Goal: Task Accomplishment & Management: Complete application form

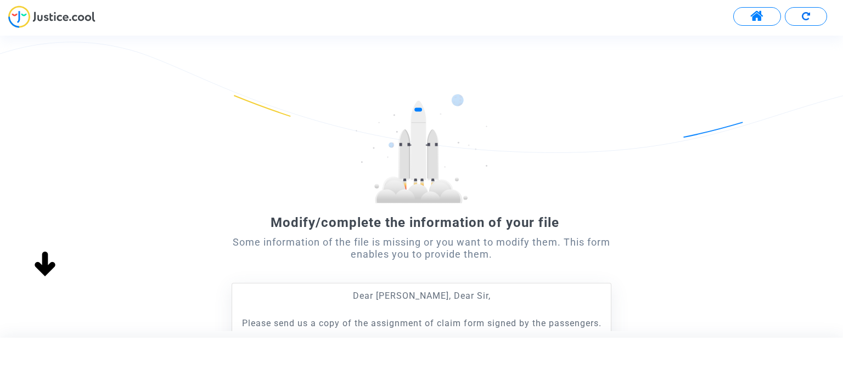
click at [60, 19] on img at bounding box center [51, 16] width 87 height 23
click at [762, 17] on span at bounding box center [757, 16] width 14 height 14
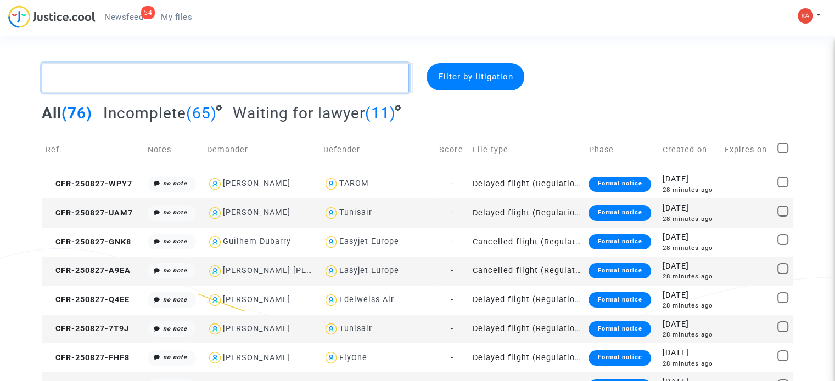
click at [301, 78] on textarea at bounding box center [225, 78] width 367 height 30
paste textarea "1167763"
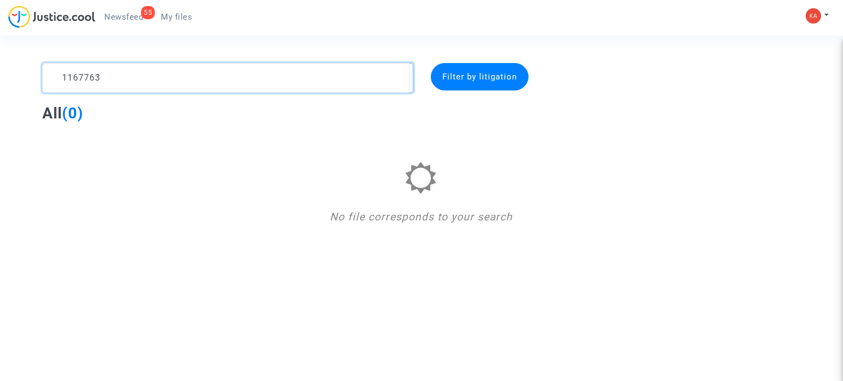
drag, startPoint x: 151, startPoint y: 82, endPoint x: 0, endPoint y: 76, distance: 151.6
click at [0, 76] on div "1167763 Filter by litigation All (0) No file corresponds to your search" at bounding box center [421, 144] width 843 height 162
paste textarea "LEROUX"
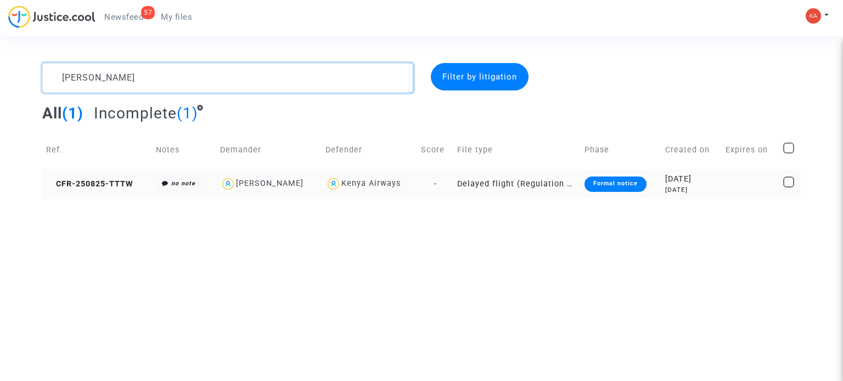
type textarea "LEROUX"
click at [492, 183] on td "Delayed flight (Regulation EC 261/2004)" at bounding box center [516, 184] width 127 height 29
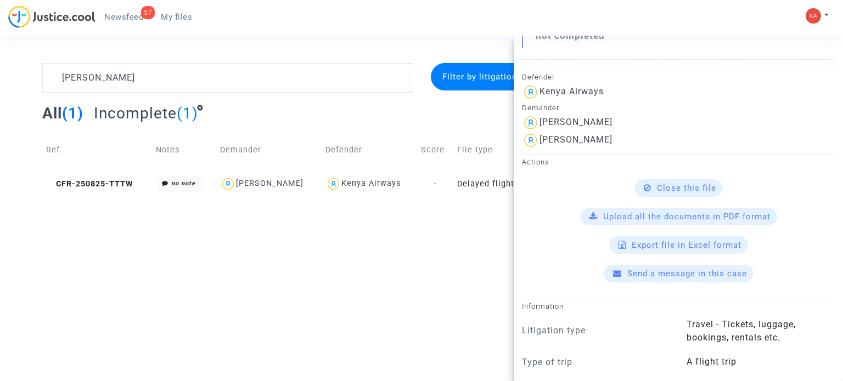
scroll to position [439, 0]
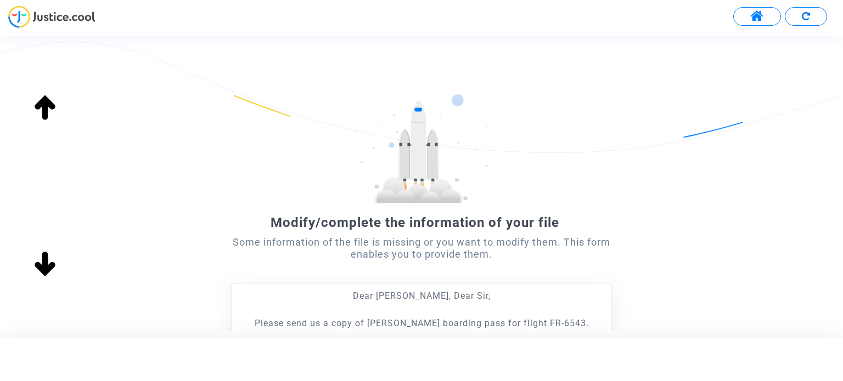
scroll to position [204, 0]
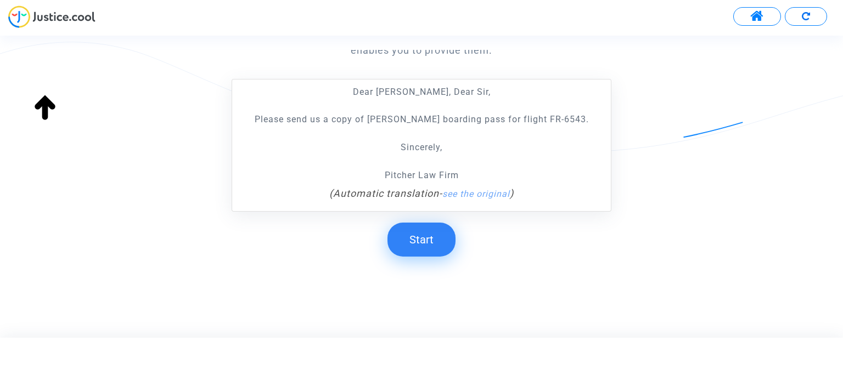
click at [441, 238] on button "Start" at bounding box center [421, 240] width 68 height 34
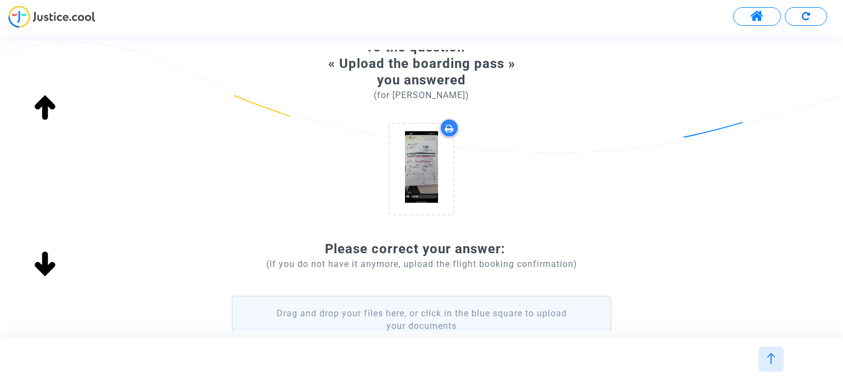
scroll to position [0, 0]
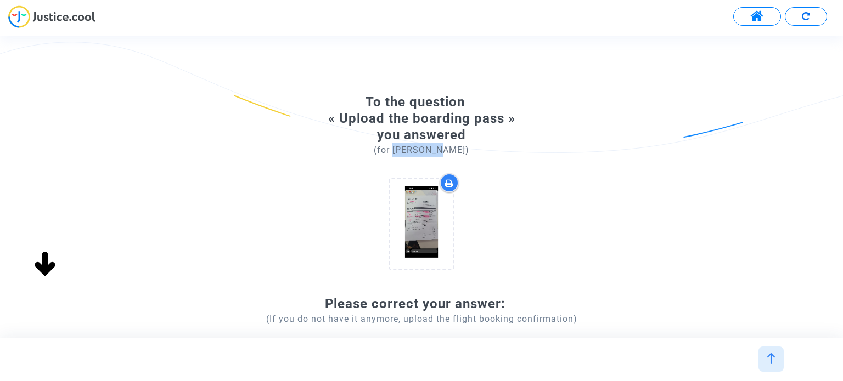
drag, startPoint x: 405, startPoint y: 151, endPoint x: 454, endPoint y: 150, distance: 48.9
click at [454, 150] on p "(for [PERSON_NAME])" at bounding box center [421, 150] width 379 height 14
copy p "[PERSON_NAME]"
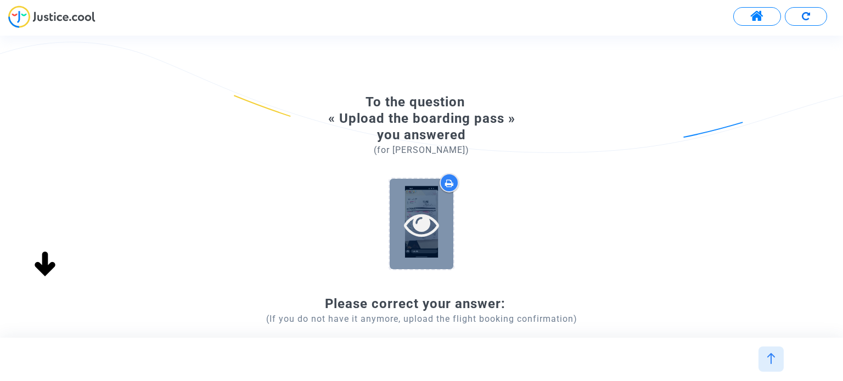
click at [418, 223] on icon at bounding box center [422, 224] width 36 height 35
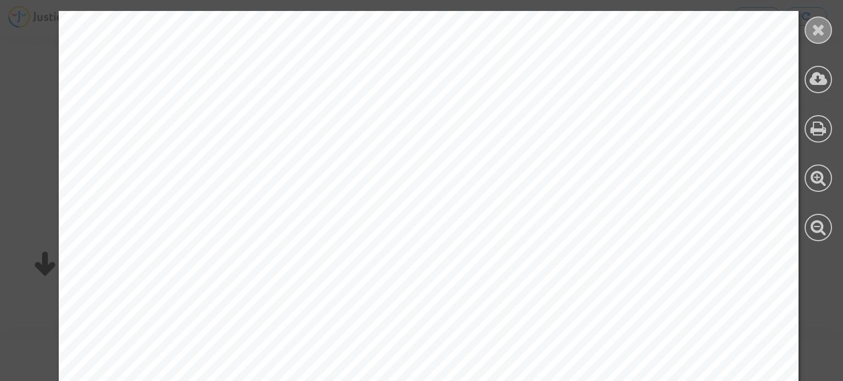
click at [822, 32] on icon at bounding box center [819, 29] width 14 height 16
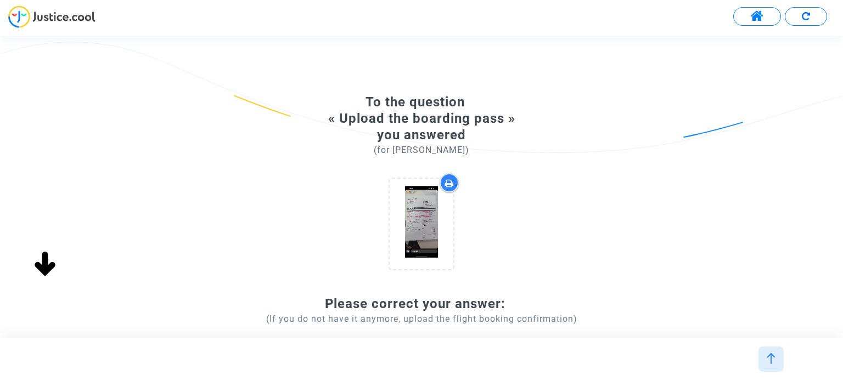
click at [448, 182] on icon at bounding box center [449, 183] width 9 height 9
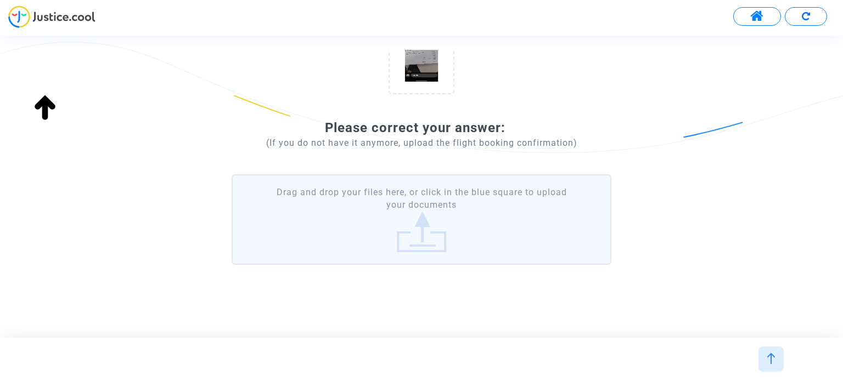
scroll to position [187, 0]
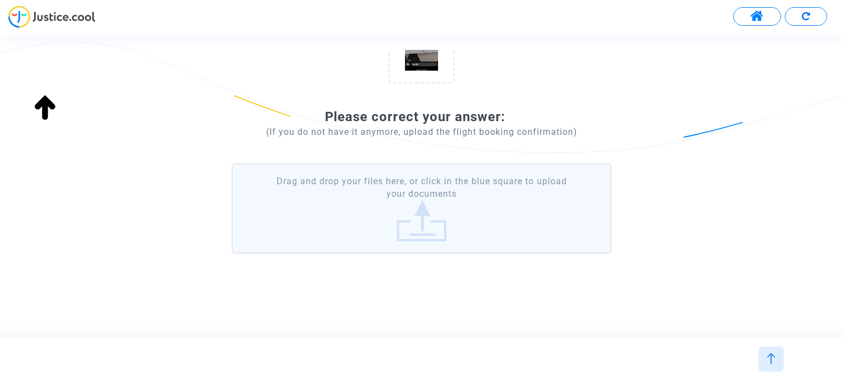
click at [428, 223] on label "Drag and drop your files here, or click in the blue square to upload your docum…" at bounding box center [421, 209] width 379 height 91
click at [0, 0] on input "Drag and drop your files here, or click in the blue square to upload your docum…" at bounding box center [0, 0] width 0 height 0
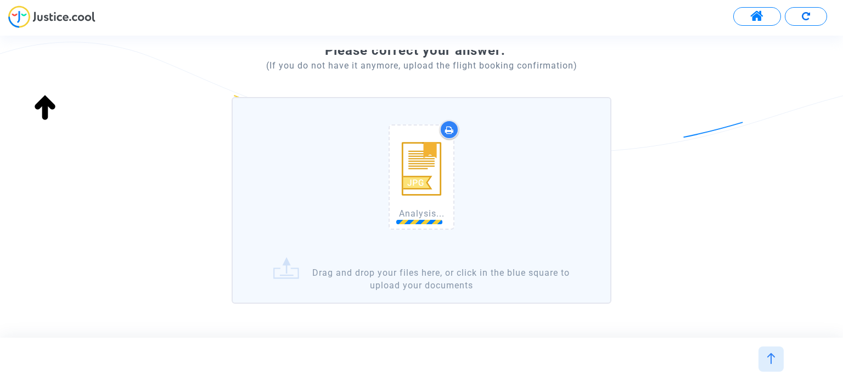
scroll to position [303, 0]
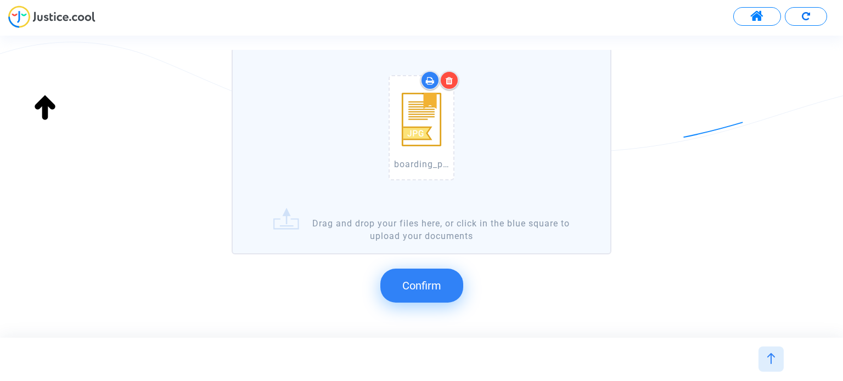
click at [433, 283] on span "Confirm" at bounding box center [421, 285] width 39 height 13
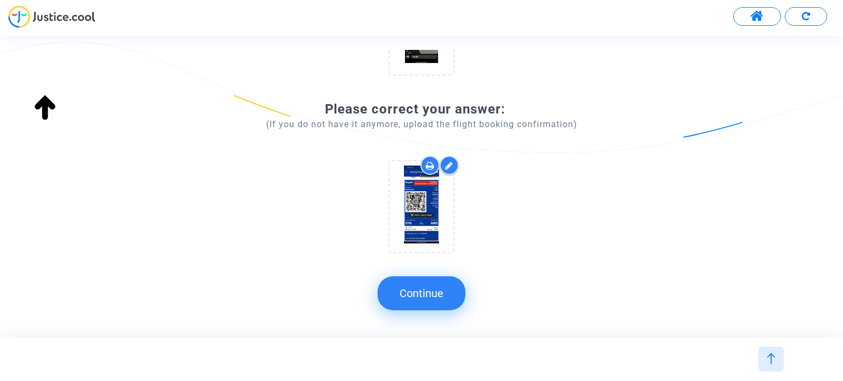
scroll to position [199, 0]
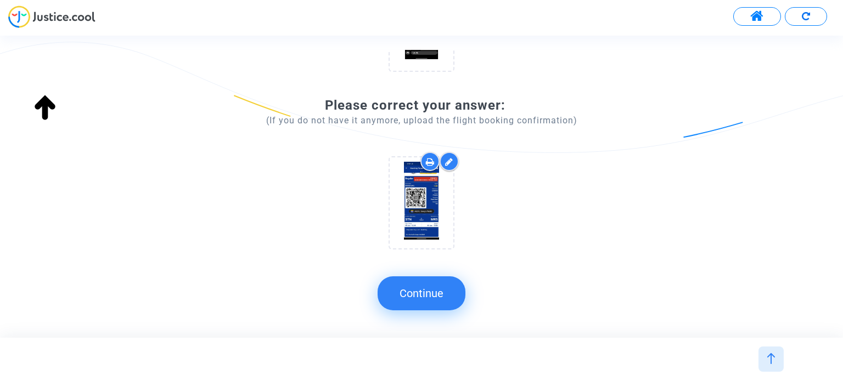
click at [436, 292] on button "Continue" at bounding box center [422, 294] width 88 height 34
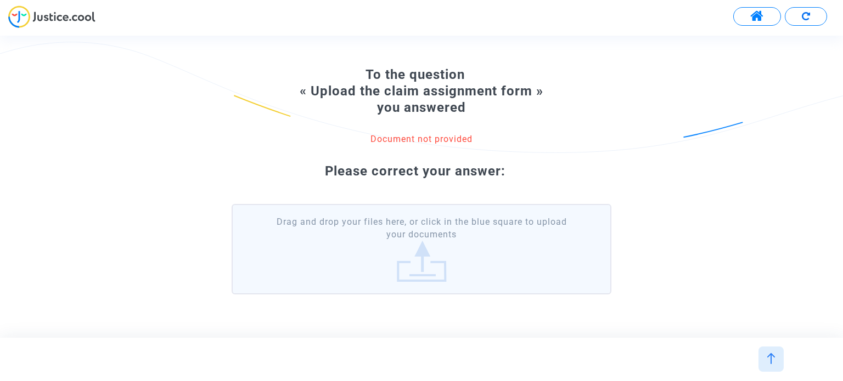
scroll to position [0, 0]
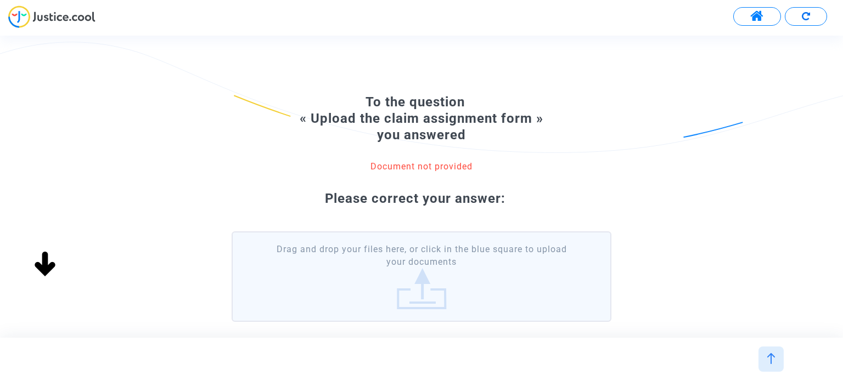
click at [397, 278] on label "Drag and drop your files here, or click in the blue square to upload your docum…" at bounding box center [421, 277] width 379 height 91
click at [0, 0] on input "Drag and drop your files here, or click in the blue square to upload your docum…" at bounding box center [0, 0] width 0 height 0
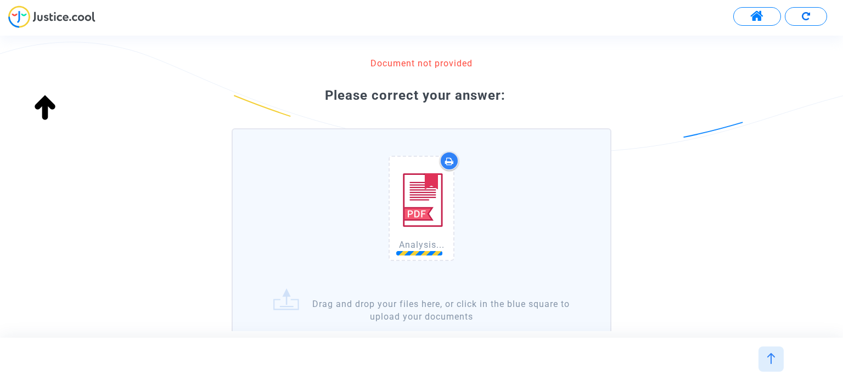
scroll to position [184, 0]
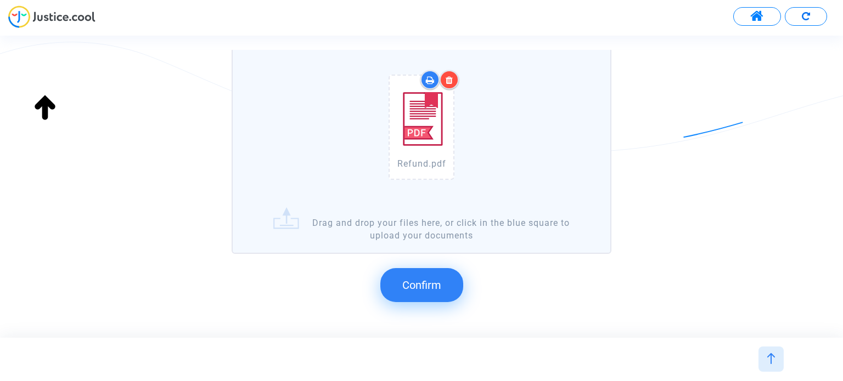
click at [433, 285] on span "Confirm" at bounding box center [421, 285] width 39 height 13
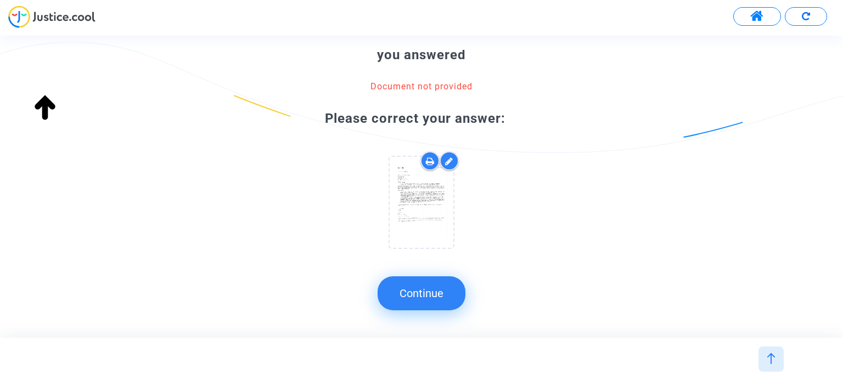
scroll to position [80, 0]
click at [449, 290] on button "Continue" at bounding box center [422, 294] width 88 height 34
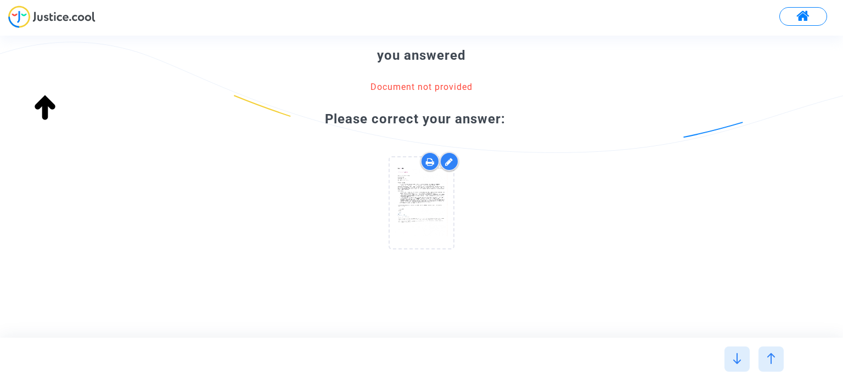
scroll to position [0, 0]
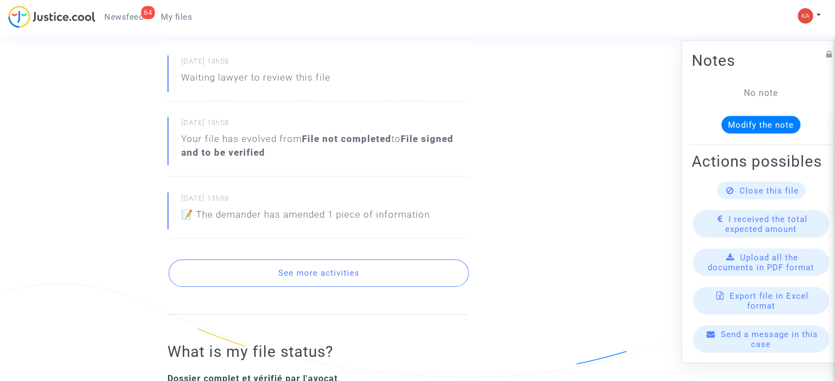
scroll to position [439, 0]
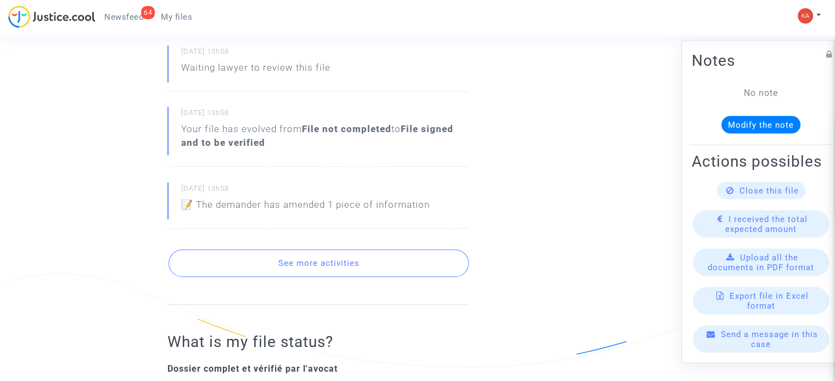
click at [355, 261] on button "See more activities" at bounding box center [318, 263] width 300 height 27
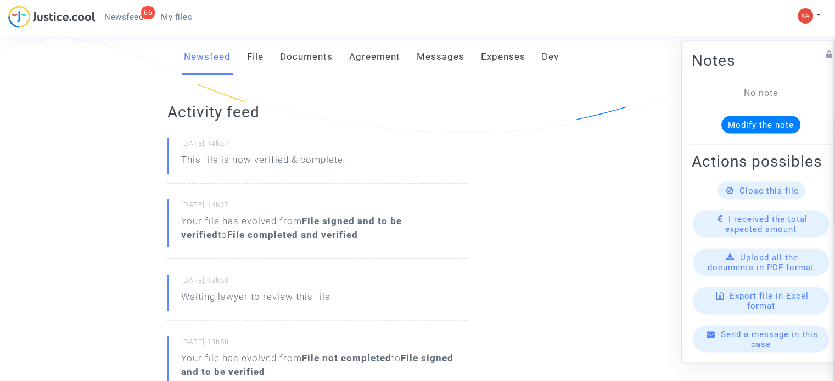
scroll to position [274, 0]
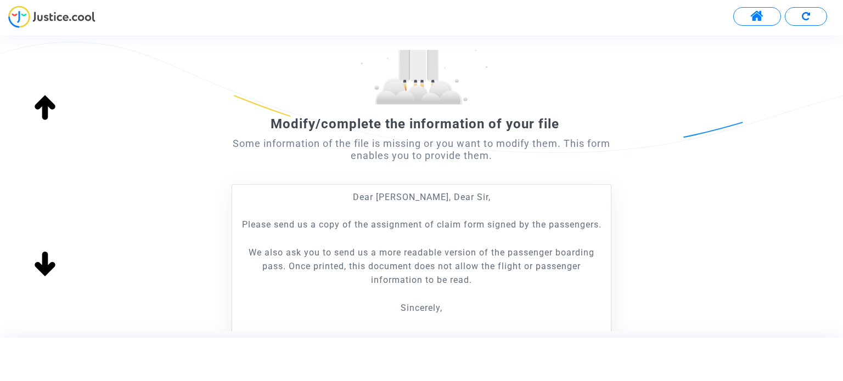
scroll to position [220, 0]
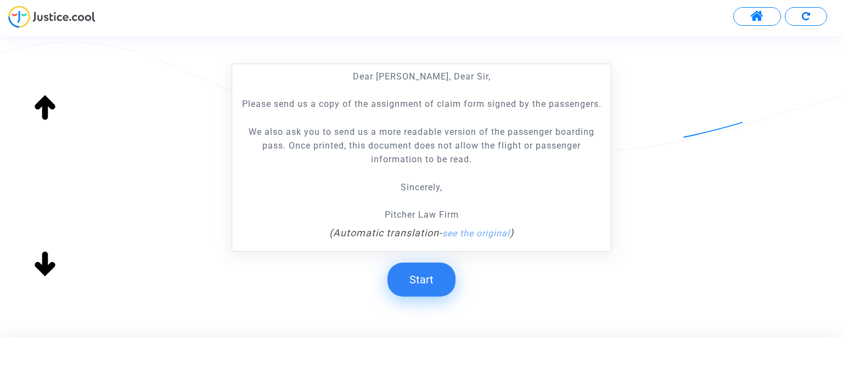
click at [436, 283] on button "Start" at bounding box center [421, 280] width 68 height 34
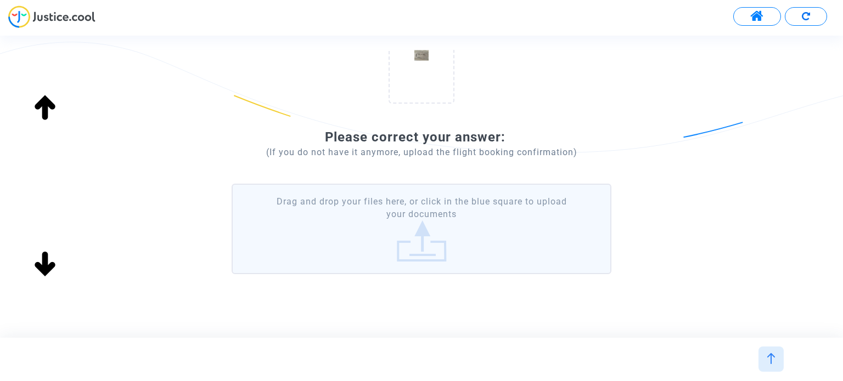
scroll to position [187, 0]
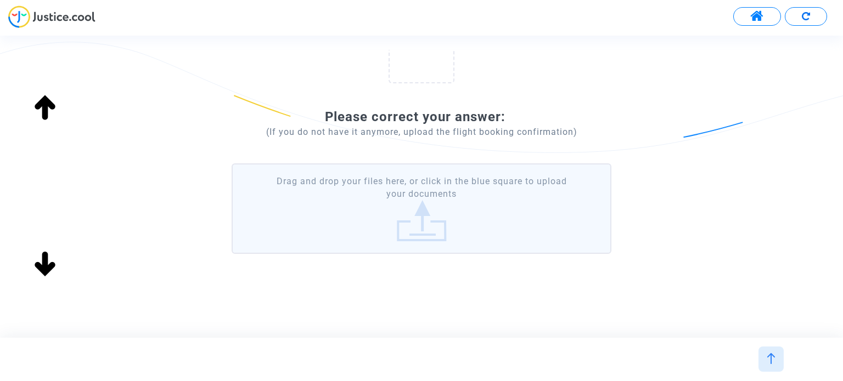
click at [441, 216] on label "Drag and drop your files here, or click in the blue square to upload your docum…" at bounding box center [421, 209] width 379 height 91
click at [0, 0] on input "Drag and drop your files here, or click in the blue square to upload your docum…" at bounding box center [0, 0] width 0 height 0
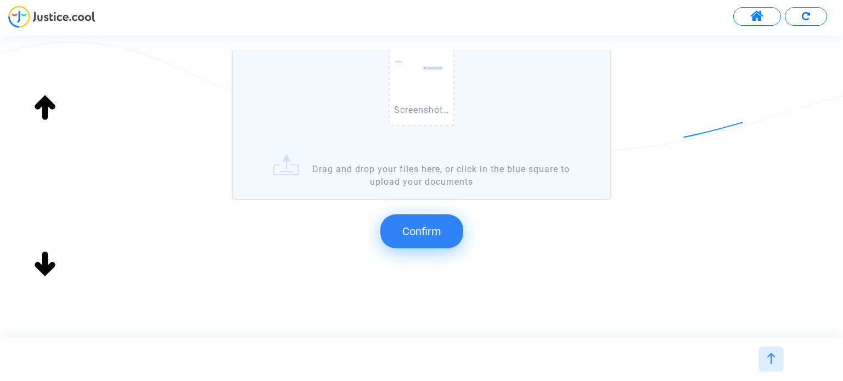
scroll to position [0, 0]
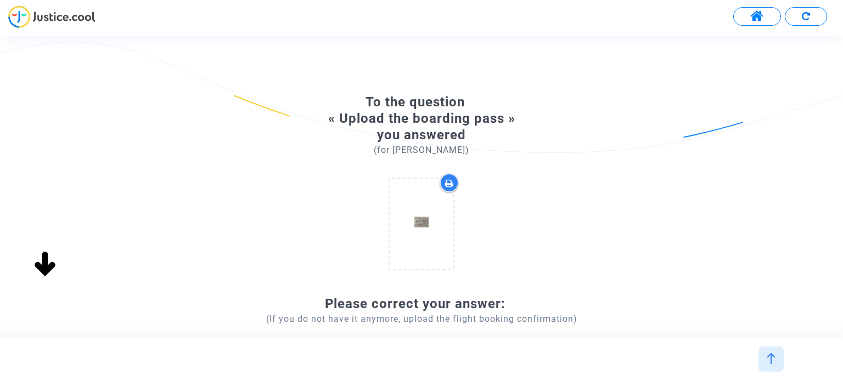
click at [748, 13] on button at bounding box center [757, 16] width 48 height 19
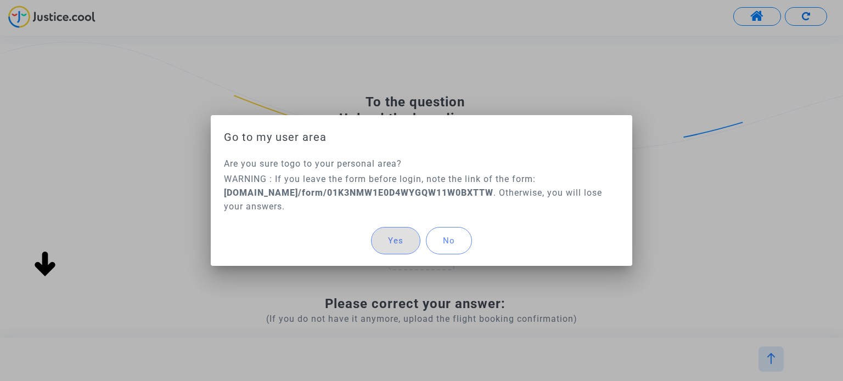
click at [439, 244] on button "No" at bounding box center [449, 240] width 46 height 27
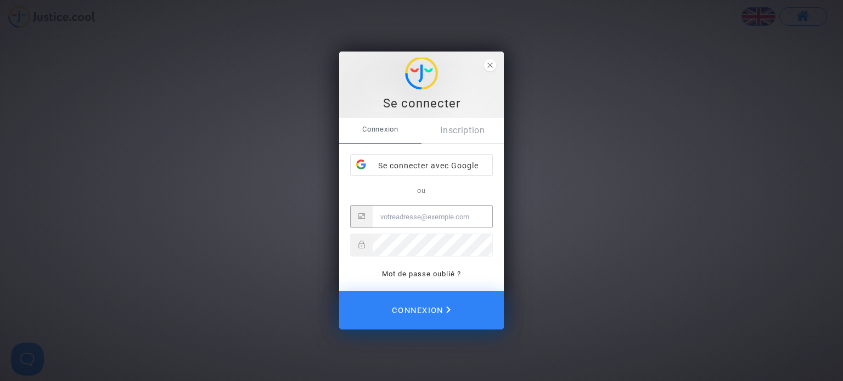
type input "katya.belchinska@skyrefund.com"
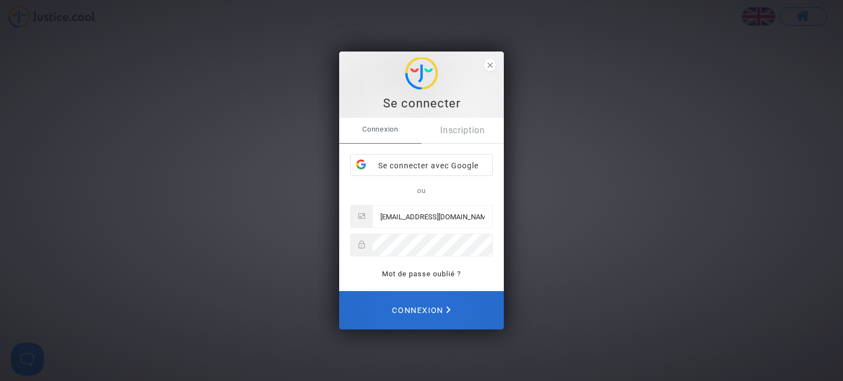
click at [411, 303] on span "Connexion" at bounding box center [421, 311] width 59 height 24
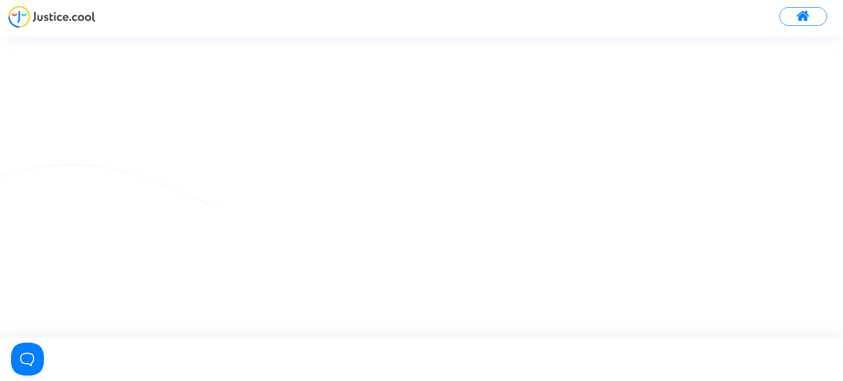
click at [37, 18] on img at bounding box center [51, 16] width 87 height 23
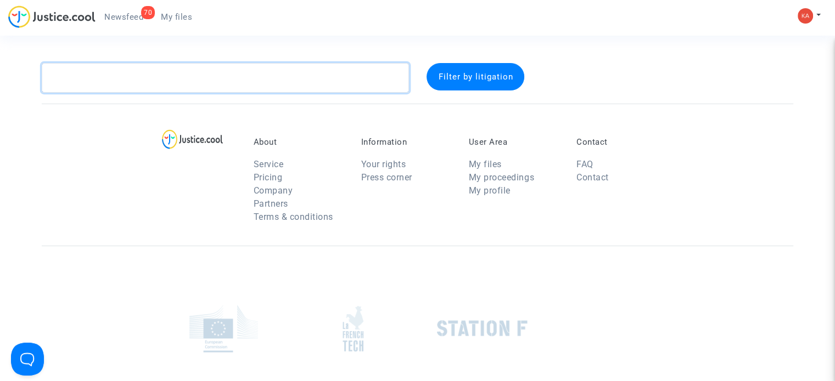
click at [179, 81] on textarea at bounding box center [225, 78] width 367 height 30
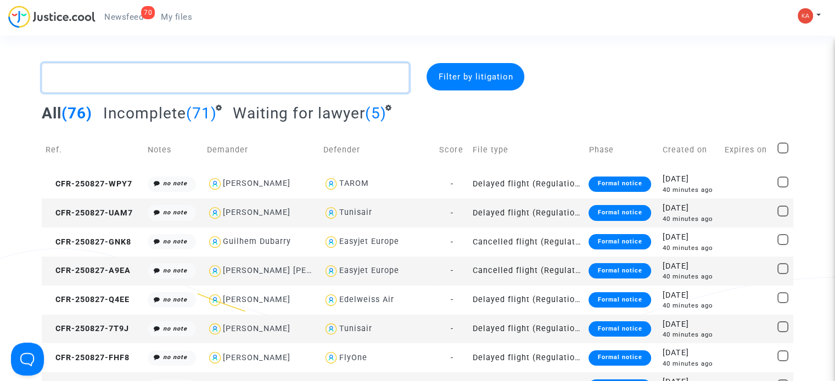
paste textarea "Segard"
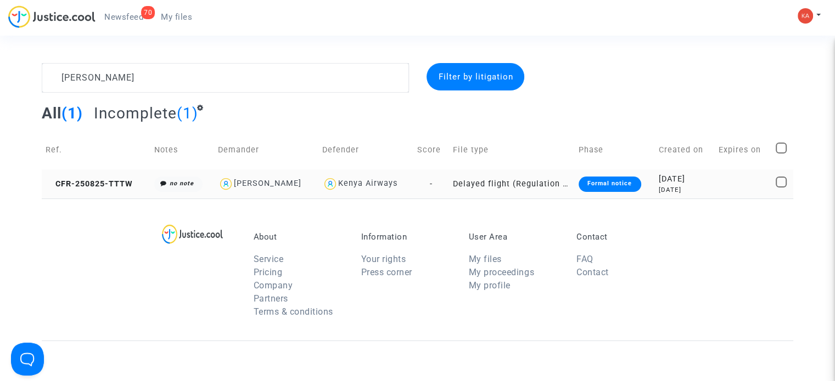
click at [288, 179] on div "Frederique Segard" at bounding box center [268, 183] width 68 height 9
click at [297, 182] on div "Frederique Segard" at bounding box center [268, 183] width 68 height 9
click at [387, 182] on div "Kenya Airways" at bounding box center [367, 183] width 59 height 9
type textarea "Segard @"Kenya Airways""
click at [492, 182] on td "Delayed flight (Regulation EC 261/2004)" at bounding box center [512, 184] width 126 height 29
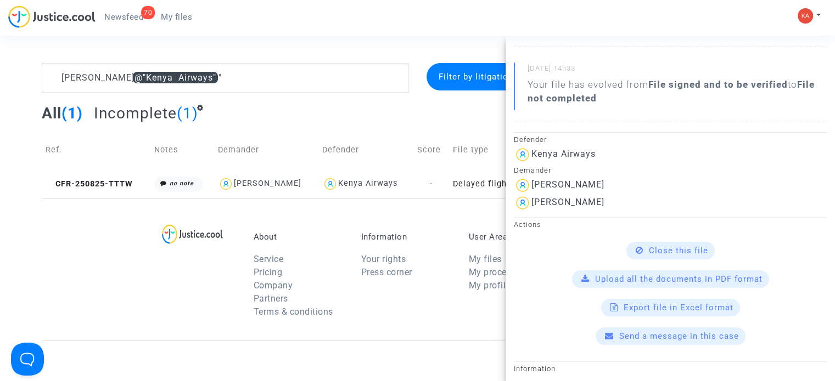
scroll to position [384, 0]
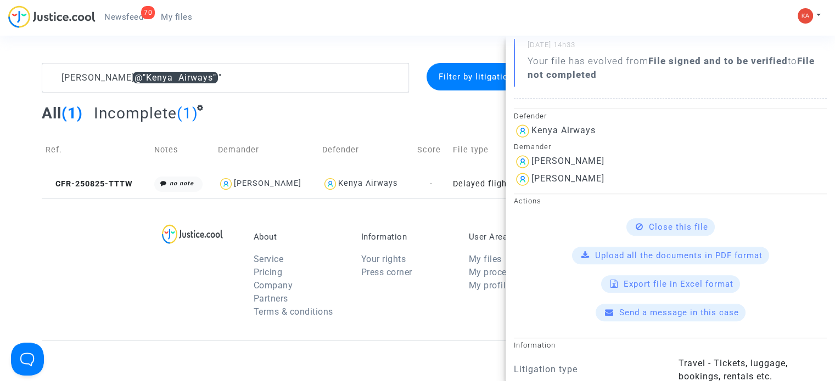
click at [666, 232] on span "Close this file" at bounding box center [678, 227] width 59 height 10
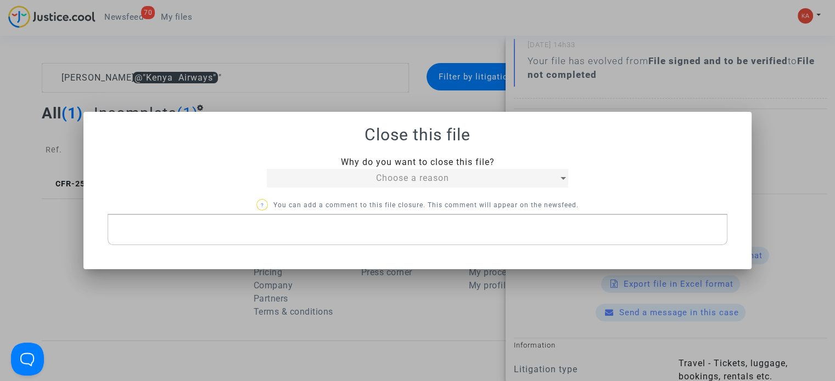
click at [374, 181] on div "Choose a reason" at bounding box center [412, 178] width 291 height 13
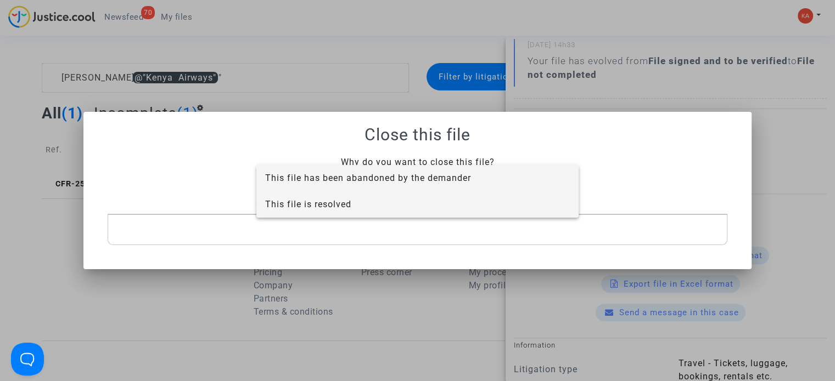
click at [399, 202] on span "This file is resolved" at bounding box center [417, 205] width 305 height 26
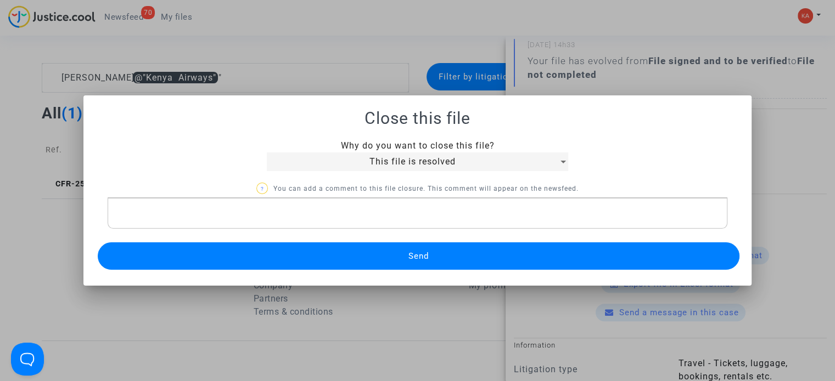
click at [428, 259] on span "Send" at bounding box center [418, 256] width 20 height 10
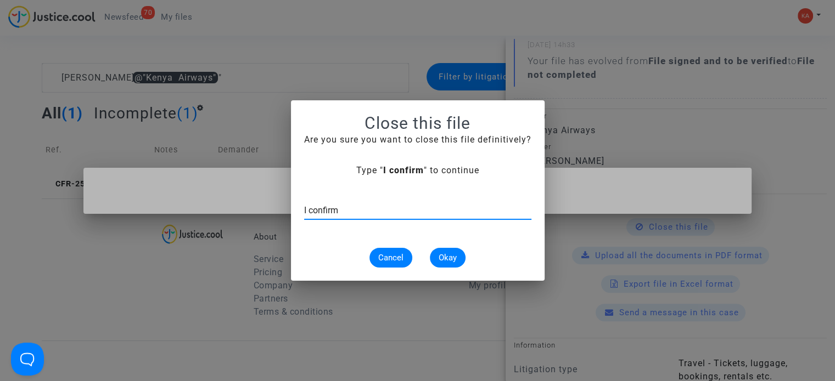
type input "I confirm"
click at [449, 250] on button "Okay" at bounding box center [448, 258] width 36 height 20
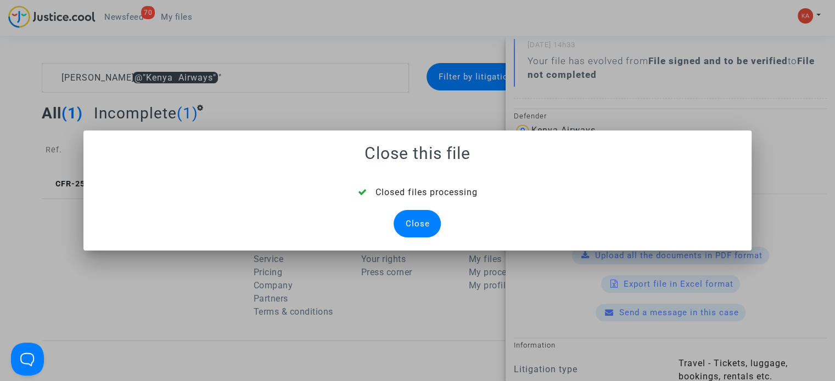
click at [426, 219] on div "Close" at bounding box center [416, 223] width 47 height 27
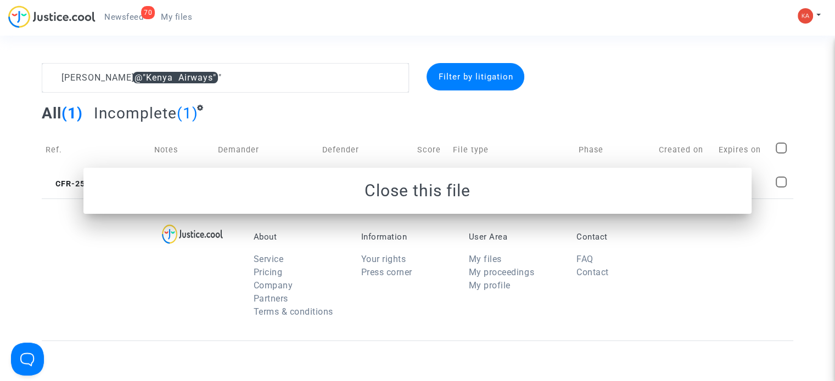
scroll to position [0, 0]
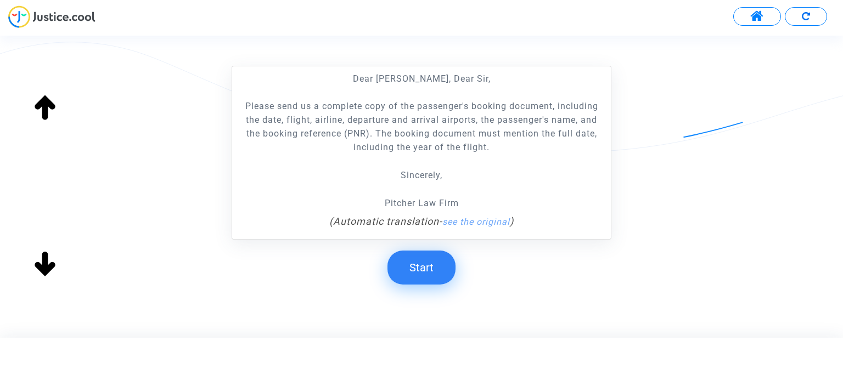
scroll to position [220, 0]
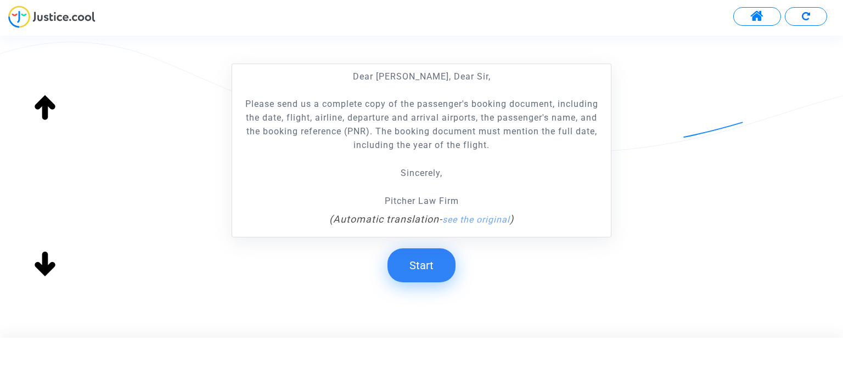
click at [428, 271] on button "Start" at bounding box center [421, 266] width 68 height 34
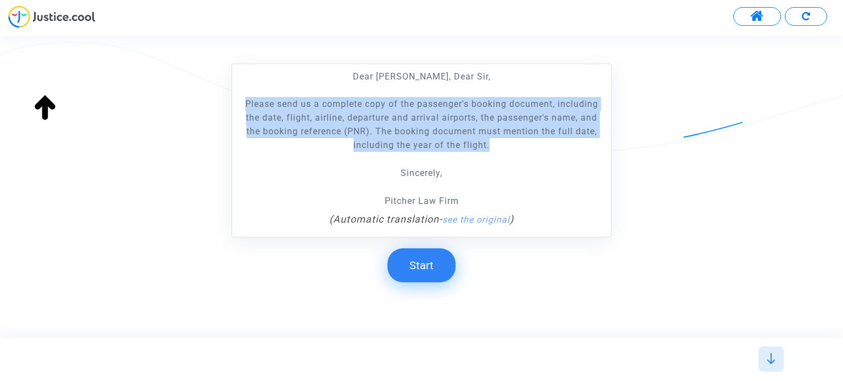
drag, startPoint x: 241, startPoint y: 98, endPoint x: 509, endPoint y: 147, distance: 272.7
click at [509, 147] on p "Please send us a complete copy of the passenger's booking document, including t…" at bounding box center [421, 124] width 367 height 55
copy p "Please send us a complete copy of the passenger's booking document, including t…"
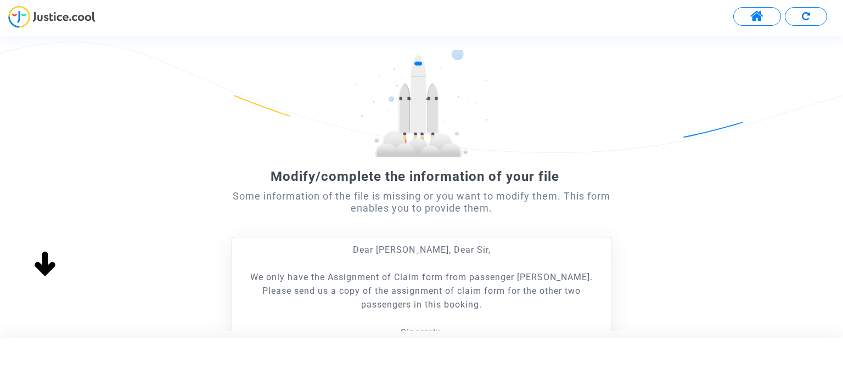
scroll to position [232, 0]
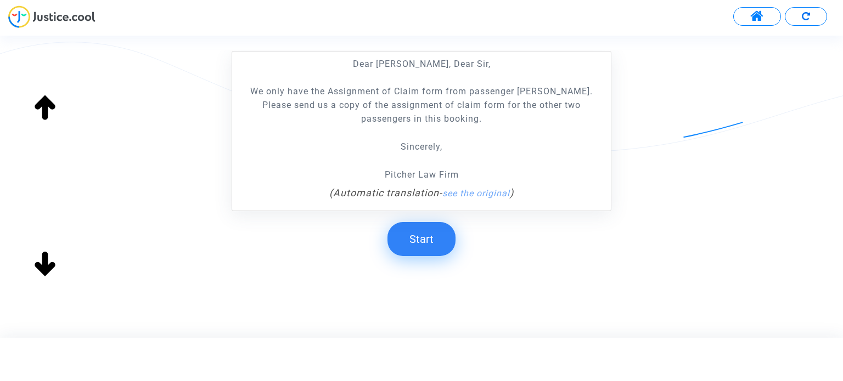
click at [430, 234] on button "Start" at bounding box center [421, 239] width 68 height 34
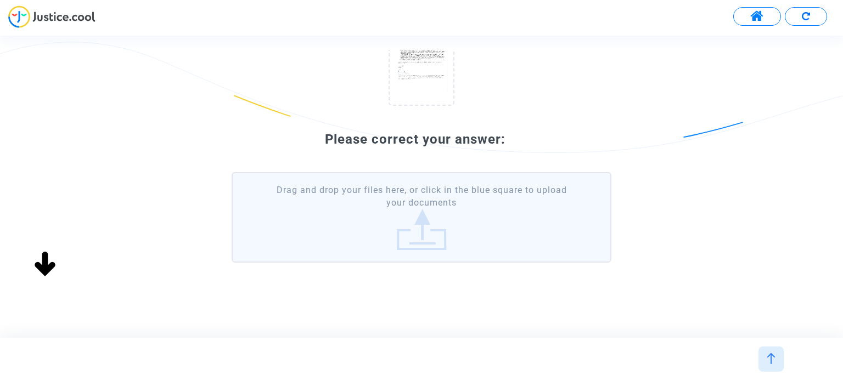
scroll to position [160, 0]
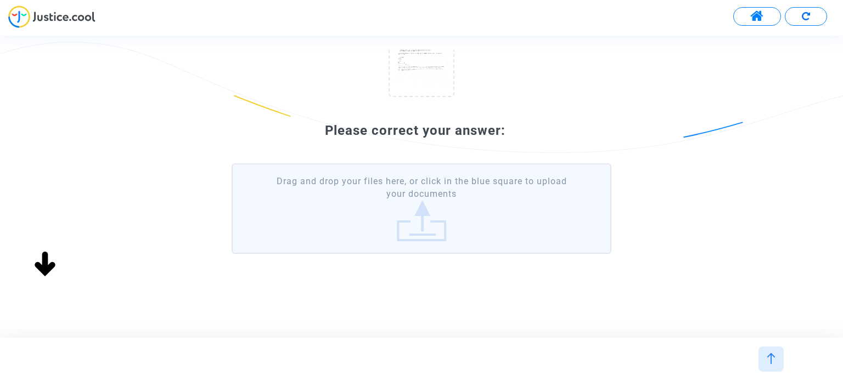
click at [441, 207] on label "Drag and drop your files here, or click in the blue square to upload your docum…" at bounding box center [421, 209] width 379 height 91
click at [0, 0] on input "Drag and drop your files here, or click in the blue square to upload your docum…" at bounding box center [0, 0] width 0 height 0
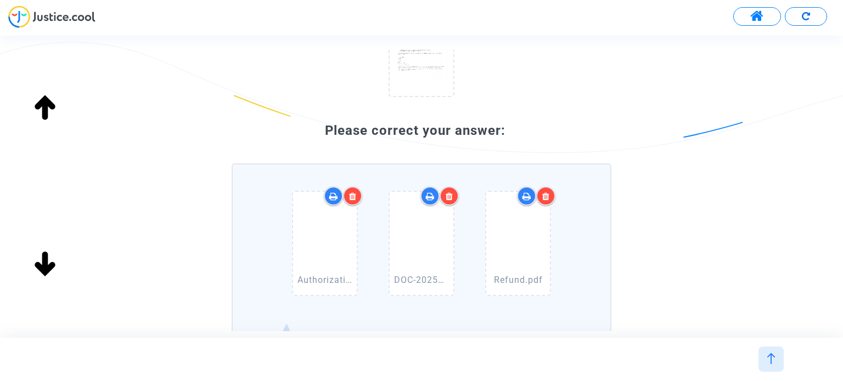
scroll to position [329, 0]
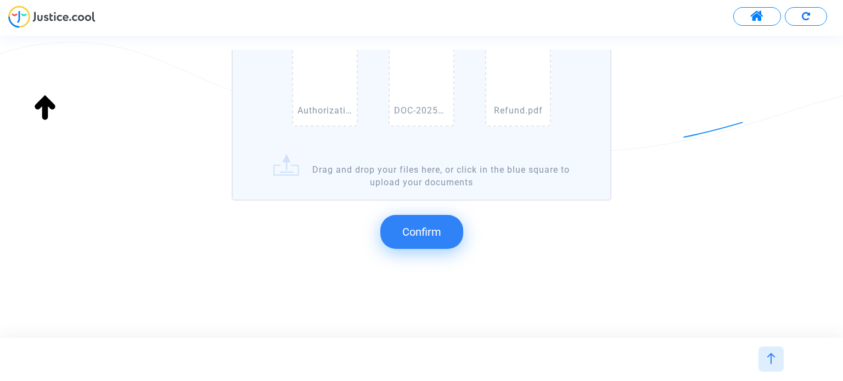
click at [417, 233] on span "Confirm" at bounding box center [421, 232] width 39 height 13
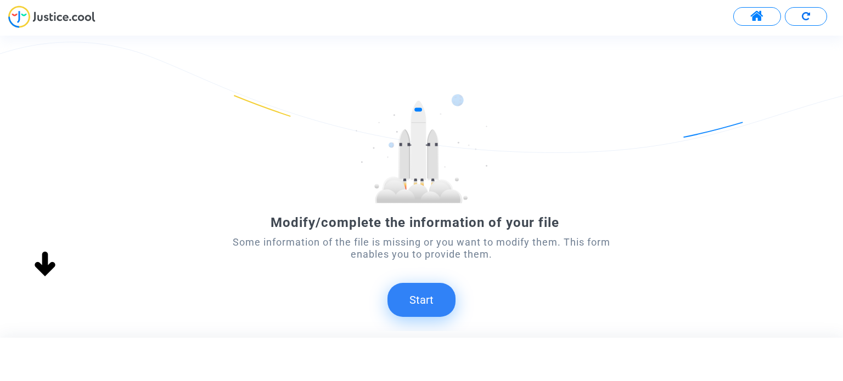
click at [415, 291] on button "Start" at bounding box center [421, 300] width 68 height 34
click at [426, 302] on button "Start" at bounding box center [421, 300] width 68 height 34
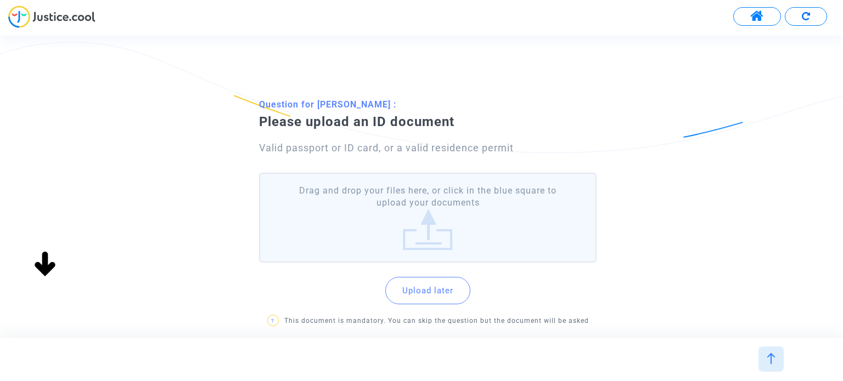
click at [424, 206] on label "Drag and drop your files here, or click in the blue square to upload your docum…" at bounding box center [427, 218] width 337 height 91
click at [0, 0] on input "Drag and drop your files here, or click in the blue square to upload your docum…" at bounding box center [0, 0] width 0 height 0
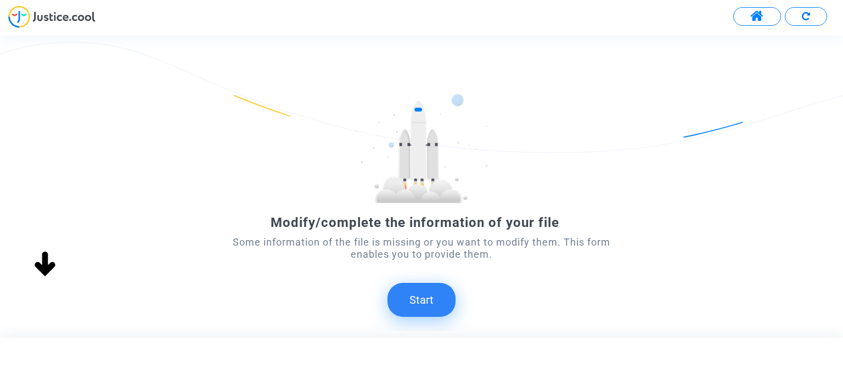
click at [421, 307] on button "Start" at bounding box center [421, 300] width 68 height 34
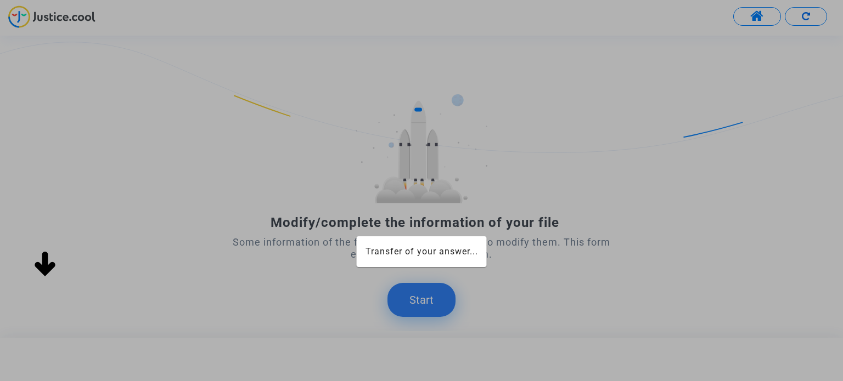
click at [421, 307] on button "Start" at bounding box center [421, 300] width 68 height 34
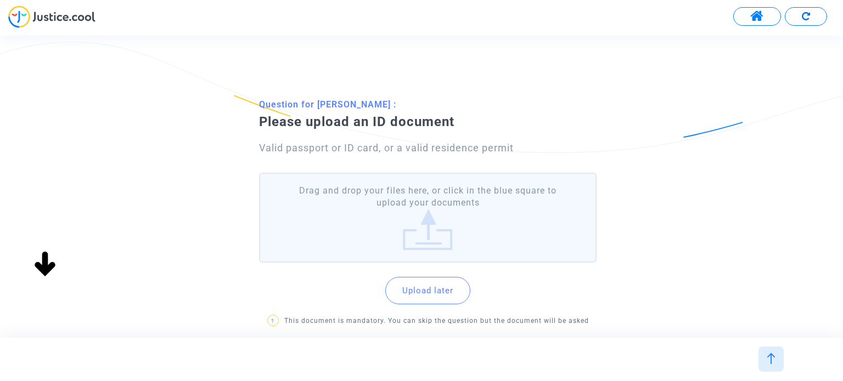
click at [417, 205] on label "Drag and drop your files here, or click in the blue square to upload your docum…" at bounding box center [427, 218] width 337 height 91
click at [0, 0] on input "Drag and drop your files here, or click in the blue square to upload your docum…" at bounding box center [0, 0] width 0 height 0
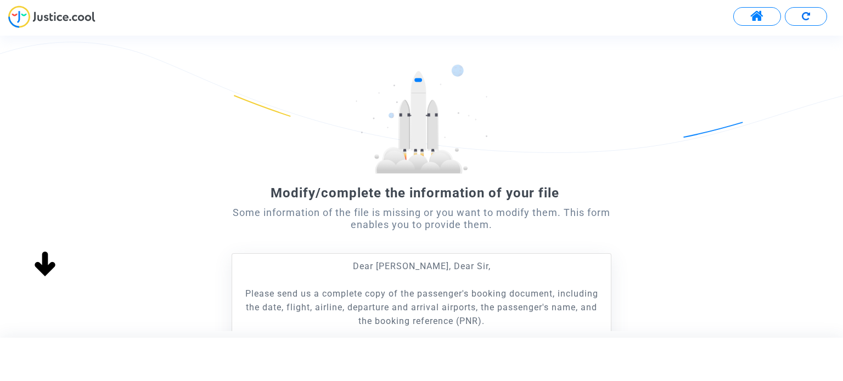
scroll to position [165, 0]
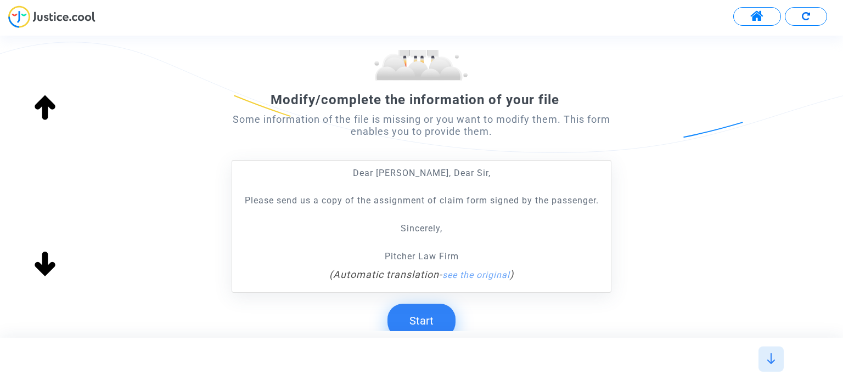
scroll to position [204, 0]
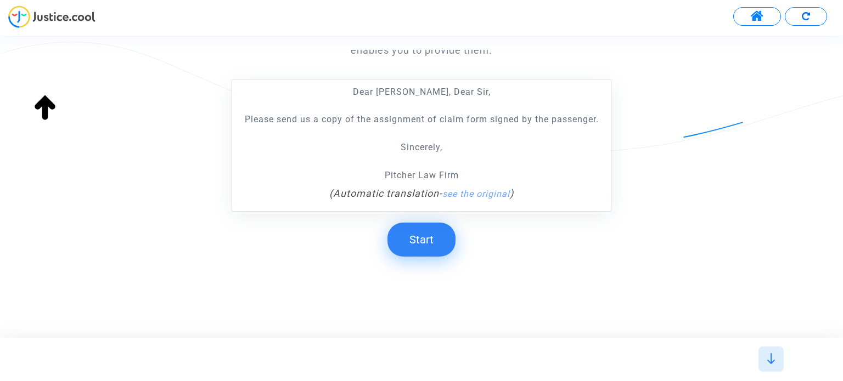
click at [436, 235] on button "Start" at bounding box center [421, 240] width 68 height 34
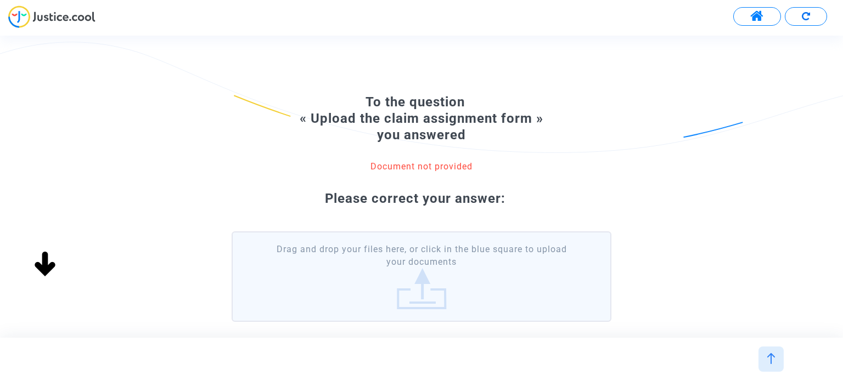
click at [422, 265] on label "Drag and drop your files here, or click in the blue square to upload your docum…" at bounding box center [421, 277] width 379 height 91
click at [0, 0] on input "Drag and drop your files here, or click in the blue square to upload your docum…" at bounding box center [0, 0] width 0 height 0
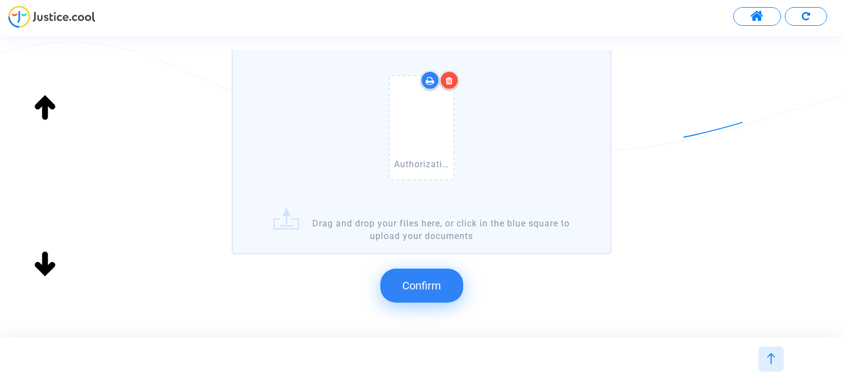
scroll to position [220, 0]
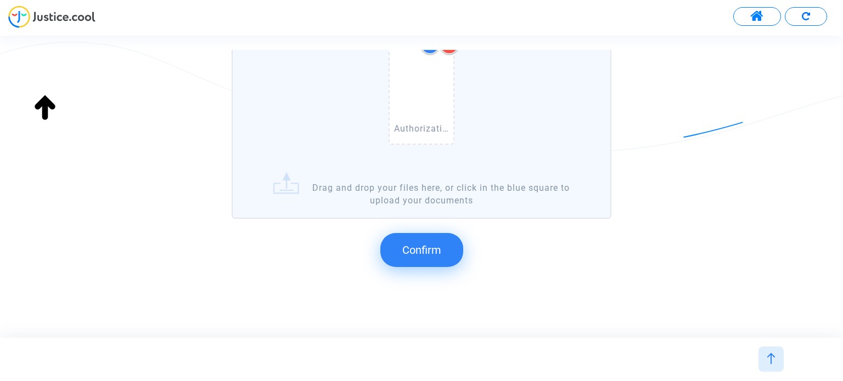
click at [430, 244] on span "Confirm" at bounding box center [421, 250] width 39 height 13
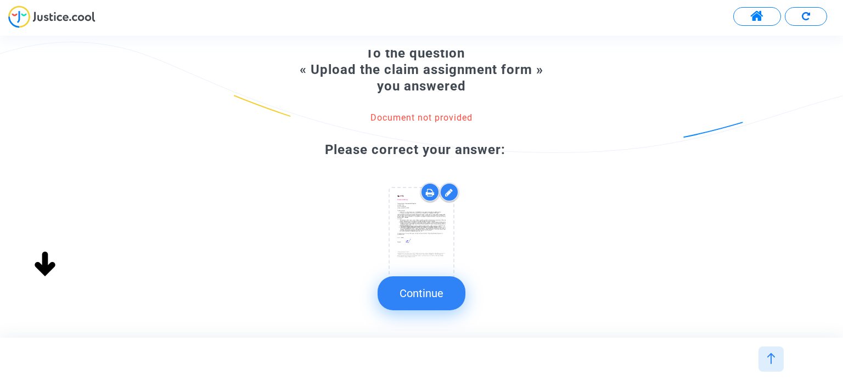
scroll to position [80, 0]
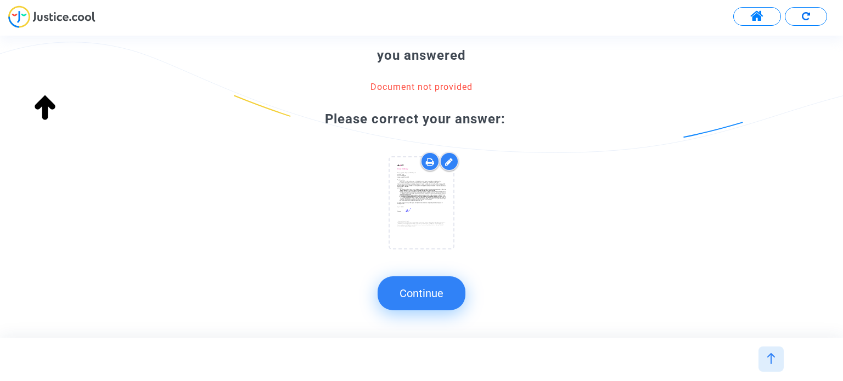
click at [428, 293] on button "Continue" at bounding box center [422, 294] width 88 height 34
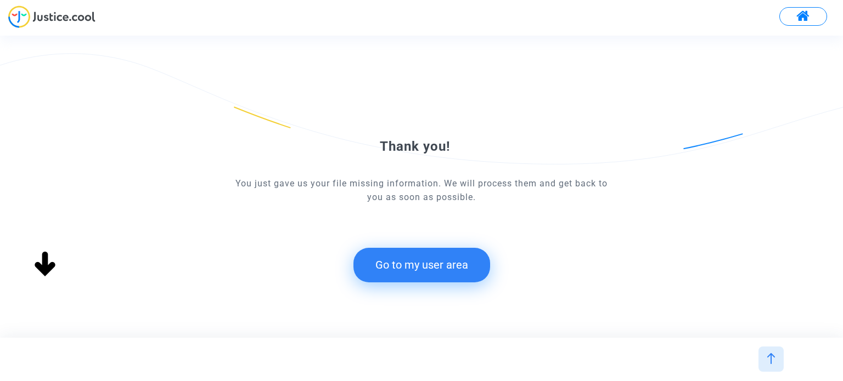
scroll to position [0, 0]
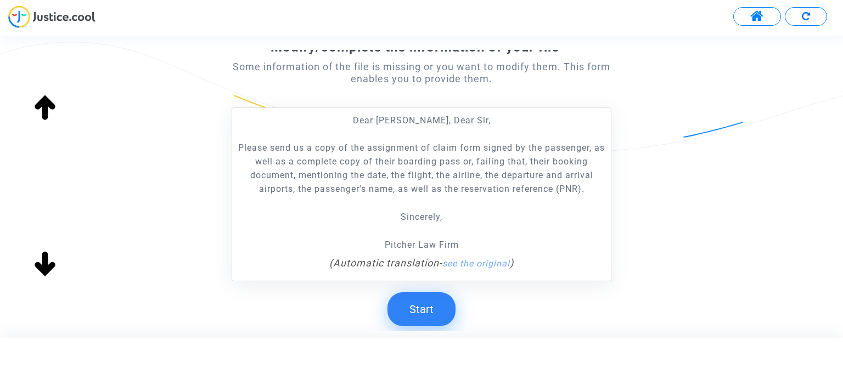
scroll to position [246, 0]
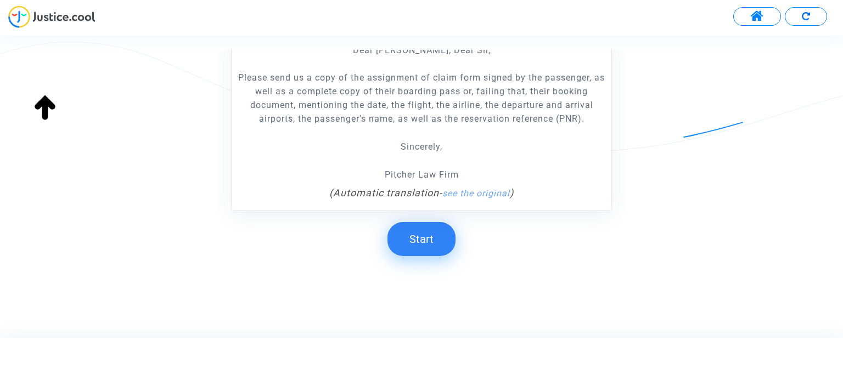
click at [428, 232] on button "Start" at bounding box center [421, 239] width 68 height 34
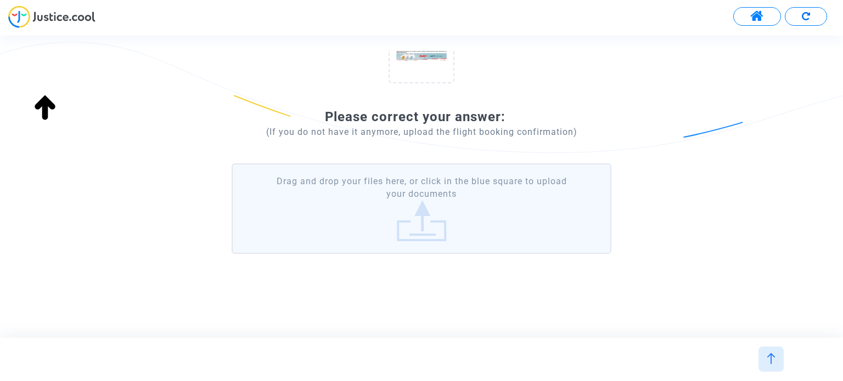
scroll to position [77, 0]
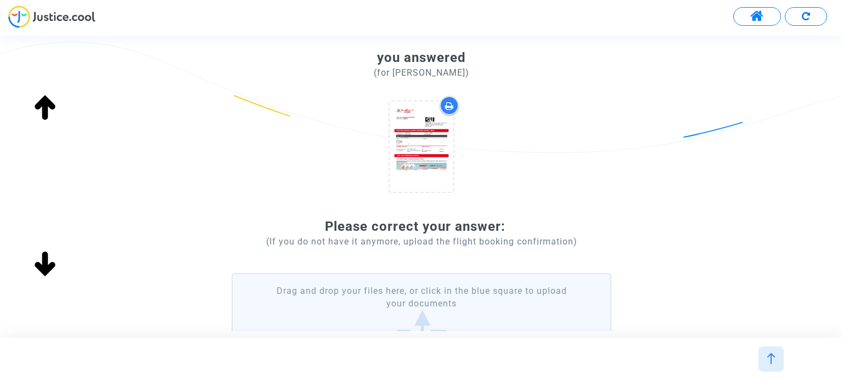
click at [475, 289] on label "Drag and drop your files here, or click in the blue square to upload your docum…" at bounding box center [421, 318] width 379 height 91
click at [0, 0] on input "Drag and drop your files here, or click in the blue square to upload your docum…" at bounding box center [0, 0] width 0 height 0
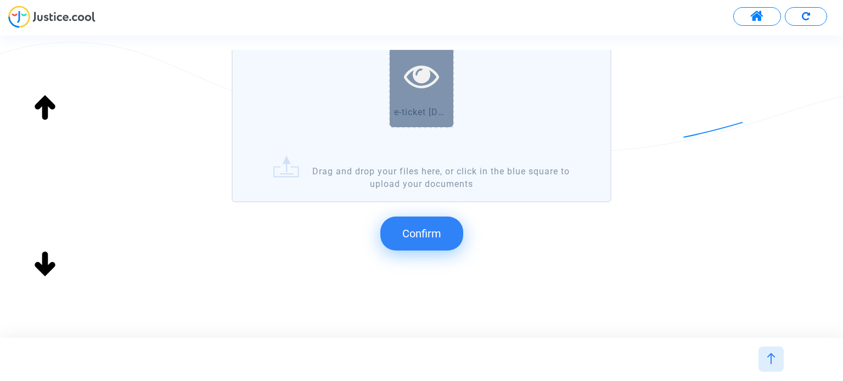
scroll to position [357, 0]
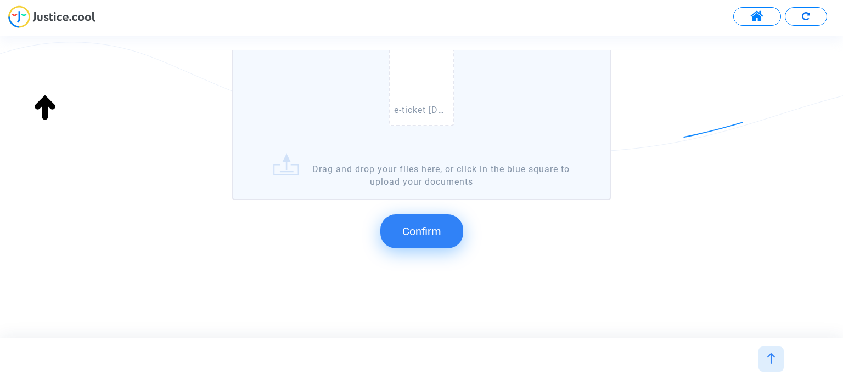
click at [429, 219] on button "Confirm" at bounding box center [421, 232] width 83 height 34
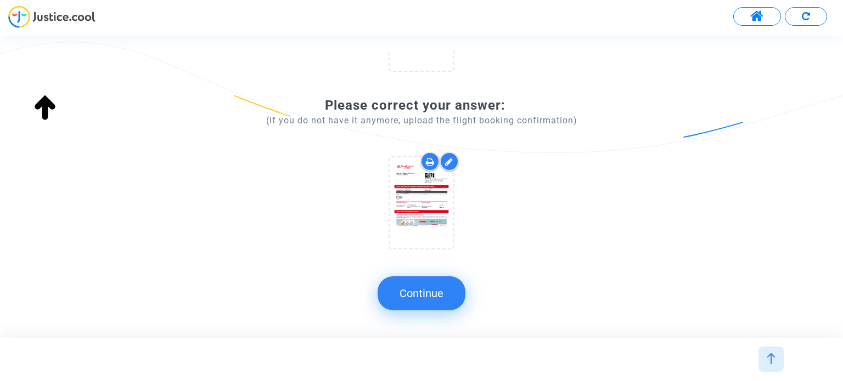
click at [448, 284] on button "Continue" at bounding box center [422, 294] width 88 height 34
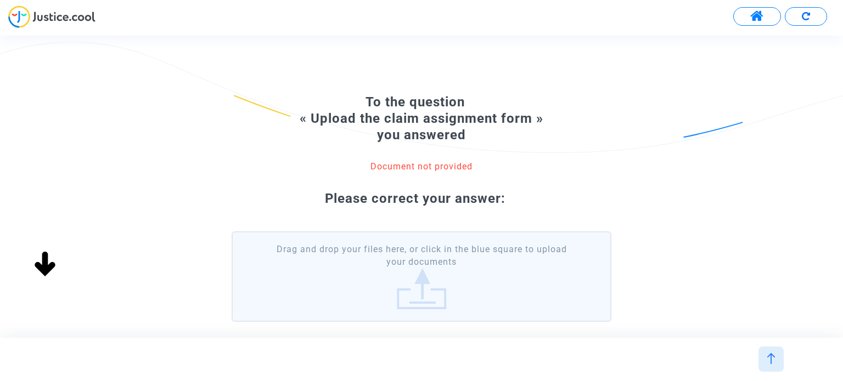
scroll to position [0, 0]
click at [454, 272] on label "Drag and drop your files here, or click in the blue square to upload your docum…" at bounding box center [421, 277] width 379 height 91
click at [0, 0] on input "Drag and drop your files here, or click in the blue square to upload your docum…" at bounding box center [0, 0] width 0 height 0
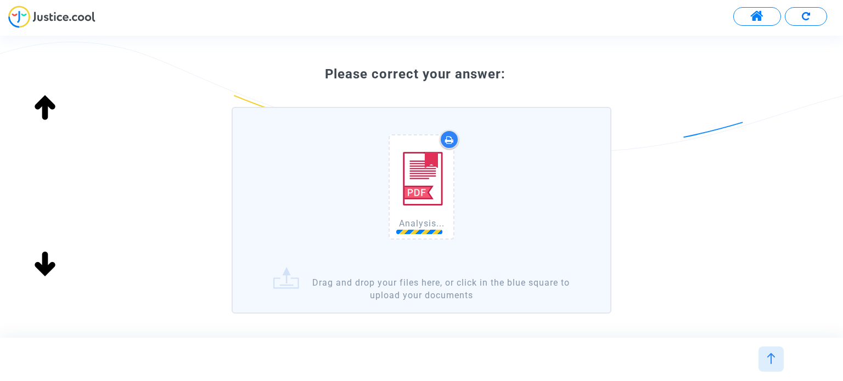
scroll to position [184, 0]
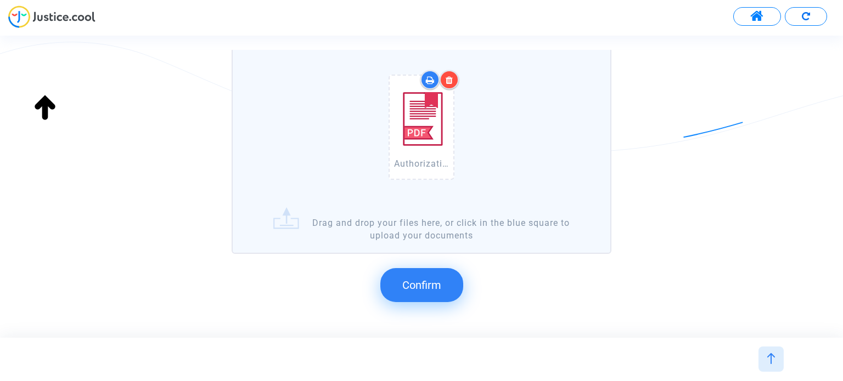
click at [441, 274] on button "Confirm" at bounding box center [421, 285] width 83 height 34
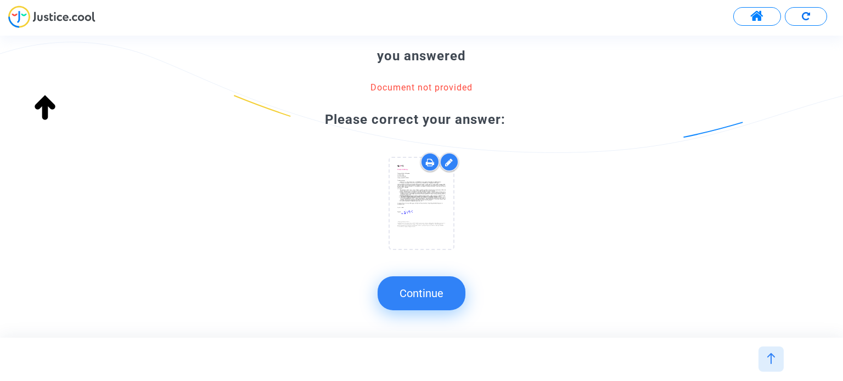
scroll to position [80, 0]
click at [446, 303] on button "Continue" at bounding box center [422, 294] width 88 height 34
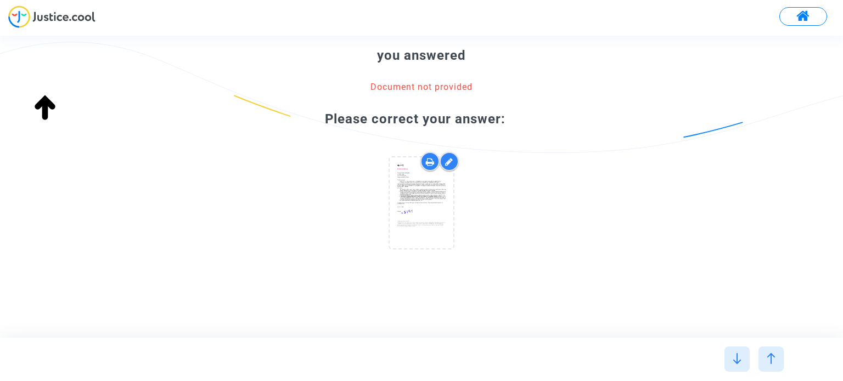
scroll to position [0, 0]
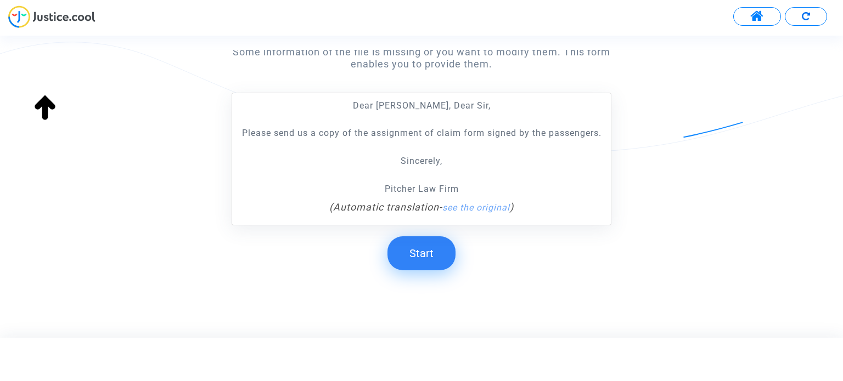
scroll to position [204, 0]
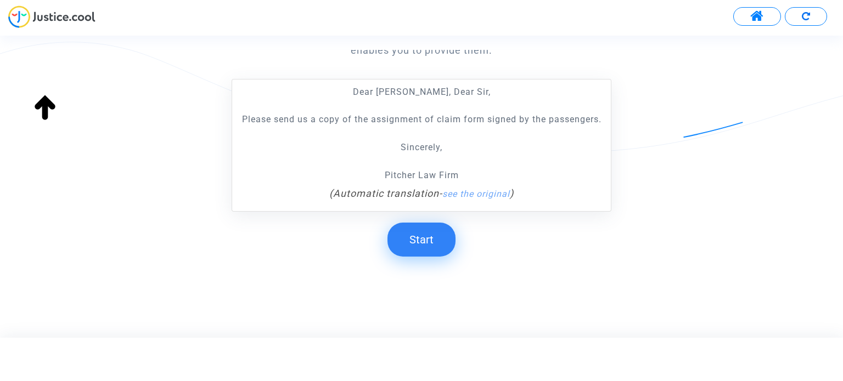
click at [423, 245] on button "Start" at bounding box center [421, 240] width 68 height 34
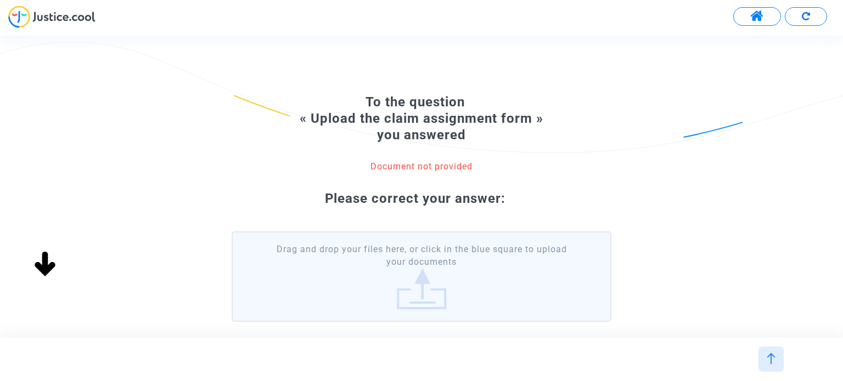
click at [434, 268] on label "Drag and drop your files here, or click in the blue square to upload your docum…" at bounding box center [421, 277] width 379 height 91
click at [0, 0] on input "Drag and drop your files here, or click in the blue square to upload your docum…" at bounding box center [0, 0] width 0 height 0
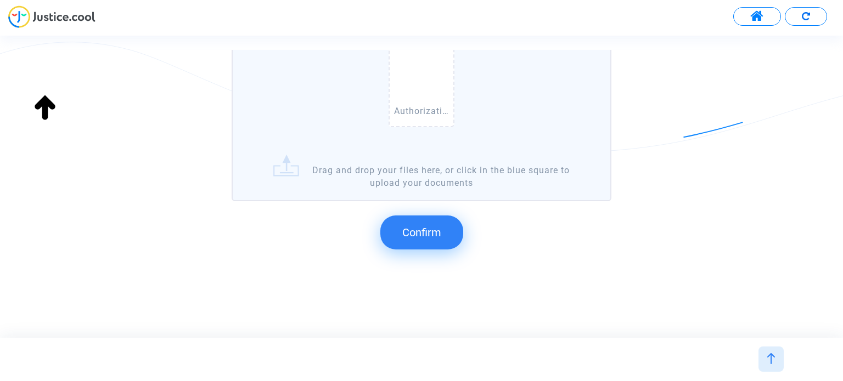
scroll to position [238, 0]
click at [435, 226] on span "Confirm" at bounding box center [421, 231] width 39 height 13
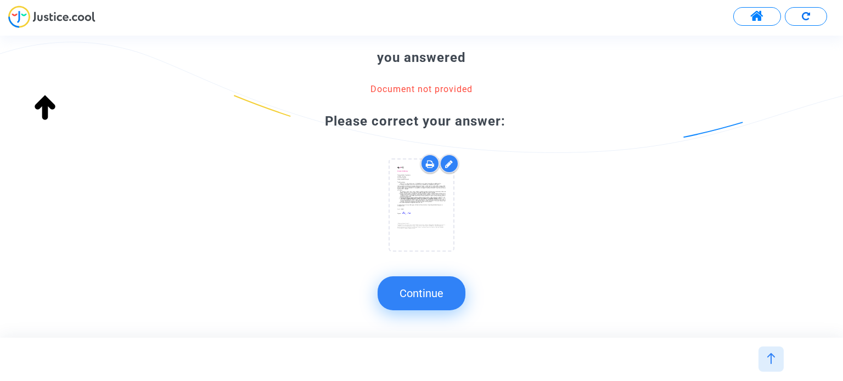
scroll to position [80, 0]
click at [439, 291] on button "Continue" at bounding box center [422, 294] width 88 height 34
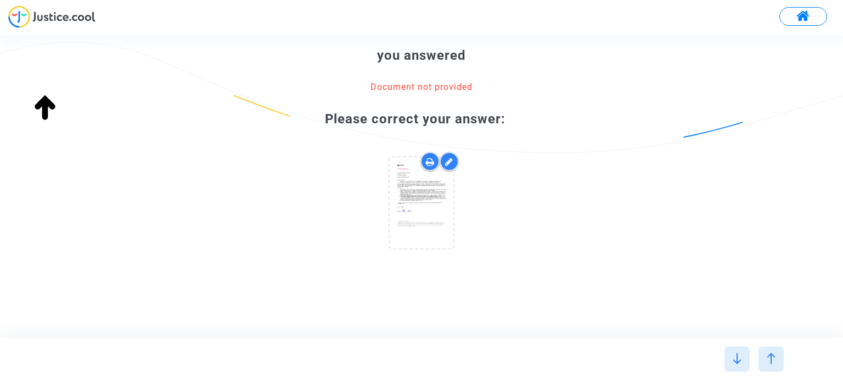
scroll to position [0, 0]
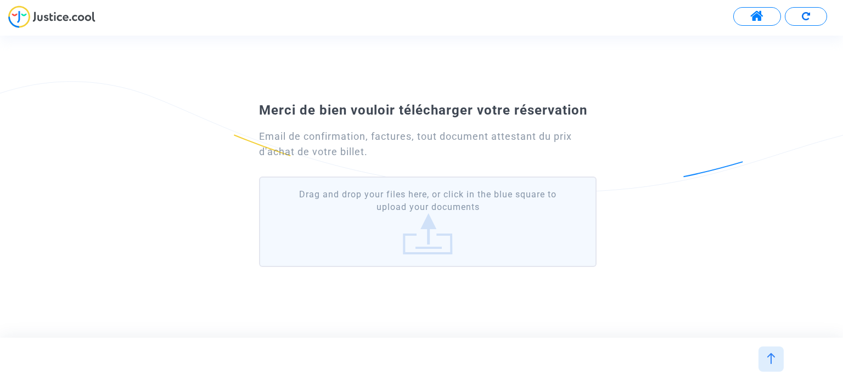
click at [436, 207] on label "Drag and drop your files here, or click in the blue square to upload your docum…" at bounding box center [427, 222] width 337 height 91
click at [0, 0] on input "Drag and drop your files here, or click in the blue square to upload your docum…" at bounding box center [0, 0] width 0 height 0
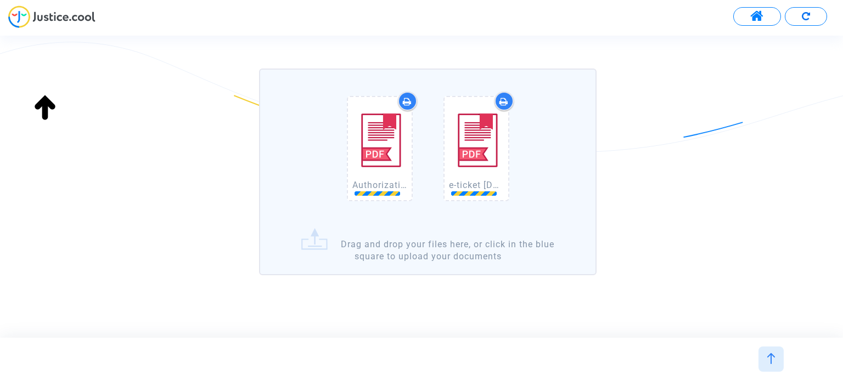
scroll to position [110, 0]
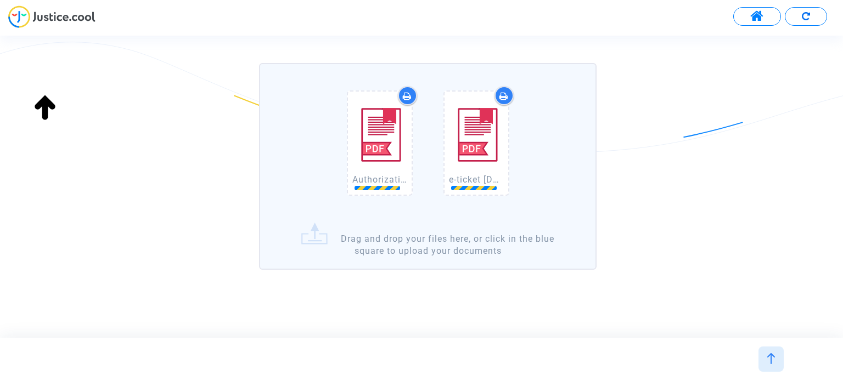
click at [483, 121] on img at bounding box center [476, 134] width 55 height 77
click at [384, 128] on img at bounding box center [379, 134] width 55 height 77
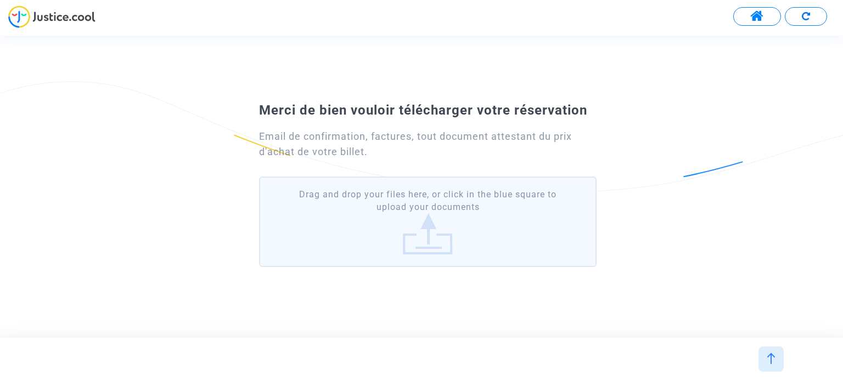
click at [435, 224] on label "Drag and drop your files here, or click in the blue square to upload your docum…" at bounding box center [427, 222] width 337 height 91
click at [0, 0] on input "Drag and drop your files here, or click in the blue square to upload your docum…" at bounding box center [0, 0] width 0 height 0
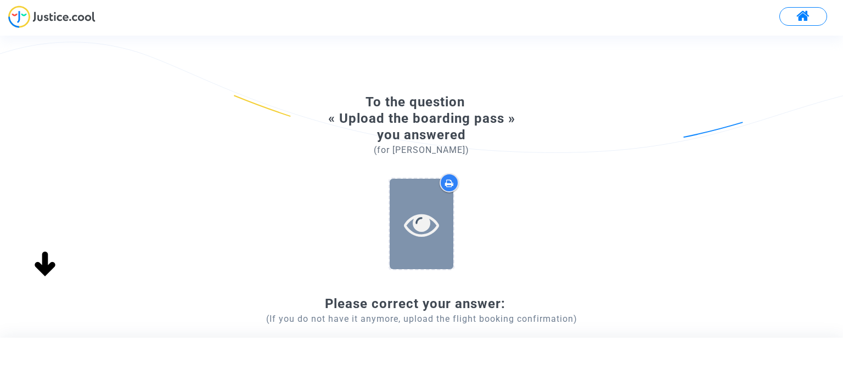
click at [424, 213] on icon at bounding box center [422, 224] width 36 height 35
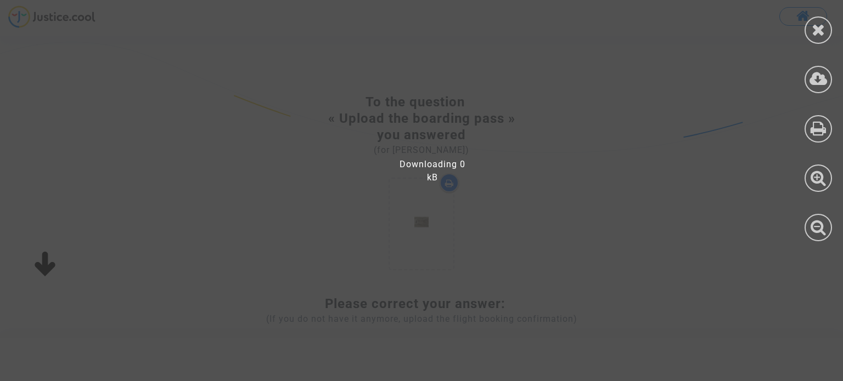
click at [503, 177] on div at bounding box center [428, 196] width 857 height 370
click at [453, 207] on div at bounding box center [428, 196] width 857 height 370
click at [529, 240] on div at bounding box center [428, 196] width 857 height 370
click at [448, 307] on div at bounding box center [428, 196] width 857 height 370
click at [482, 151] on div at bounding box center [428, 196] width 857 height 370
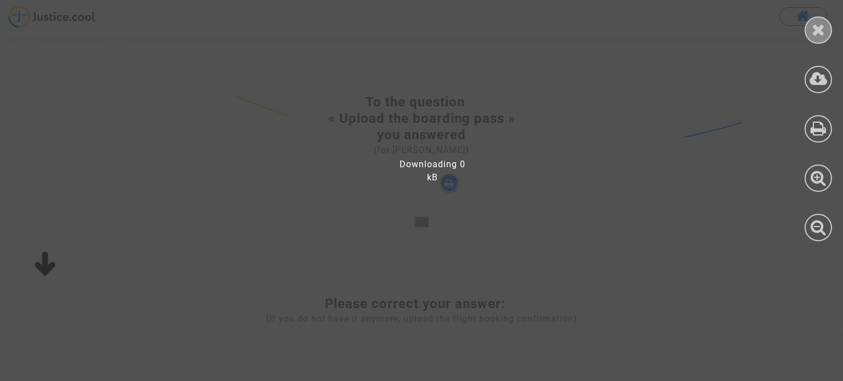
click at [817, 36] on icon at bounding box center [819, 29] width 14 height 16
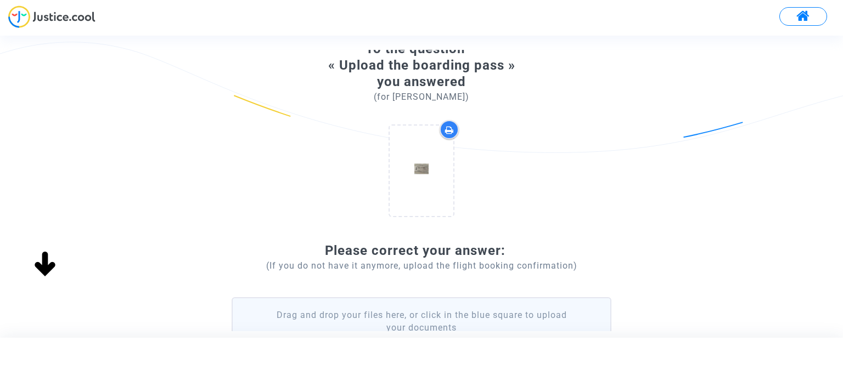
scroll to position [165, 0]
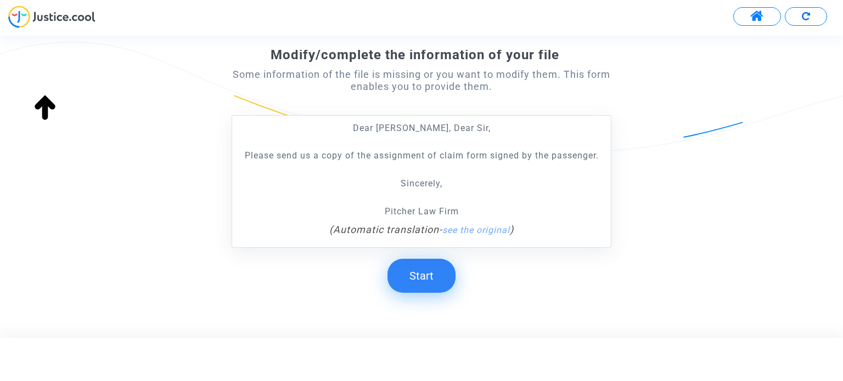
scroll to position [149, 0]
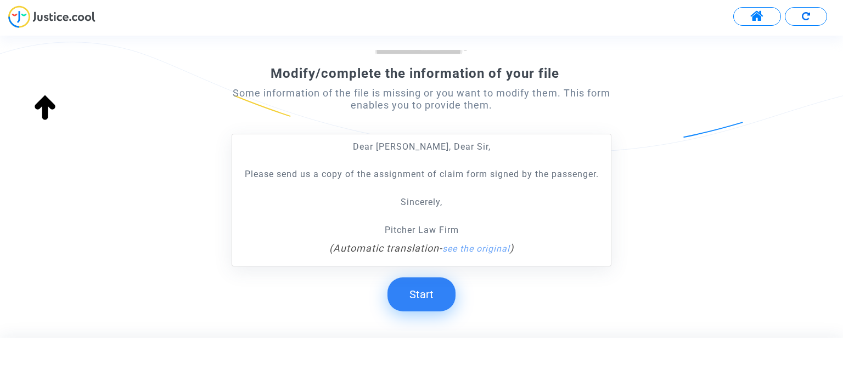
click at [432, 288] on button "Start" at bounding box center [421, 295] width 68 height 34
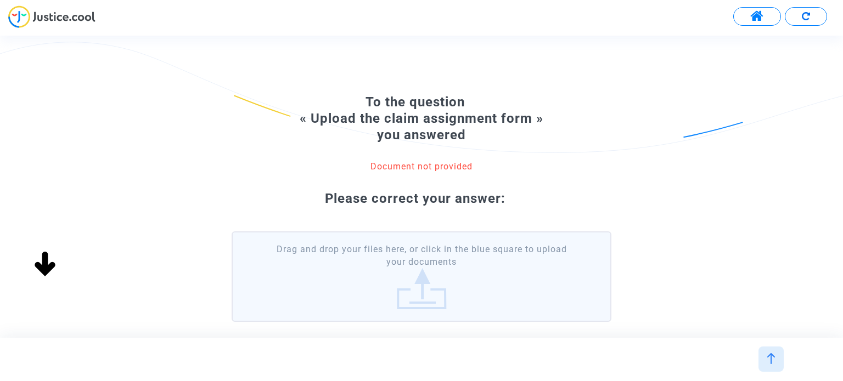
click at [436, 272] on label "Drag and drop your files here, or click in the blue square to upload your docum…" at bounding box center [421, 277] width 379 height 91
click at [0, 0] on input "Drag and drop your files here, or click in the blue square to upload your docum…" at bounding box center [0, 0] width 0 height 0
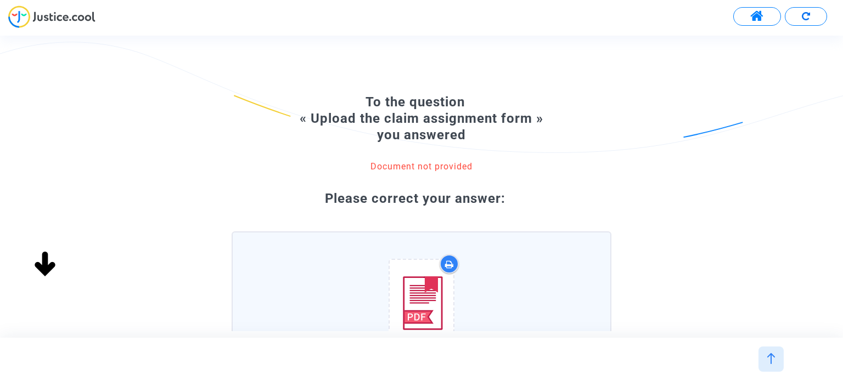
scroll to position [184, 0]
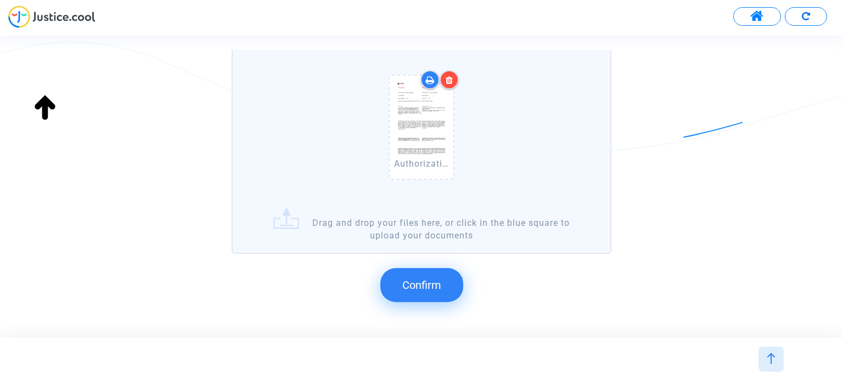
click at [443, 282] on button "Confirm" at bounding box center [421, 285] width 83 height 34
click at [417, 286] on span "Confirm" at bounding box center [421, 285] width 39 height 13
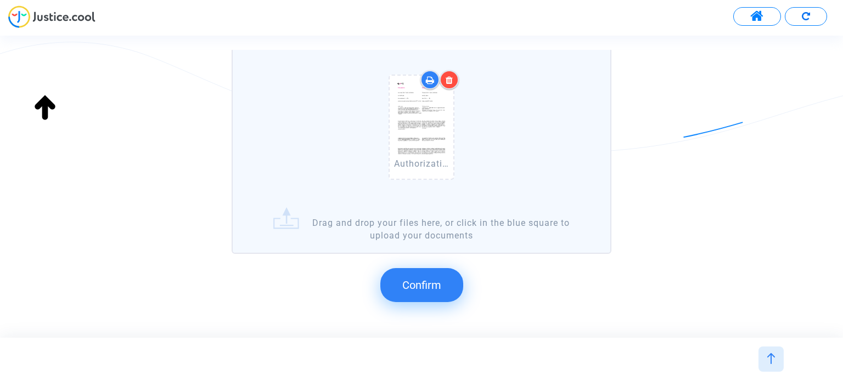
click at [417, 285] on span "Confirm" at bounding box center [421, 285] width 39 height 13
click at [432, 275] on button "Confirm" at bounding box center [421, 285] width 83 height 34
click at [430, 288] on span "Confirm" at bounding box center [421, 285] width 39 height 13
click at [429, 288] on span "Confirm" at bounding box center [421, 285] width 39 height 13
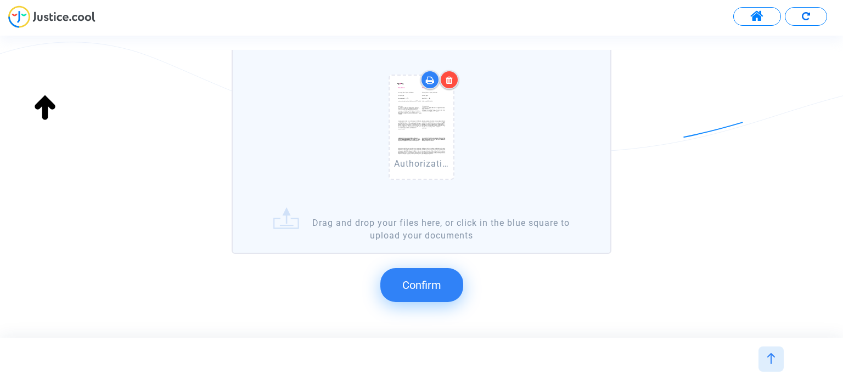
click at [429, 288] on span "Confirm" at bounding box center [421, 285] width 39 height 13
click at [429, 287] on span "Confirm" at bounding box center [421, 285] width 39 height 13
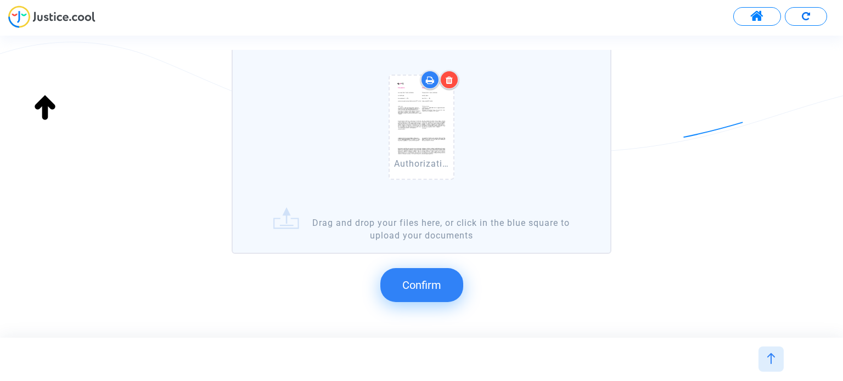
click at [429, 287] on span "Confirm" at bounding box center [421, 285] width 39 height 13
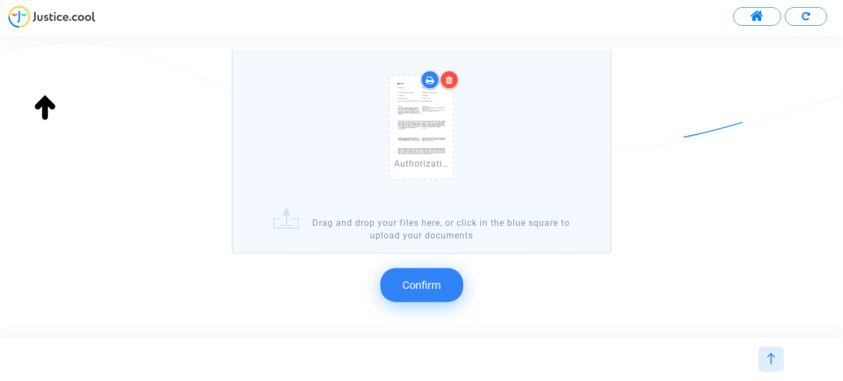
click at [429, 287] on span "Confirm" at bounding box center [421, 285] width 39 height 13
click at [428, 301] on button "Confirm" at bounding box center [421, 285] width 83 height 34
click at [429, 294] on button "Confirm" at bounding box center [421, 285] width 83 height 34
click at [430, 294] on button "Confirm" at bounding box center [421, 285] width 83 height 34
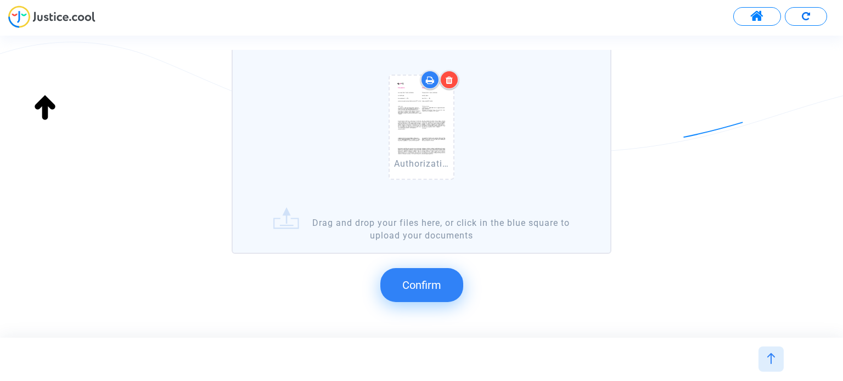
click at [430, 294] on button "Confirm" at bounding box center [421, 285] width 83 height 34
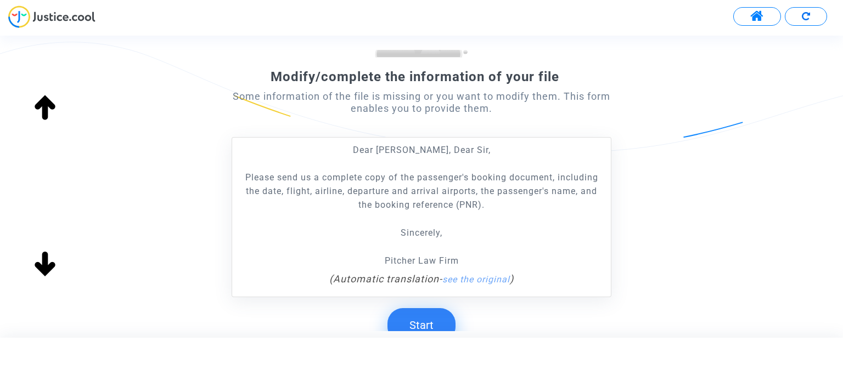
scroll to position [165, 0]
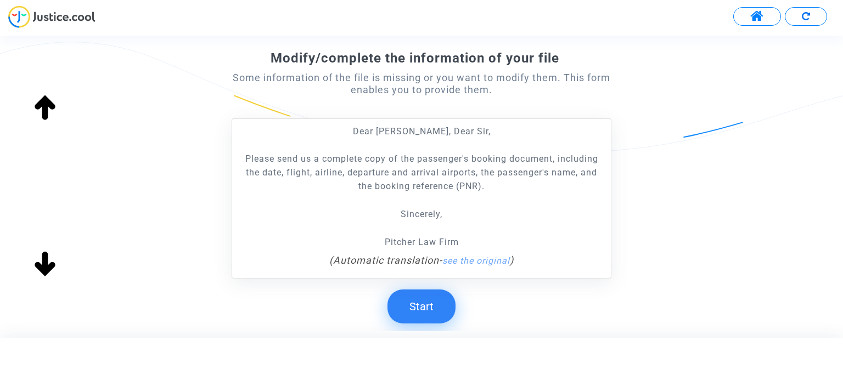
click at [426, 299] on button "Start" at bounding box center [421, 307] width 68 height 34
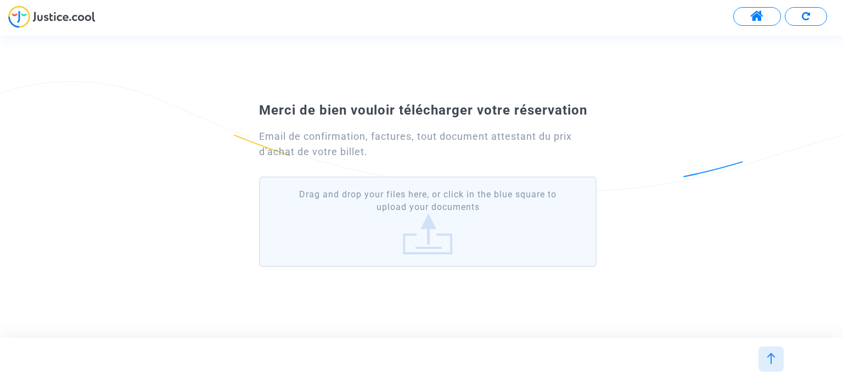
click at [419, 217] on label "Drag and drop your files here, or click in the blue square to upload your docum…" at bounding box center [427, 222] width 337 height 91
click at [0, 0] on input "Drag and drop your files here, or click in the blue square to upload your docum…" at bounding box center [0, 0] width 0 height 0
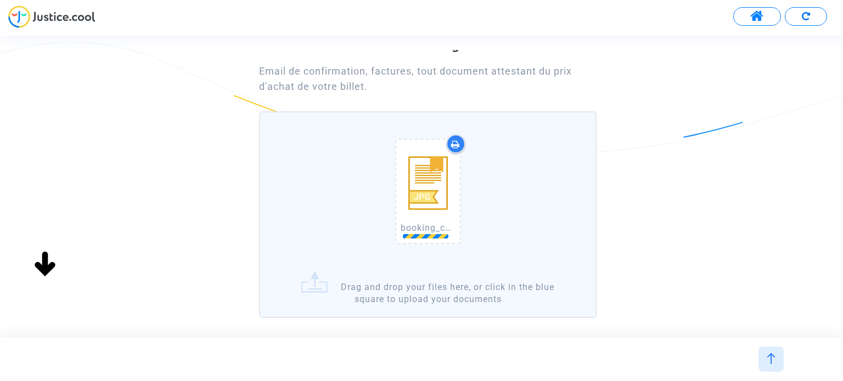
scroll to position [110, 0]
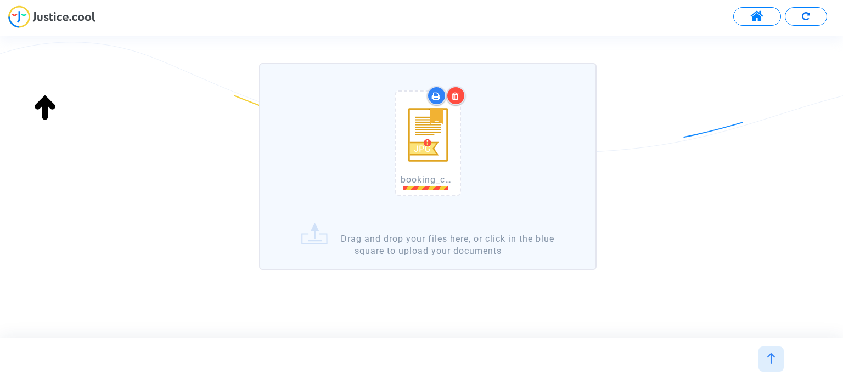
click at [440, 92] on icon at bounding box center [436, 96] width 9 height 9
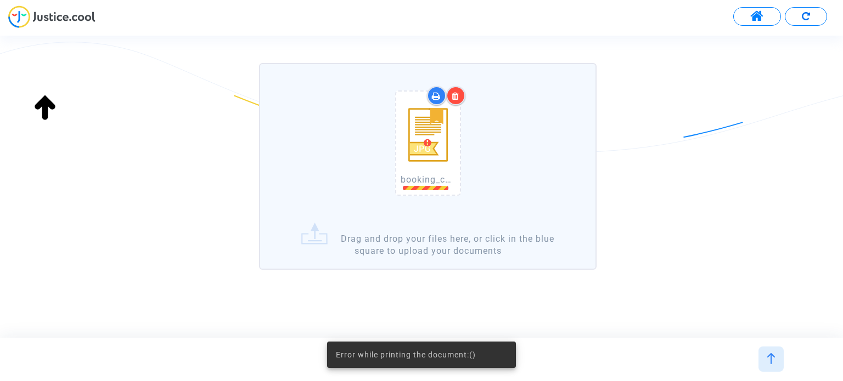
click at [441, 92] on icon at bounding box center [436, 96] width 9 height 9
click at [461, 98] on div at bounding box center [455, 95] width 19 height 19
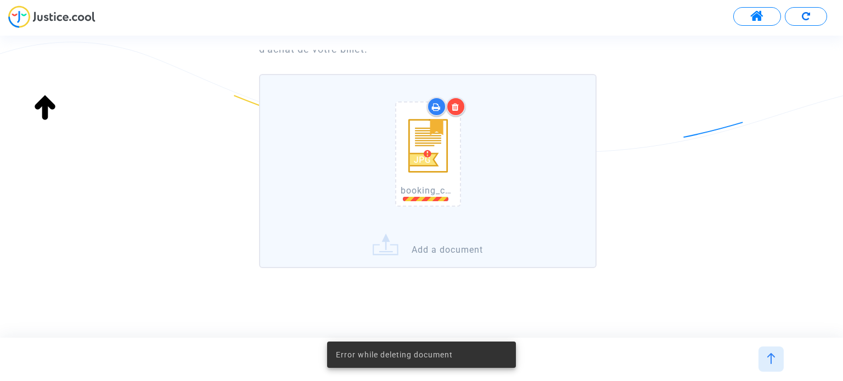
scroll to position [98, 0]
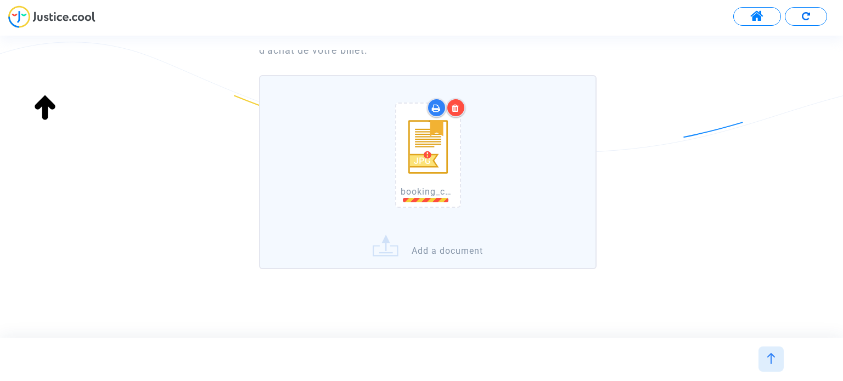
click at [441, 250] on label "booking_confirmation 2024-03-10 1545A60C-DB49-4249-94B4-8C8FE4C1FA27.jpeg Add a…" at bounding box center [427, 172] width 337 height 194
click at [0, 0] on input "booking_confirmation 2024-03-10 1545A60C-DB49-4249-94B4-8C8FE4C1FA27.jpeg Add a…" at bounding box center [0, 0] width 0 height 0
click at [448, 248] on label "booking_confirmation 2024-03-10 1545A60C-DB49-4249-94B4-8C8FE4C1FA27.jpeg Add a…" at bounding box center [427, 172] width 337 height 194
click at [0, 0] on input "booking_confirmation 2024-03-10 1545A60C-DB49-4249-94B4-8C8FE4C1FA27.jpeg Add a…" at bounding box center [0, 0] width 0 height 0
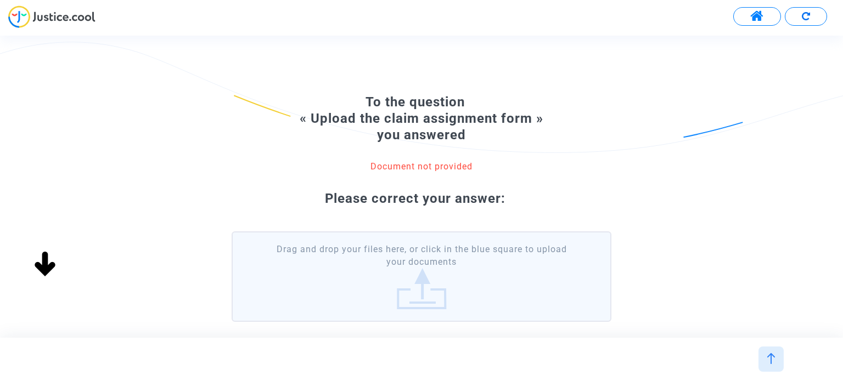
click at [432, 285] on label "Drag and drop your files here, or click in the blue square to upload your docum…" at bounding box center [421, 277] width 379 height 91
click at [0, 0] on input "Drag and drop your files here, or click in the blue square to upload your docum…" at bounding box center [0, 0] width 0 height 0
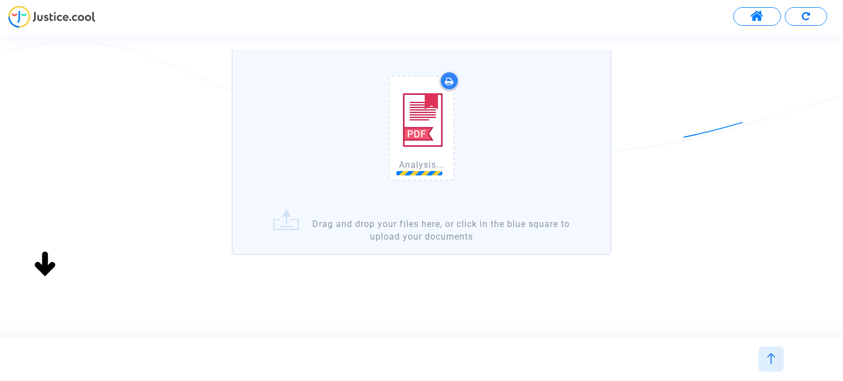
scroll to position [184, 0]
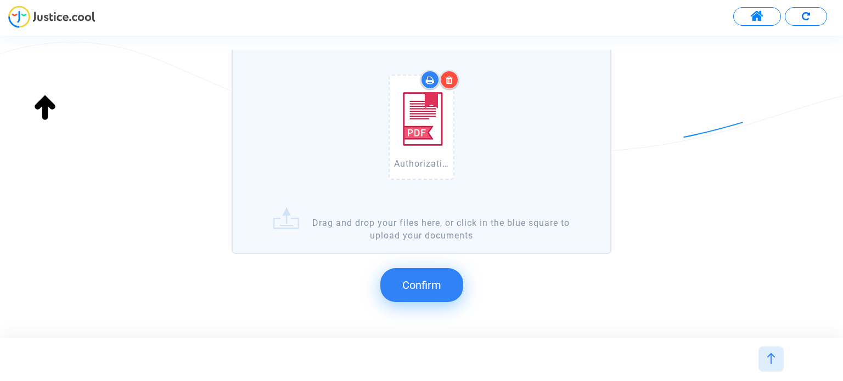
click at [411, 274] on button "Confirm" at bounding box center [421, 285] width 83 height 34
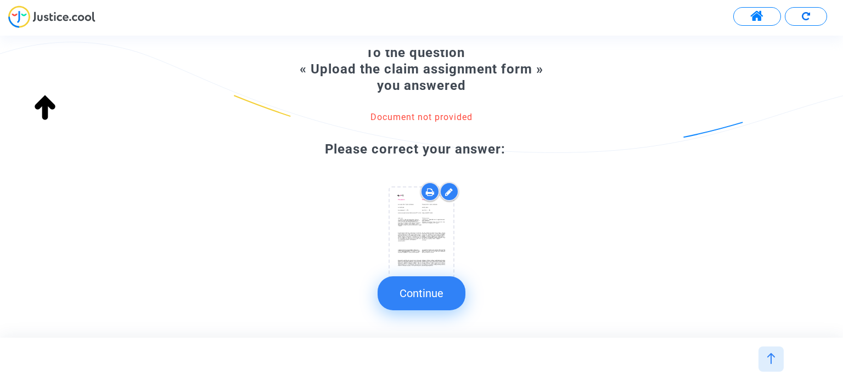
scroll to position [80, 0]
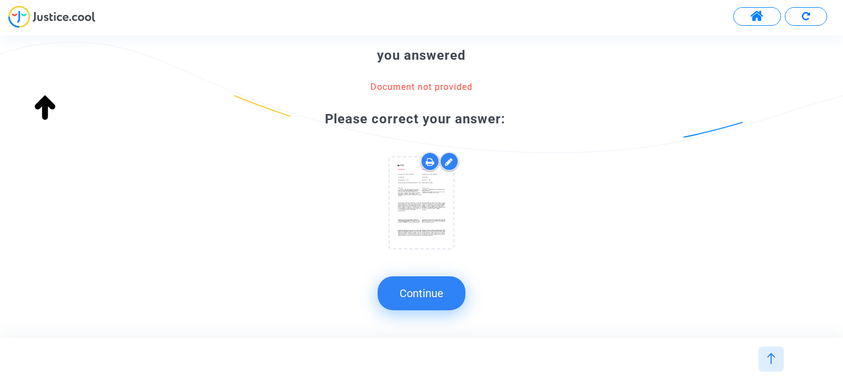
click at [442, 288] on button "Continue" at bounding box center [422, 294] width 88 height 34
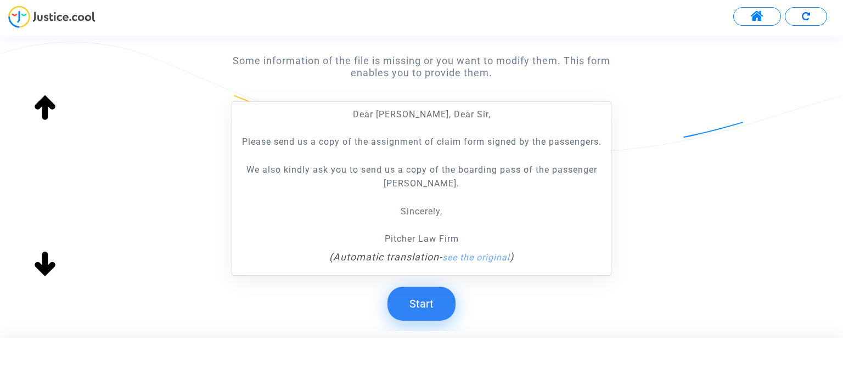
scroll to position [246, 0]
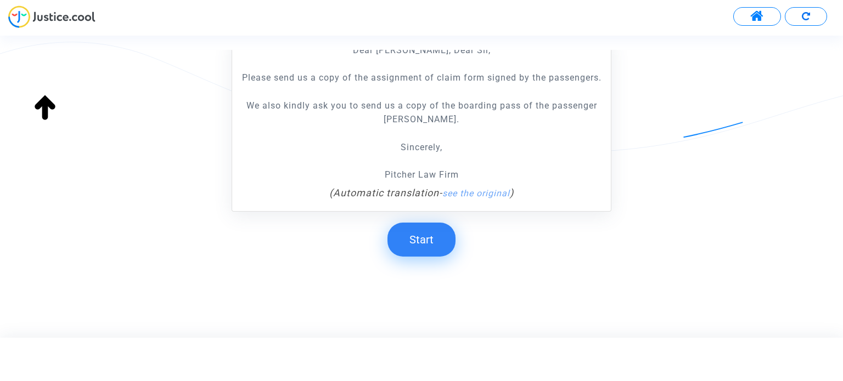
click at [410, 233] on button "Start" at bounding box center [421, 240] width 68 height 34
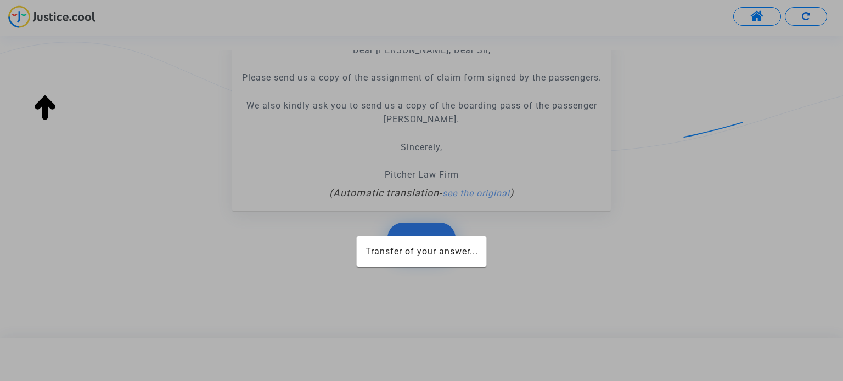
click at [415, 238] on mat-card "Transfer of your answer..." at bounding box center [422, 252] width 130 height 31
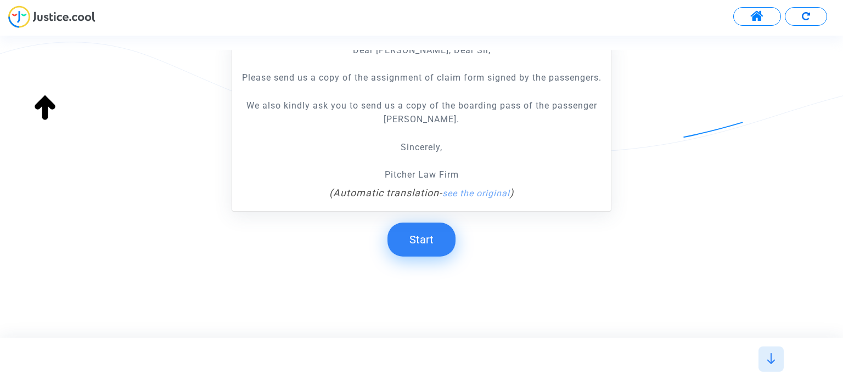
click at [425, 240] on button "Start" at bounding box center [421, 240] width 68 height 34
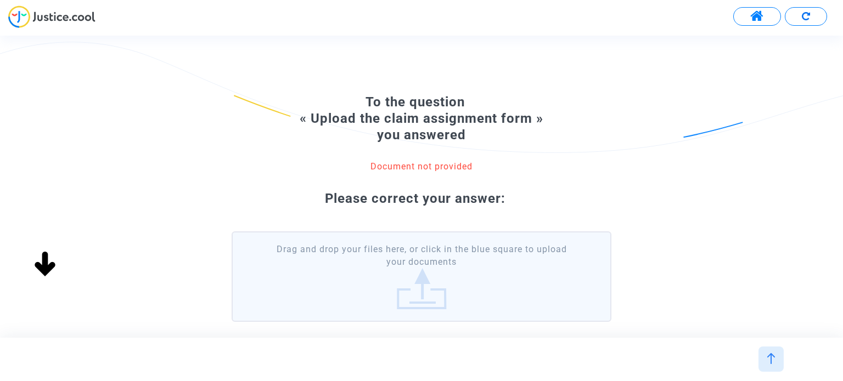
click at [426, 272] on label "Drag and drop your files here, or click in the blue square to upload your docum…" at bounding box center [421, 277] width 379 height 91
click at [0, 0] on input "Drag and drop your files here, or click in the blue square to upload your docum…" at bounding box center [0, 0] width 0 height 0
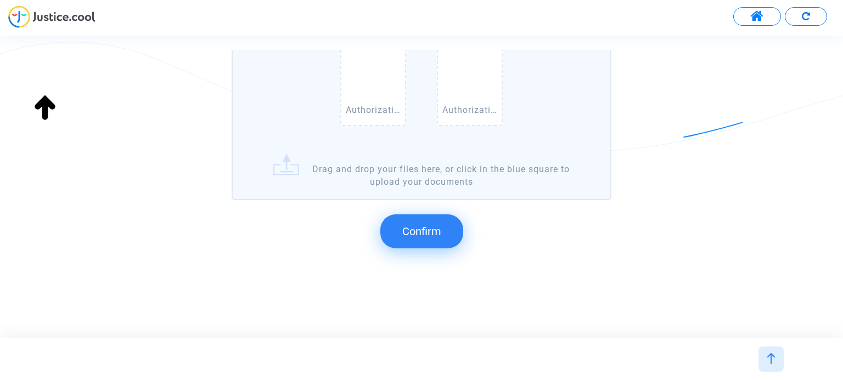
scroll to position [74, 0]
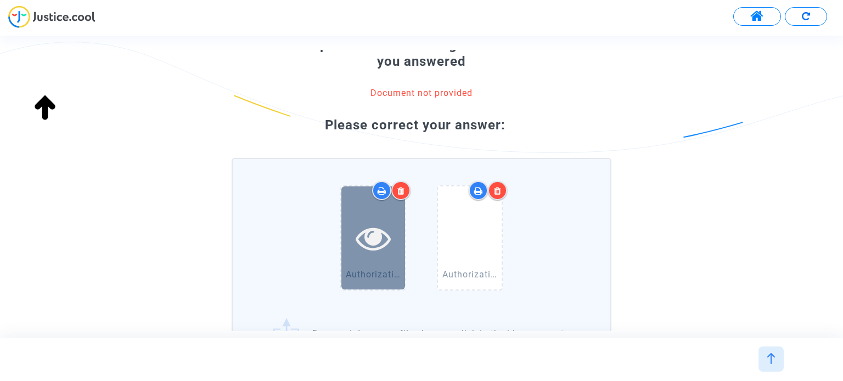
click at [376, 235] on icon at bounding box center [374, 238] width 36 height 35
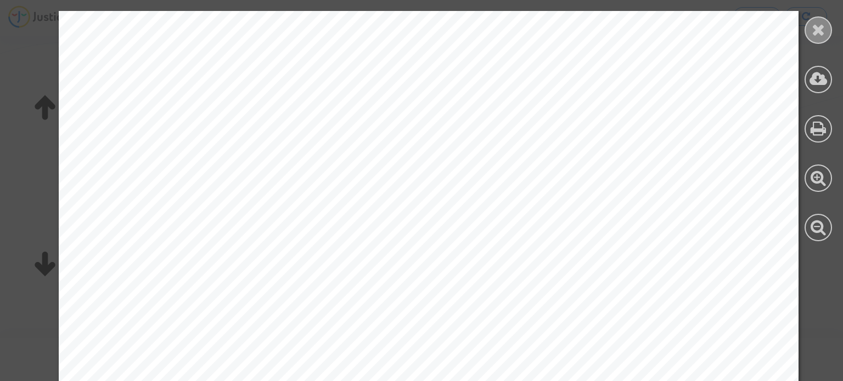
click at [816, 26] on icon at bounding box center [819, 29] width 14 height 16
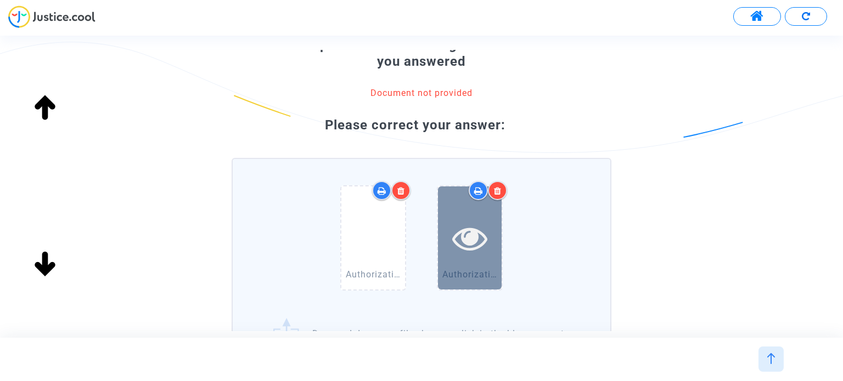
click at [474, 238] on icon at bounding box center [470, 238] width 36 height 35
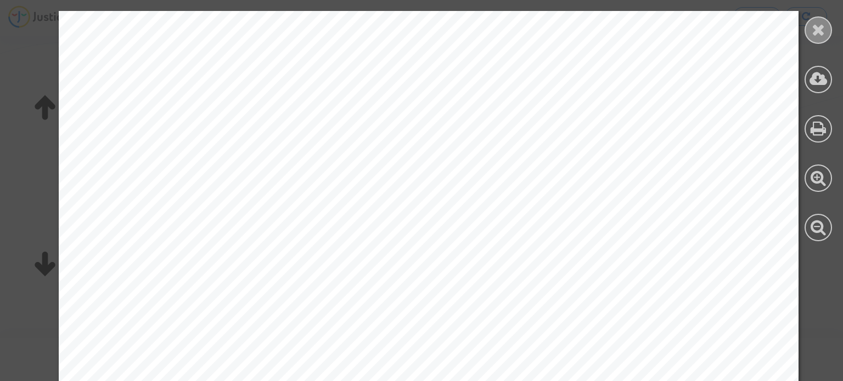
click at [814, 28] on icon at bounding box center [819, 29] width 14 height 16
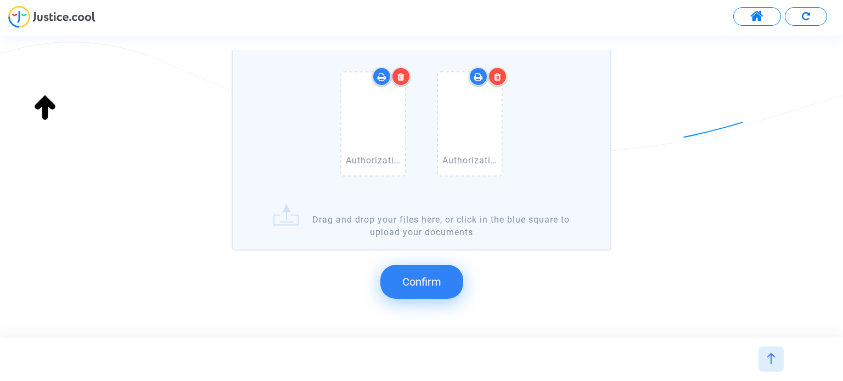
scroll to position [238, 0]
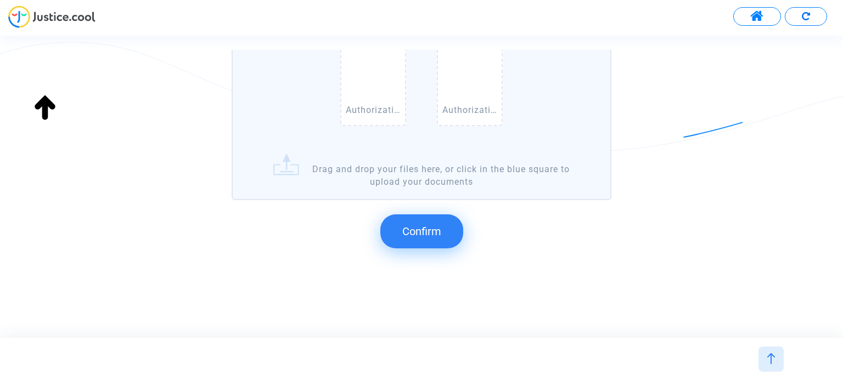
click at [427, 230] on span "Confirm" at bounding box center [421, 231] width 39 height 13
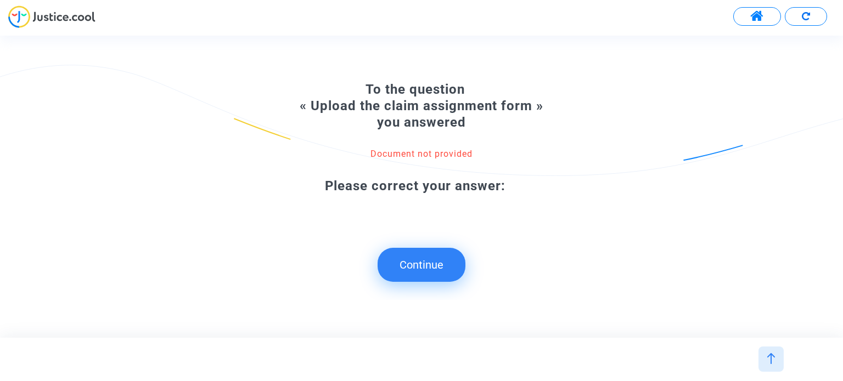
scroll to position [0, 0]
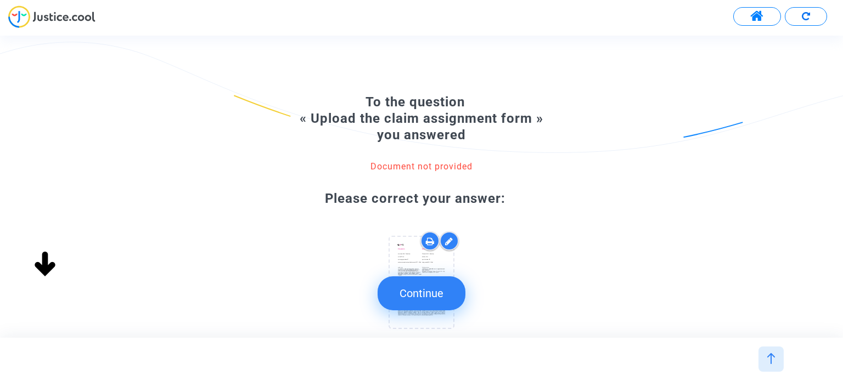
click at [461, 294] on button "Continue" at bounding box center [422, 294] width 88 height 34
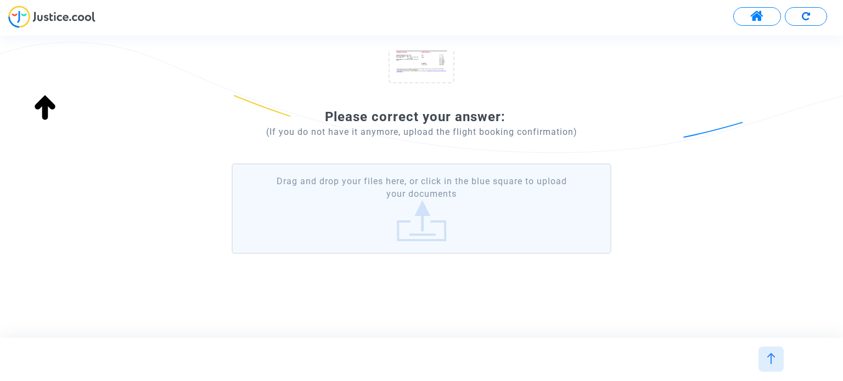
scroll to position [77, 0]
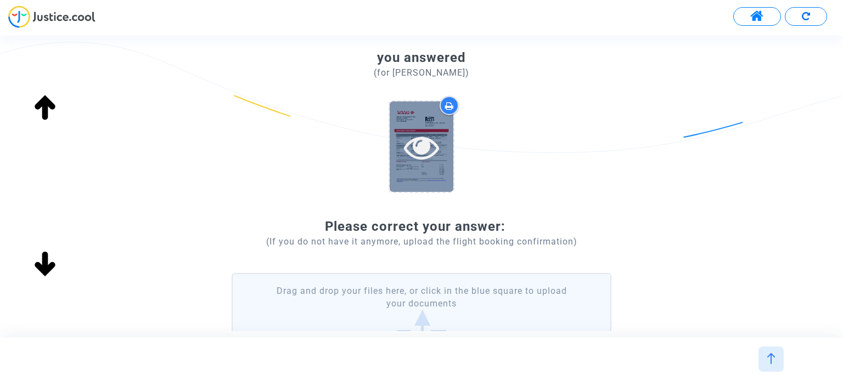
click at [430, 170] on div at bounding box center [422, 147] width 64 height 91
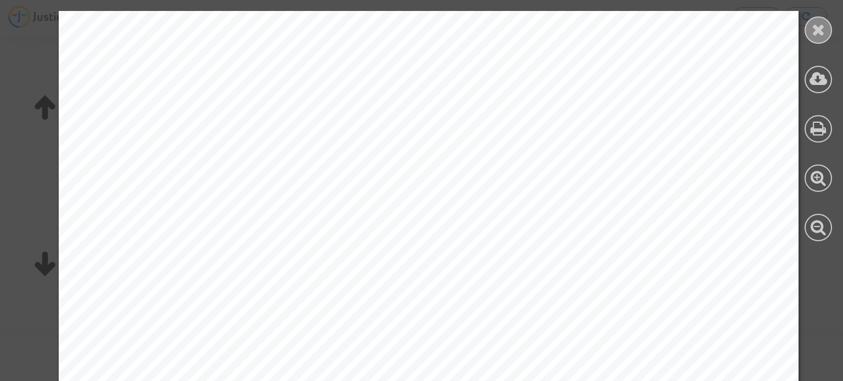
click at [816, 26] on icon at bounding box center [819, 29] width 14 height 16
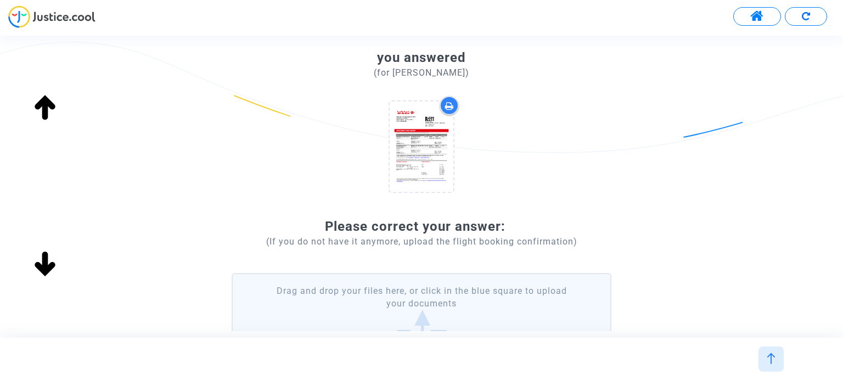
click at [435, 297] on label "Drag and drop your files here, or click in the blue square to upload your docum…" at bounding box center [421, 318] width 379 height 91
click at [0, 0] on input "Drag and drop your files here, or click in the blue square to upload your docum…" at bounding box center [0, 0] width 0 height 0
click at [421, 286] on label "Drag and drop your files here, or click in the blue square to upload your docum…" at bounding box center [421, 318] width 379 height 91
click at [0, 0] on input "Drag and drop your files here, or click in the blue square to upload your docum…" at bounding box center [0, 0] width 0 height 0
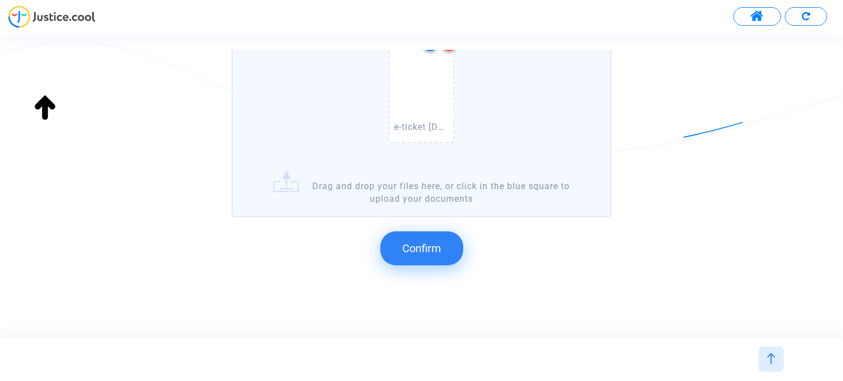
scroll to position [357, 0]
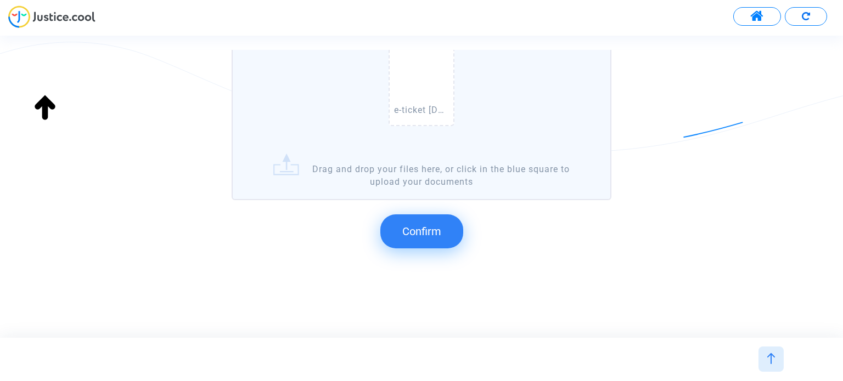
click at [433, 225] on span "Confirm" at bounding box center [421, 231] width 39 height 13
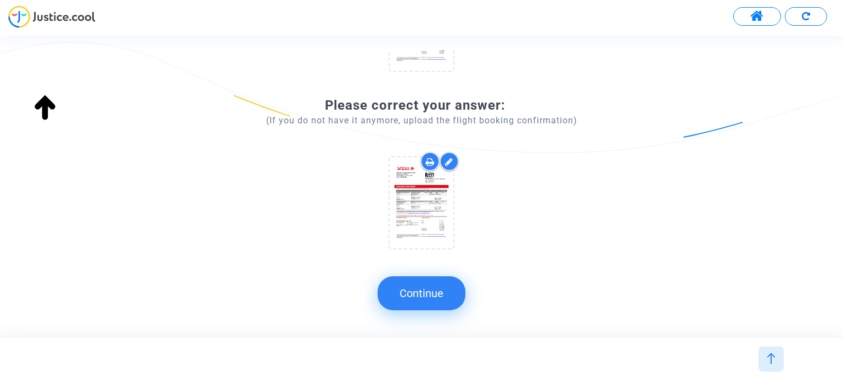
click at [440, 289] on button "Continue" at bounding box center [422, 294] width 88 height 34
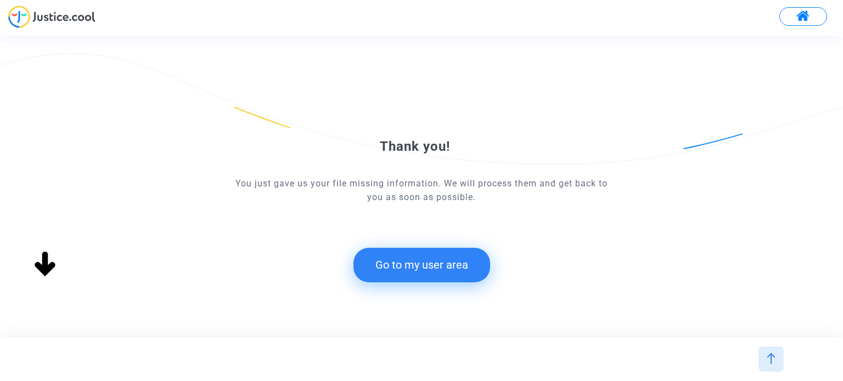
scroll to position [0, 0]
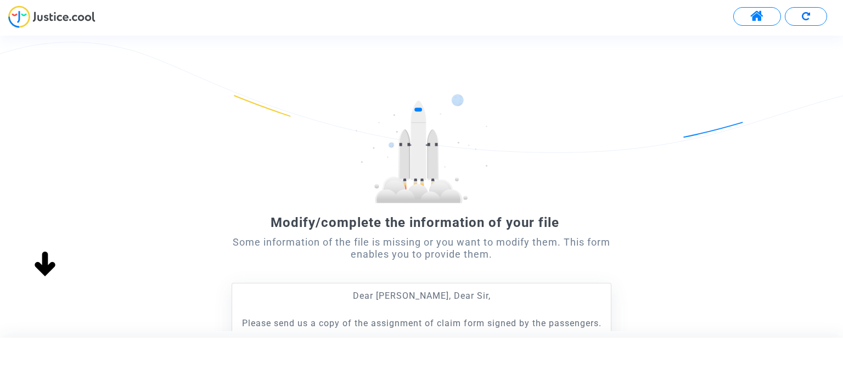
scroll to position [204, 0]
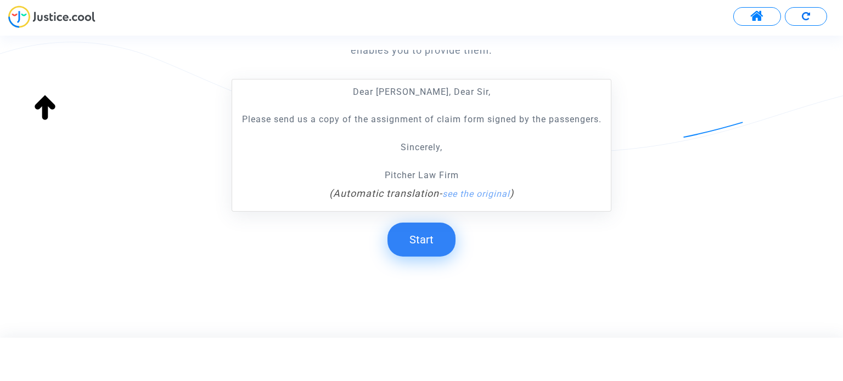
click at [418, 235] on button "Start" at bounding box center [421, 240] width 68 height 34
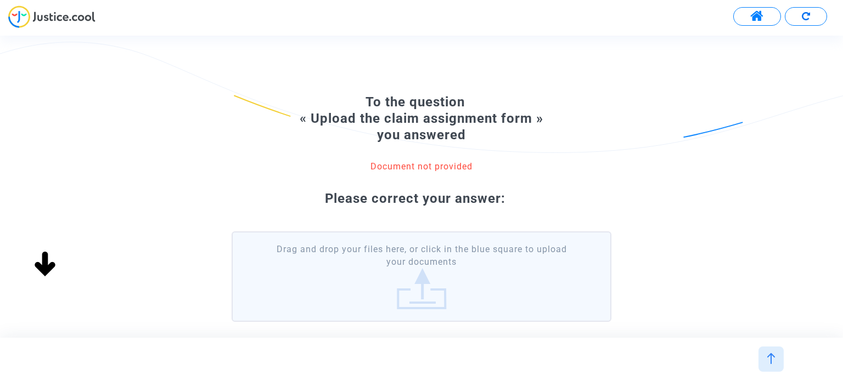
click at [431, 266] on label "Drag and drop your files here, or click in the blue square to upload your docum…" at bounding box center [421, 277] width 379 height 91
click at [0, 0] on input "Drag and drop your files here, or click in the blue square to upload your docum…" at bounding box center [0, 0] width 0 height 0
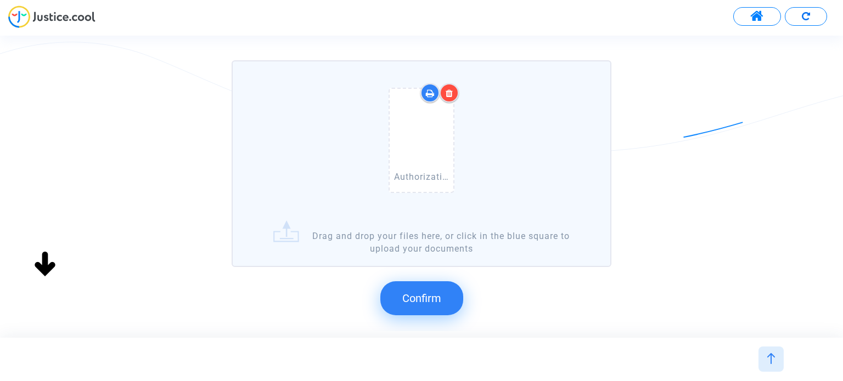
scroll to position [238, 0]
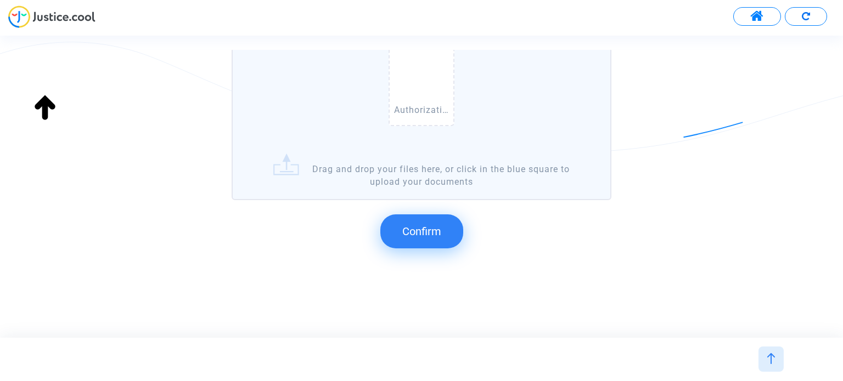
click at [432, 226] on span "Confirm" at bounding box center [421, 231] width 39 height 13
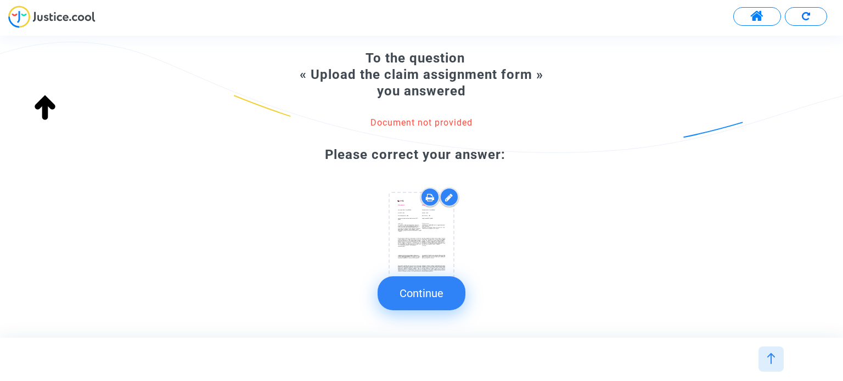
scroll to position [80, 0]
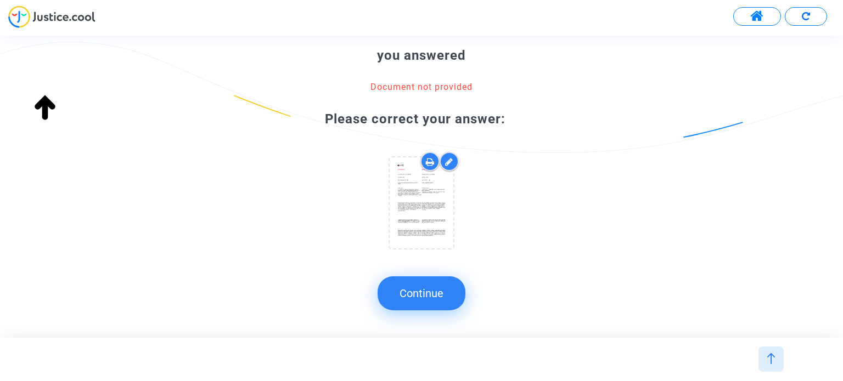
click at [430, 290] on button "Continue" at bounding box center [422, 294] width 88 height 34
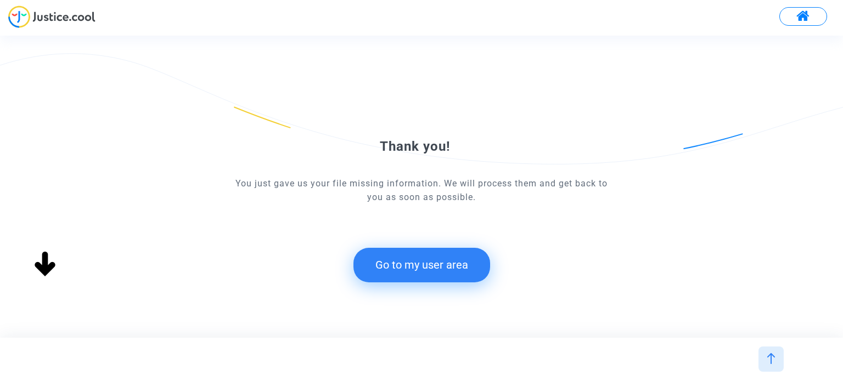
scroll to position [0, 0]
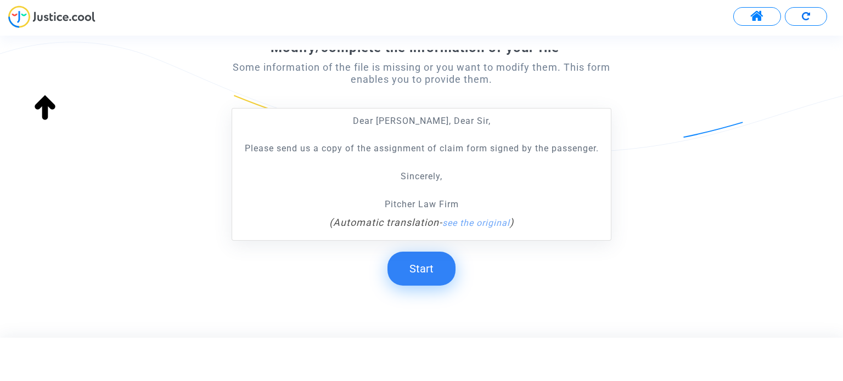
scroll to position [149, 0]
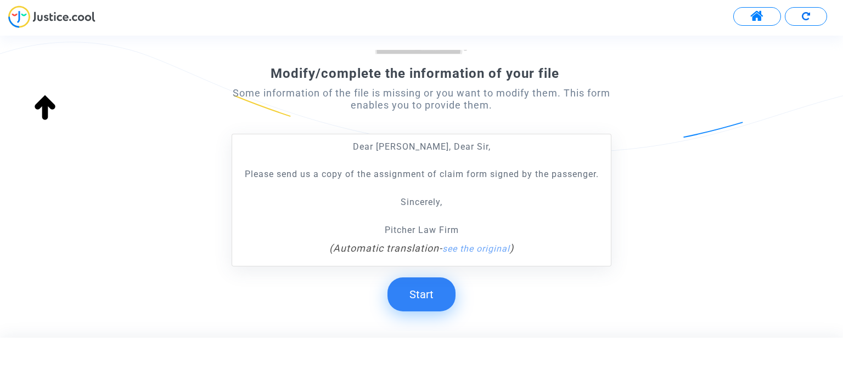
click at [436, 289] on button "Start" at bounding box center [421, 295] width 68 height 34
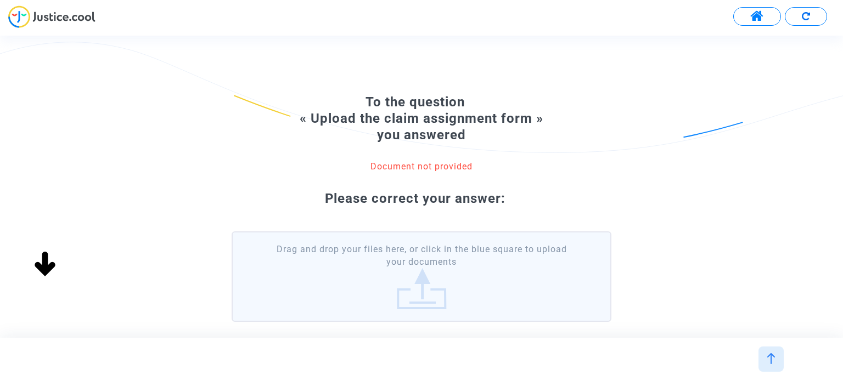
click at [427, 295] on label "Drag and drop your files here, or click in the blue square to upload your docum…" at bounding box center [421, 277] width 379 height 91
click at [0, 0] on input "Drag and drop your files here, or click in the blue square to upload your docum…" at bounding box center [0, 0] width 0 height 0
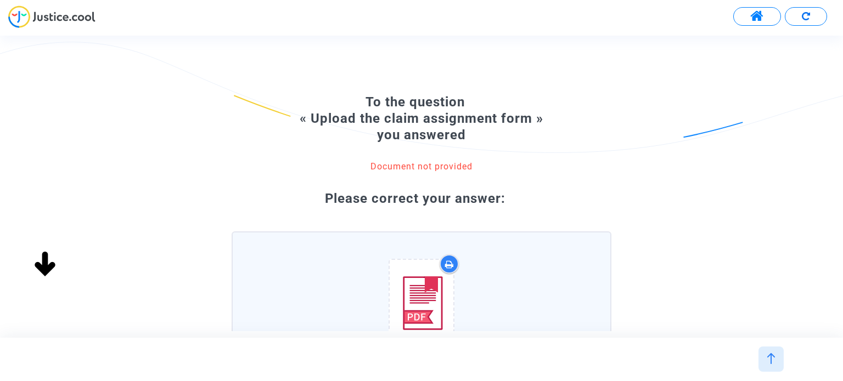
scroll to position [184, 0]
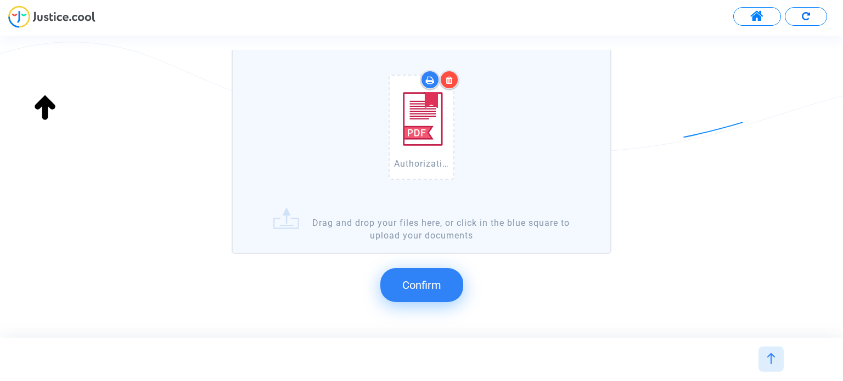
click at [415, 273] on button "Confirm" at bounding box center [421, 285] width 83 height 34
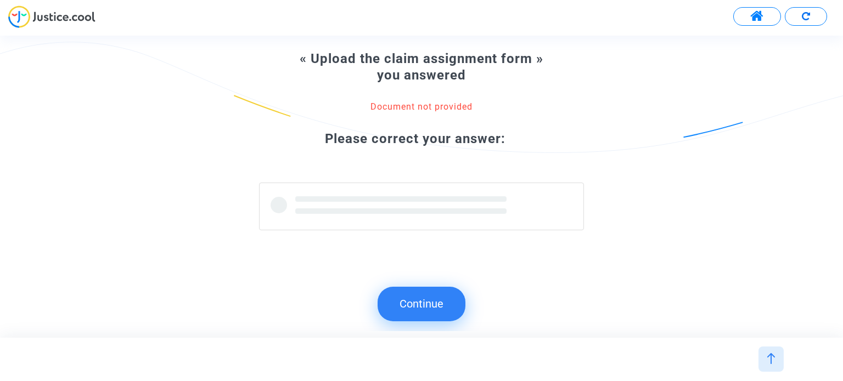
scroll to position [0, 0]
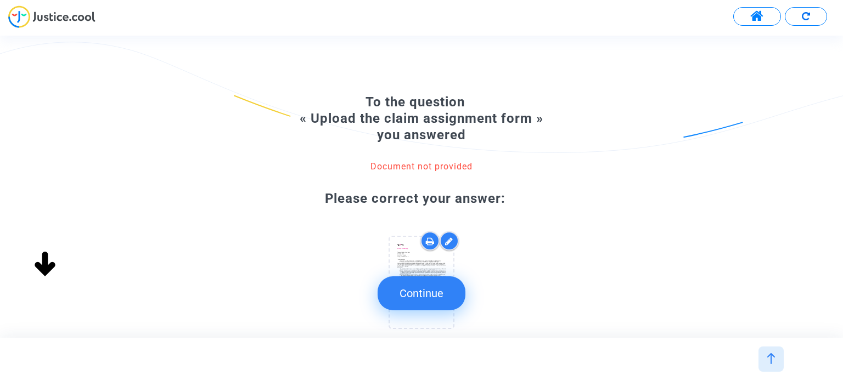
click at [461, 291] on button "Continue" at bounding box center [422, 294] width 88 height 34
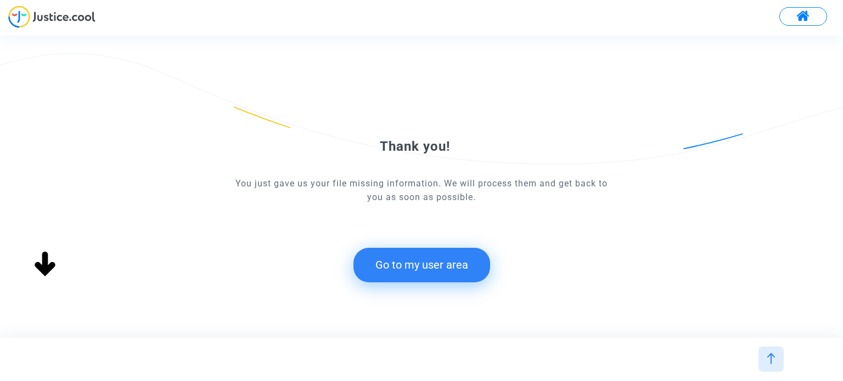
scroll to position [80, 0]
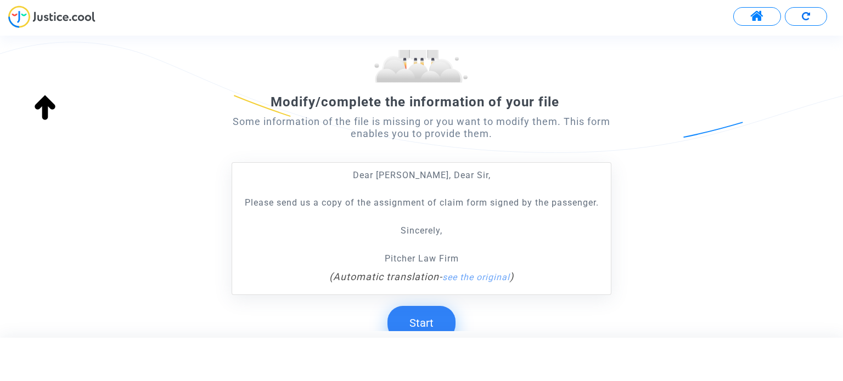
scroll to position [204, 0]
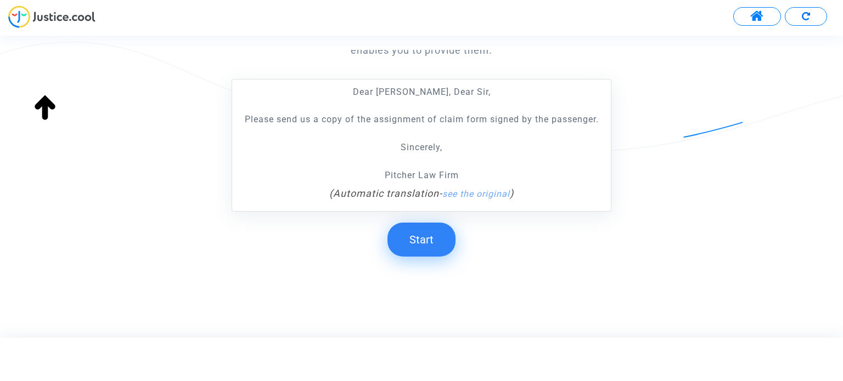
click at [436, 239] on button "Start" at bounding box center [421, 240] width 68 height 34
click at [435, 239] on button "Start" at bounding box center [421, 240] width 68 height 34
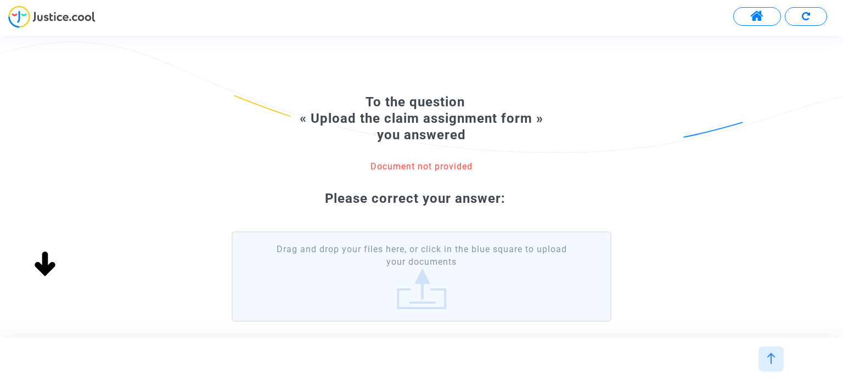
click at [428, 278] on label "Drag and drop your files here, or click in the blue square to upload your docum…" at bounding box center [421, 277] width 379 height 91
click at [0, 0] on input "Drag and drop your files here, or click in the blue square to upload your docum…" at bounding box center [0, 0] width 0 height 0
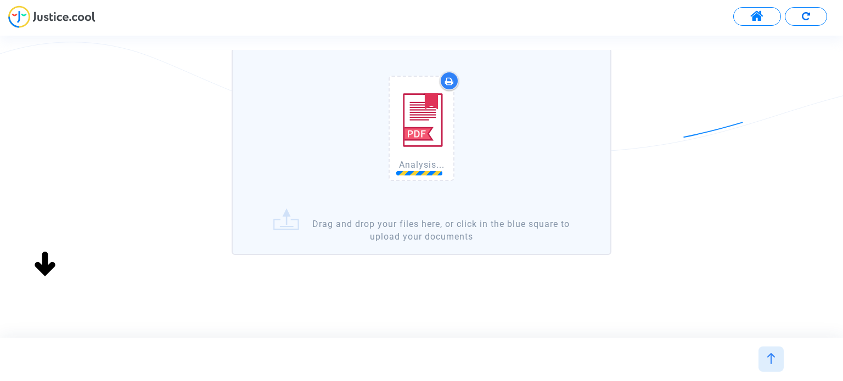
scroll to position [184, 0]
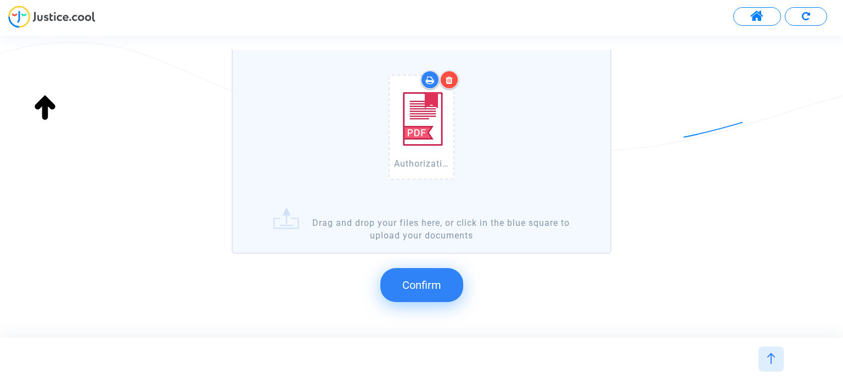
click at [433, 279] on span "Confirm" at bounding box center [421, 285] width 39 height 13
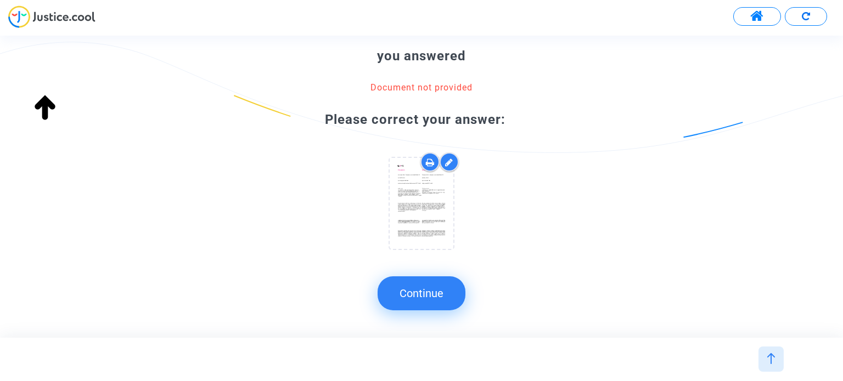
scroll to position [80, 0]
click at [441, 289] on button "Continue" at bounding box center [422, 294] width 88 height 34
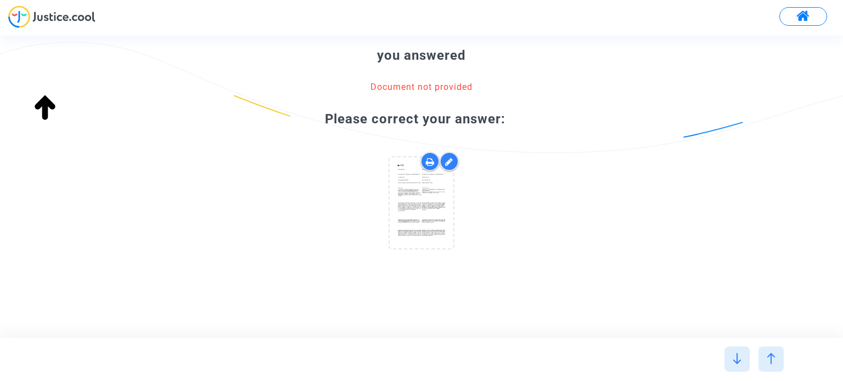
scroll to position [0, 0]
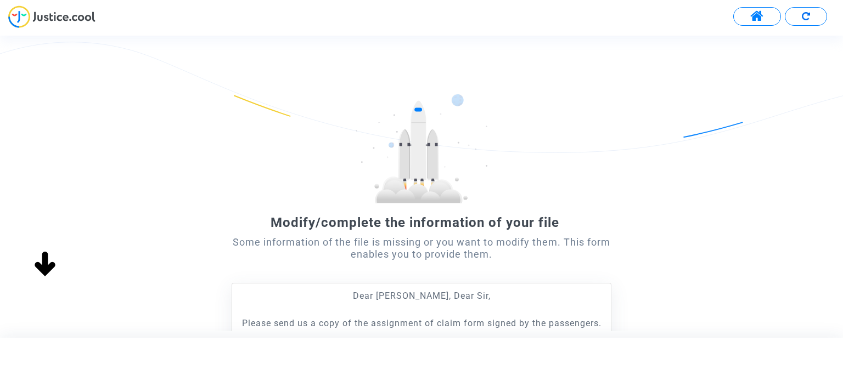
scroll to position [204, 0]
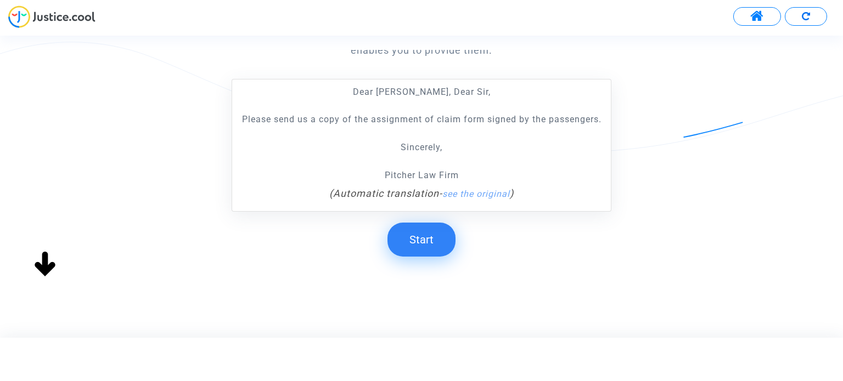
click at [430, 237] on button "Start" at bounding box center [421, 240] width 68 height 34
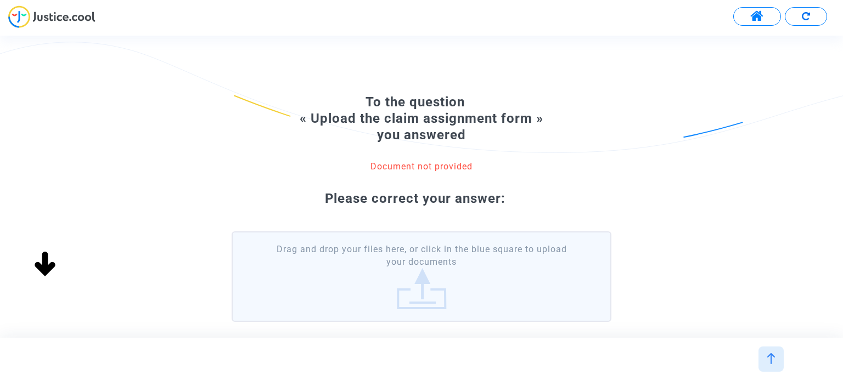
click at [432, 241] on div "Modify/complete the information of your file Some information of the file is mi…" at bounding box center [431, 187] width 862 height 302
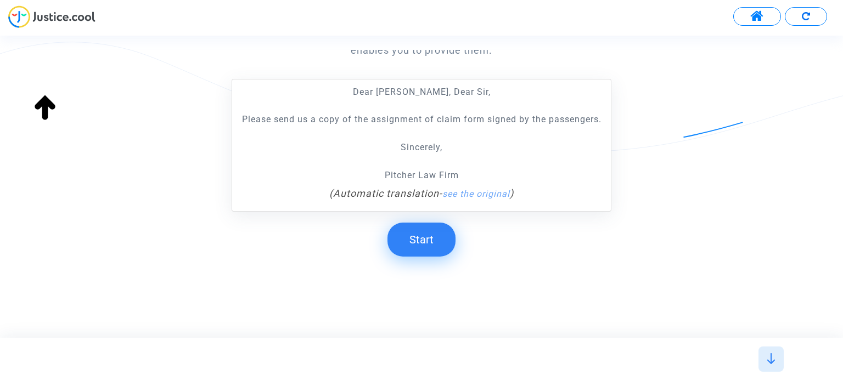
click at [435, 248] on button "Start" at bounding box center [421, 240] width 68 height 34
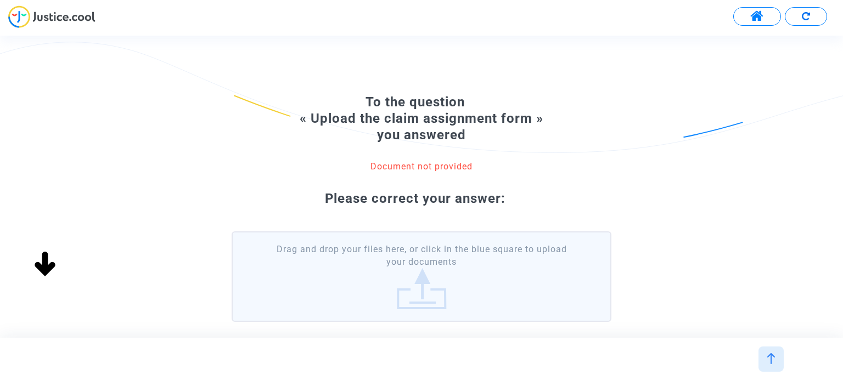
scroll to position [69, 0]
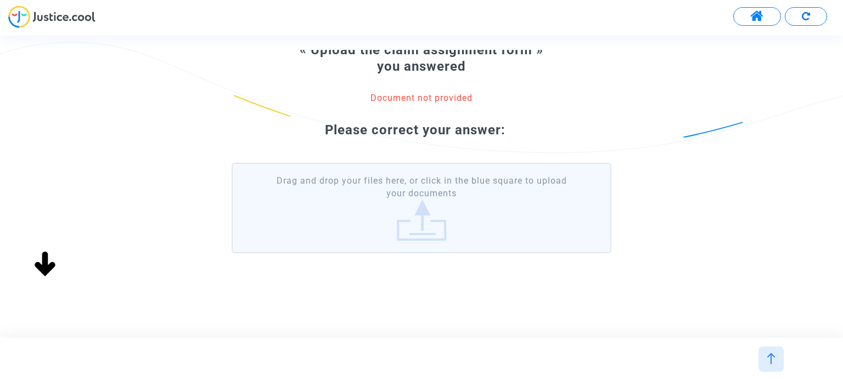
click at [411, 219] on label "Drag and drop your files here, or click in the blue square to upload your docum…" at bounding box center [421, 208] width 379 height 91
click at [0, 0] on input "Drag and drop your files here, or click in the blue square to upload your docum…" at bounding box center [0, 0] width 0 height 0
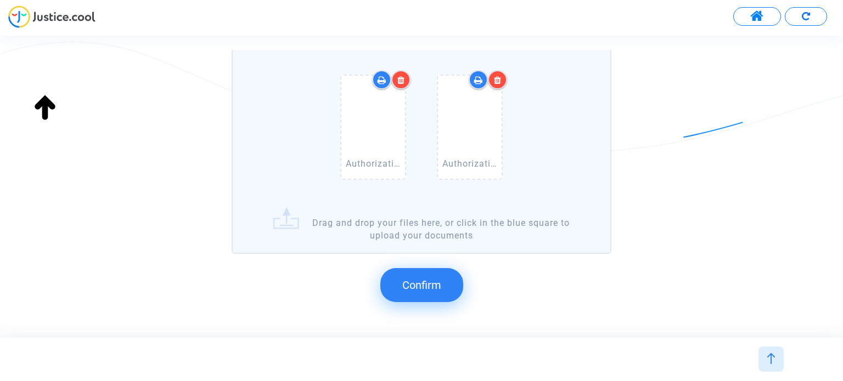
scroll to position [238, 0]
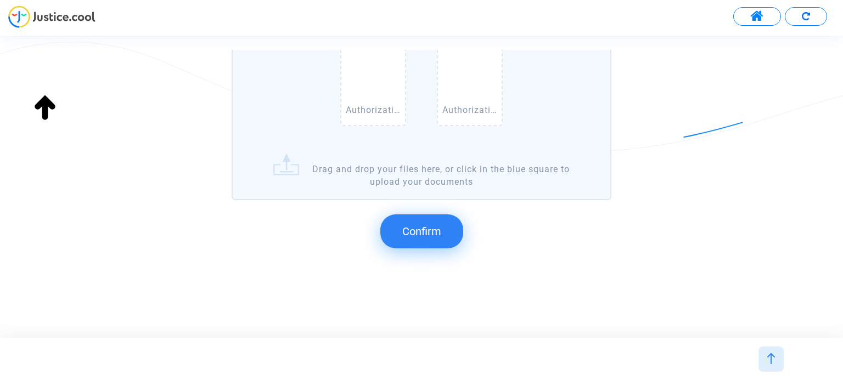
click at [440, 237] on span "Confirm" at bounding box center [421, 231] width 39 height 13
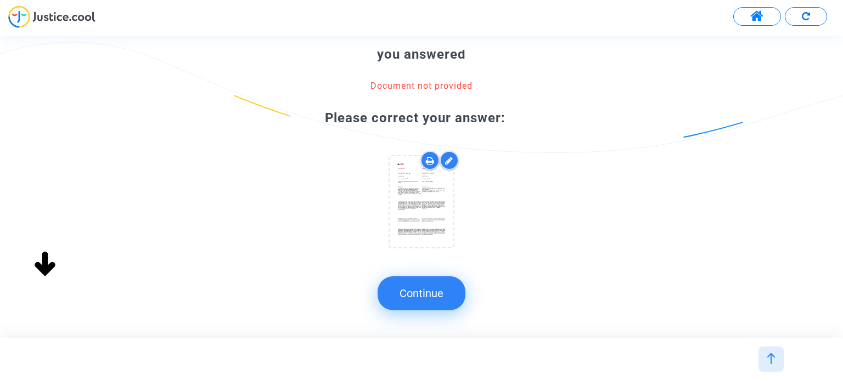
scroll to position [0, 0]
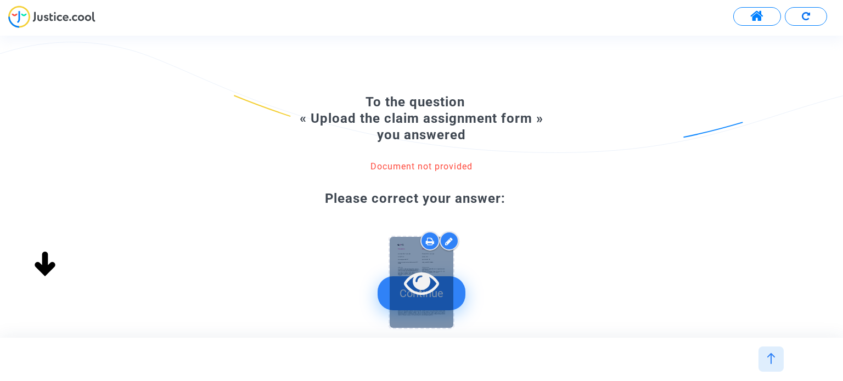
click at [432, 300] on div at bounding box center [422, 282] width 64 height 91
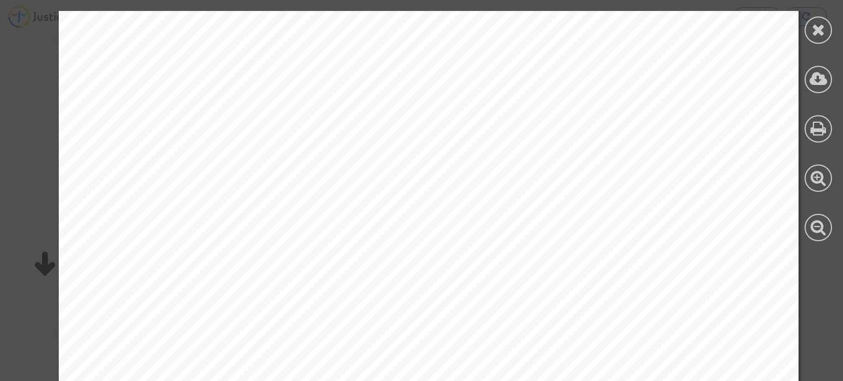
scroll to position [329, 0]
click at [821, 29] on icon at bounding box center [819, 29] width 14 height 16
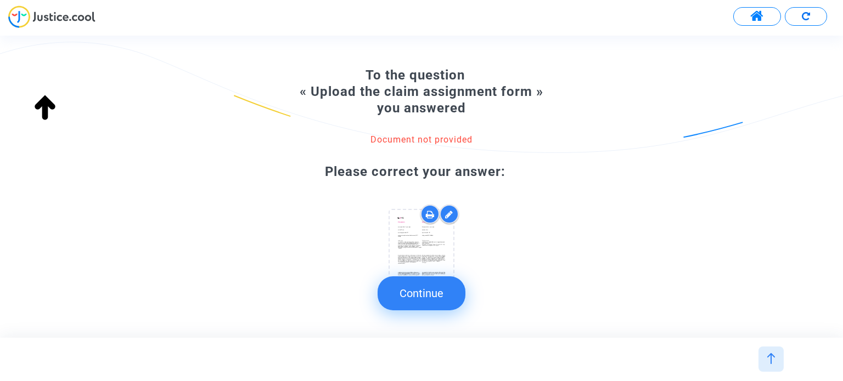
scroll to position [0, 0]
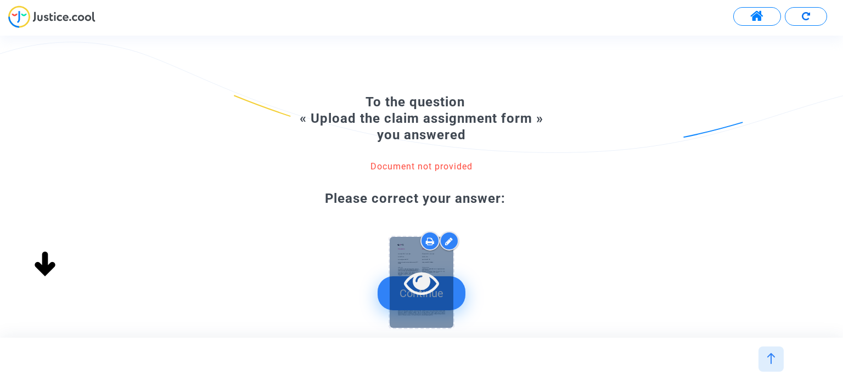
click at [450, 297] on div at bounding box center [422, 282] width 64 height 35
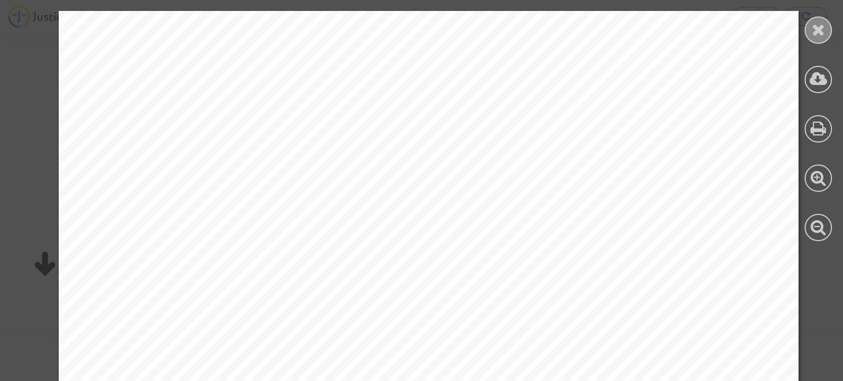
click at [825, 28] on div at bounding box center [818, 29] width 27 height 27
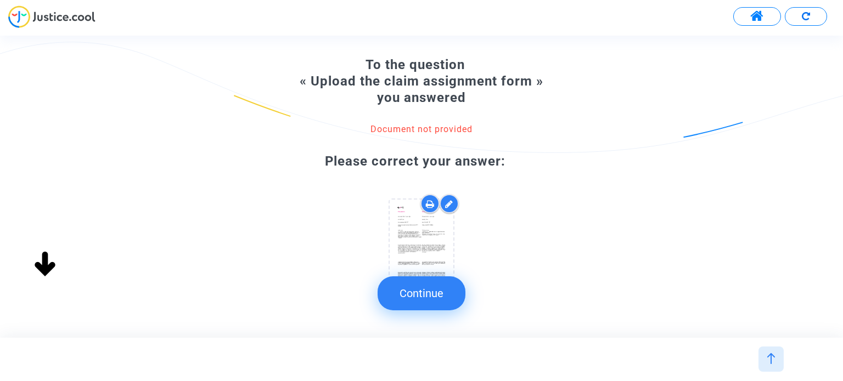
scroll to position [80, 0]
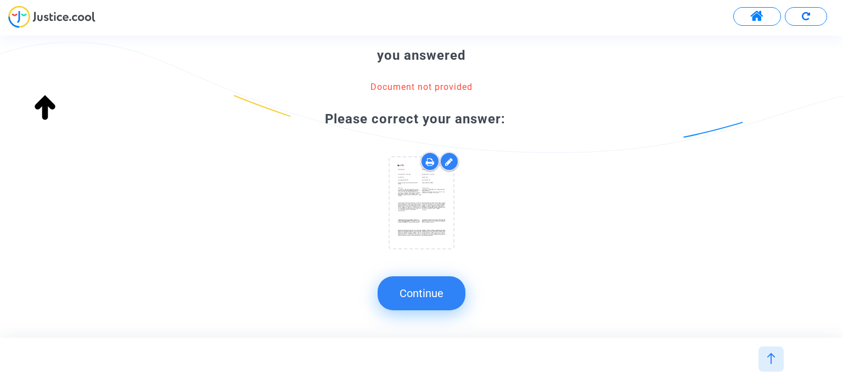
click at [440, 296] on button "Continue" at bounding box center [422, 294] width 88 height 34
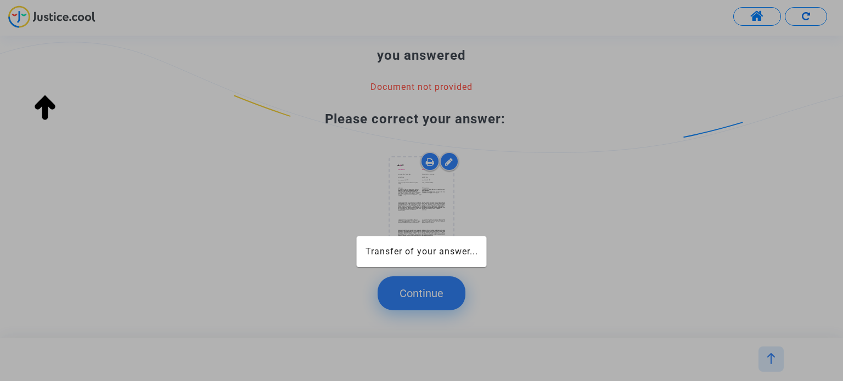
click at [429, 301] on div at bounding box center [421, 190] width 843 height 381
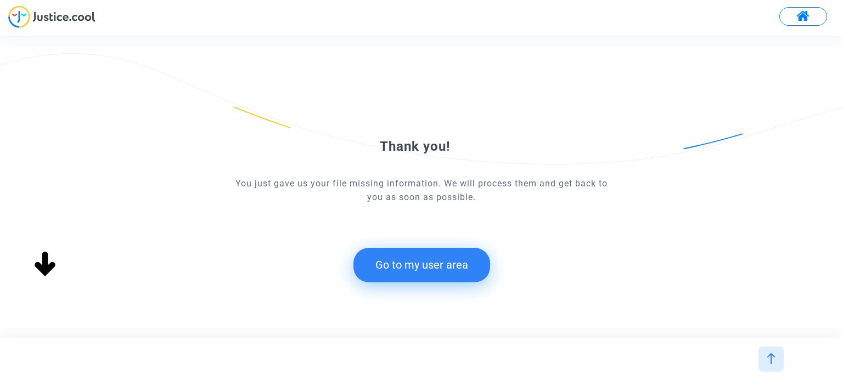
scroll to position [0, 0]
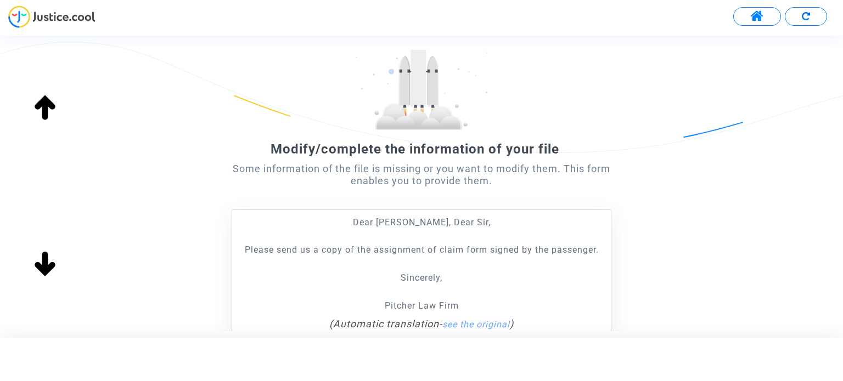
scroll to position [204, 0]
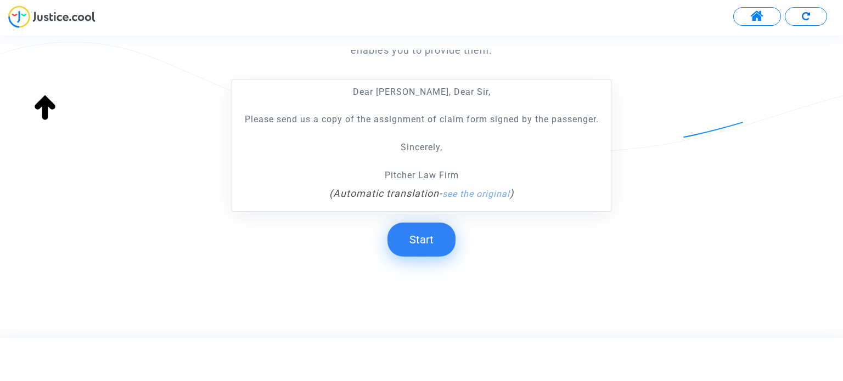
click at [429, 237] on button "Start" at bounding box center [421, 240] width 68 height 34
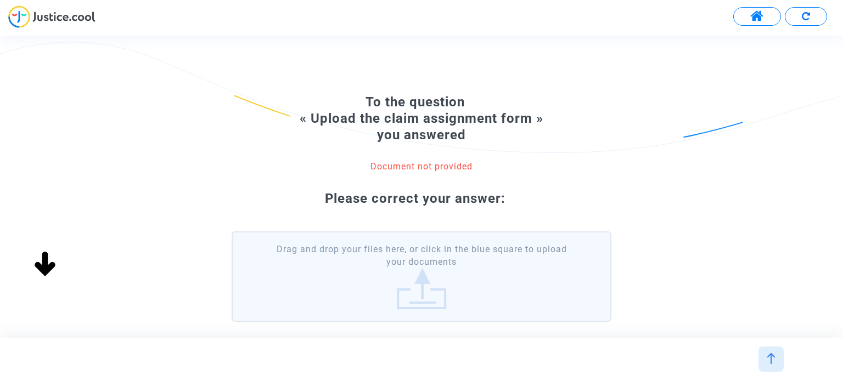
click at [434, 270] on label "Drag and drop your files here, or click in the blue square to upload your docum…" at bounding box center [421, 277] width 379 height 91
click at [0, 0] on input "Drag and drop your files here, or click in the blue square to upload your docum…" at bounding box center [0, 0] width 0 height 0
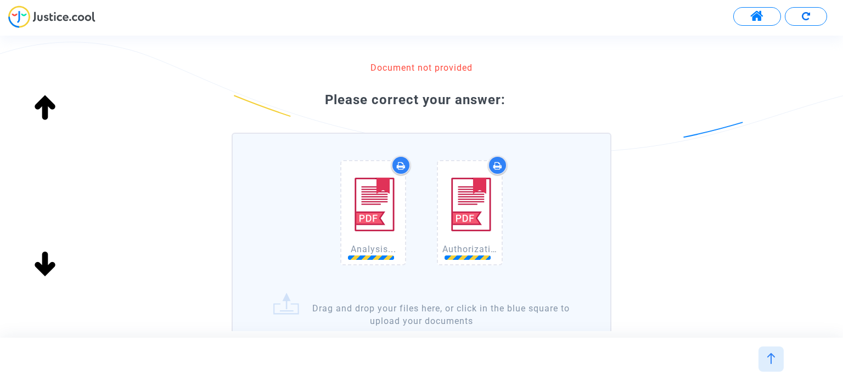
scroll to position [184, 0]
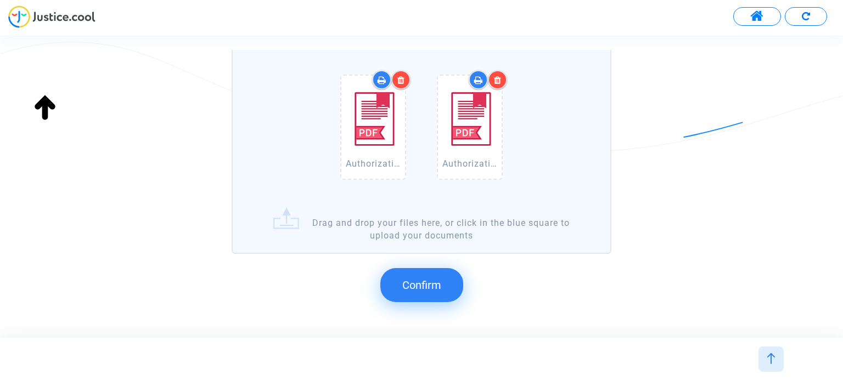
click at [431, 281] on span "Confirm" at bounding box center [421, 285] width 39 height 13
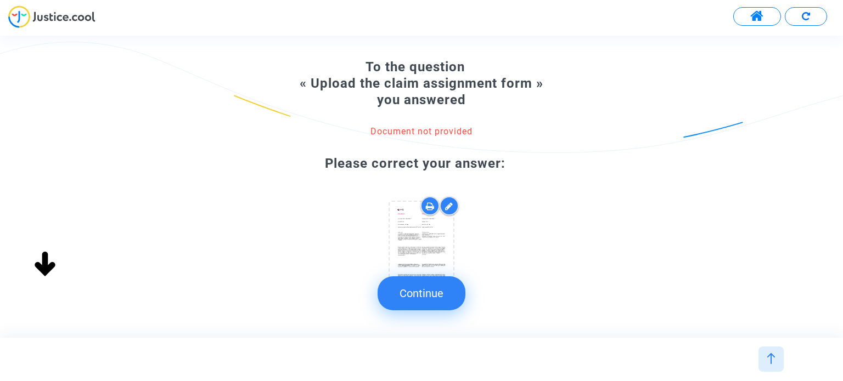
scroll to position [80, 0]
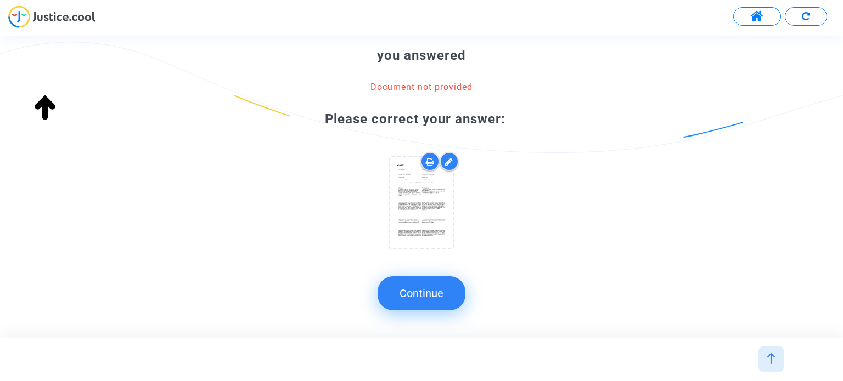
click at [417, 290] on button "Continue" at bounding box center [422, 294] width 88 height 34
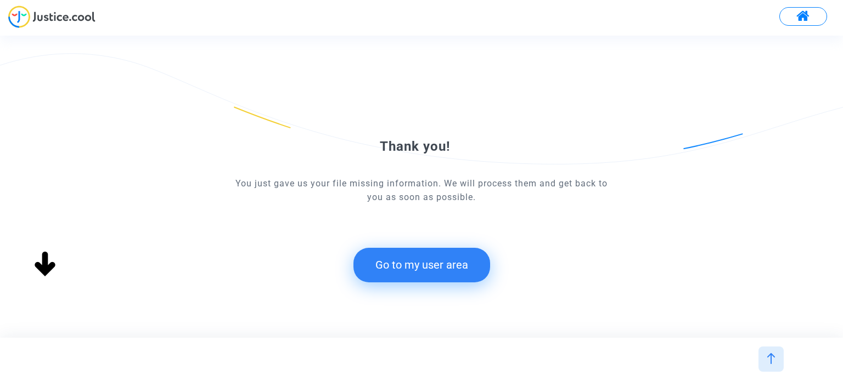
scroll to position [0, 0]
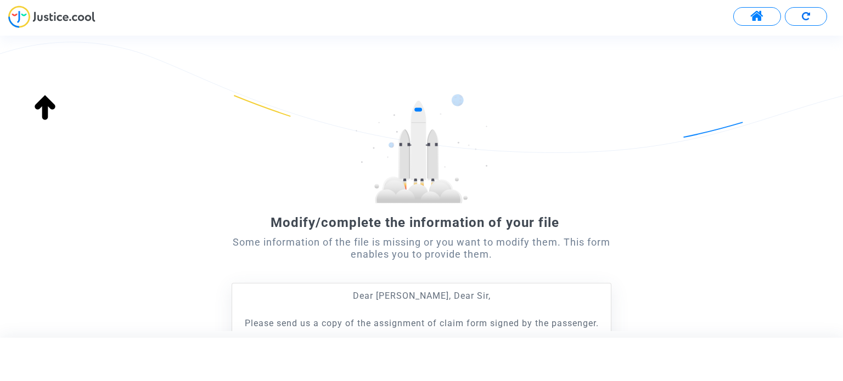
scroll to position [204, 0]
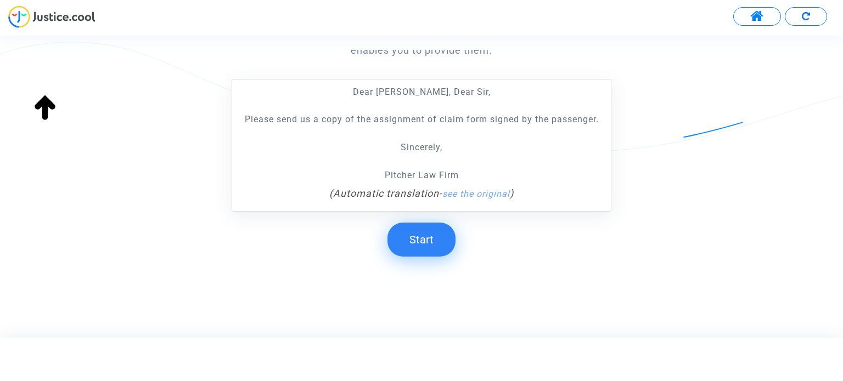
click at [420, 242] on button "Start" at bounding box center [421, 240] width 68 height 34
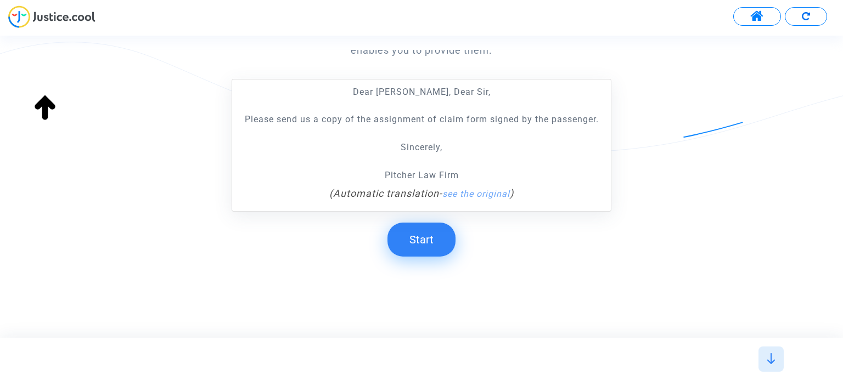
click at [424, 238] on button "Start" at bounding box center [421, 240] width 68 height 34
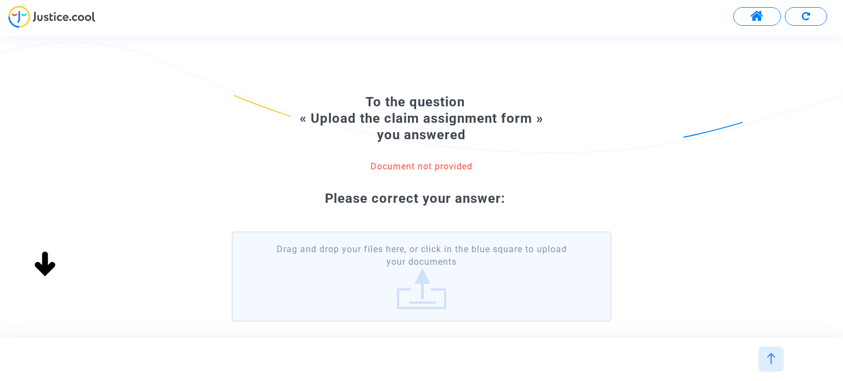
click at [414, 260] on label "Drag and drop your files here, or click in the blue square to upload your docum…" at bounding box center [421, 277] width 379 height 91
click at [0, 0] on input "Drag and drop your files here, or click in the blue square to upload your docum…" at bounding box center [0, 0] width 0 height 0
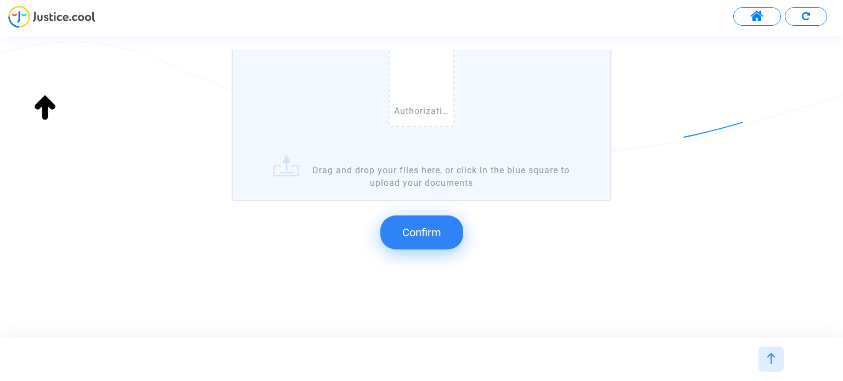
scroll to position [238, 0]
click at [419, 233] on span "Confirm" at bounding box center [421, 231] width 39 height 13
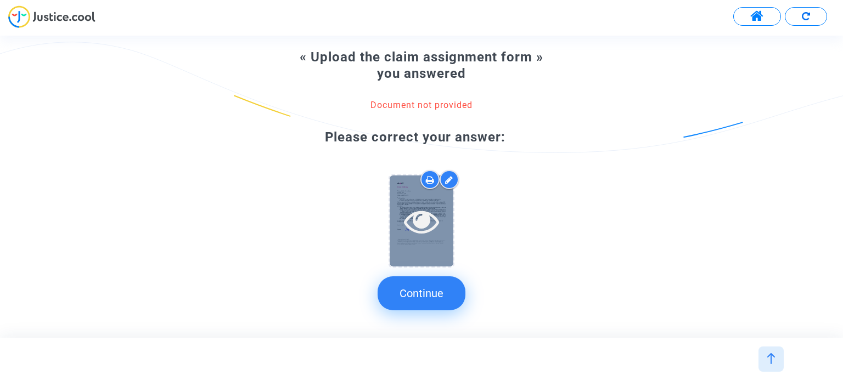
scroll to position [80, 0]
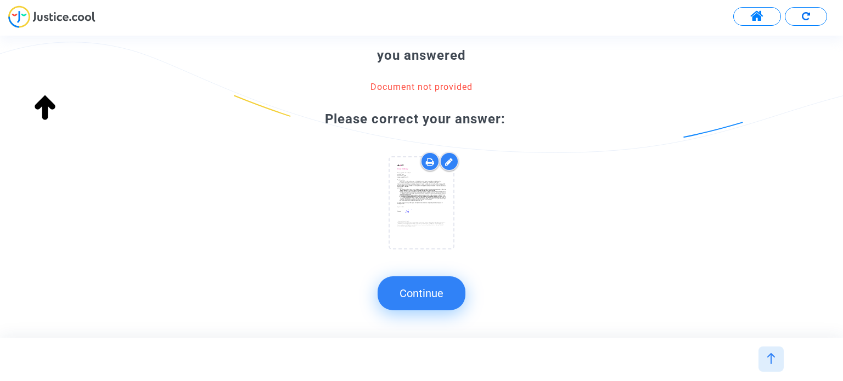
click at [430, 287] on button "Continue" at bounding box center [422, 294] width 88 height 34
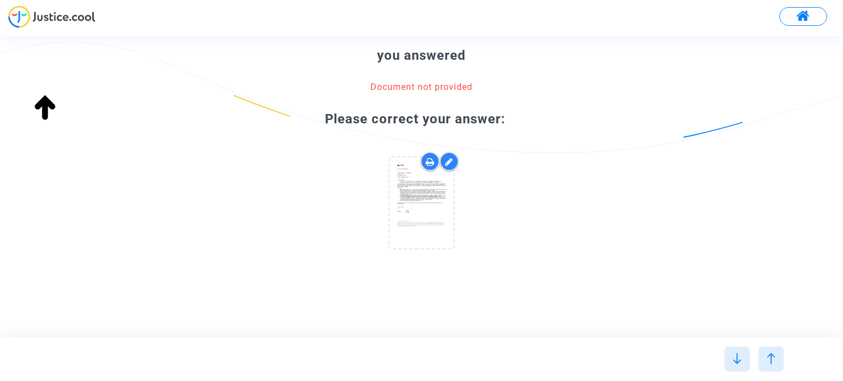
scroll to position [0, 0]
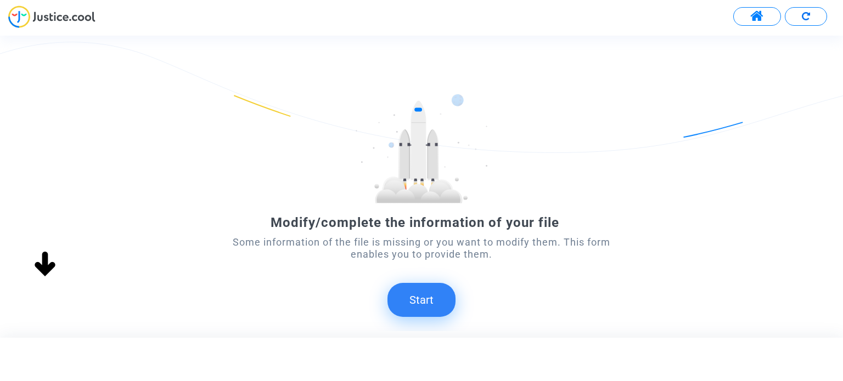
click at [424, 305] on button "Start" at bounding box center [421, 300] width 68 height 34
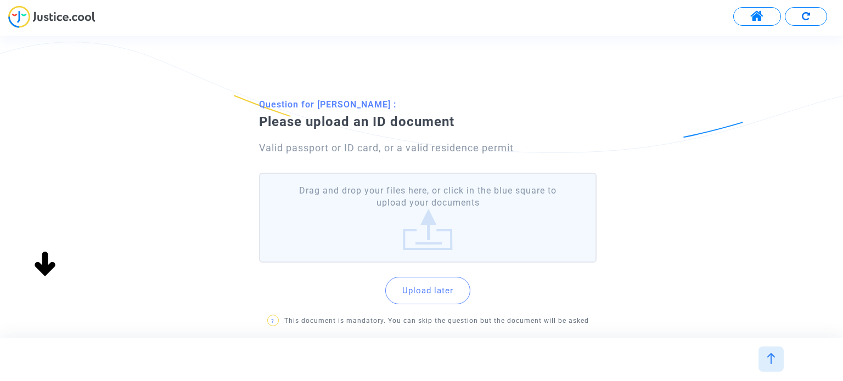
click at [430, 217] on label "Drag and drop your files here, or click in the blue square to upload your docum…" at bounding box center [427, 218] width 337 height 91
click at [0, 0] on input "Drag and drop your files here, or click in the blue square to upload your docum…" at bounding box center [0, 0] width 0 height 0
click at [413, 221] on label "Drag and drop your files here, or click in the blue square to upload your docum…" at bounding box center [427, 218] width 337 height 91
click at [0, 0] on input "Drag and drop your files here, or click in the blue square to upload your docum…" at bounding box center [0, 0] width 0 height 0
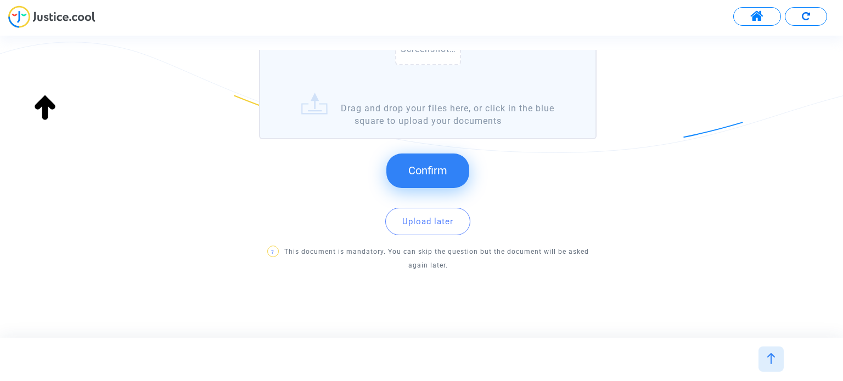
click at [430, 160] on button "Confirm" at bounding box center [427, 171] width 83 height 34
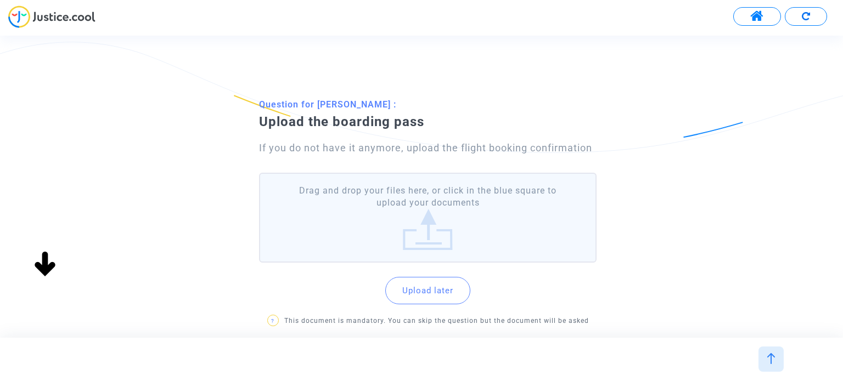
click at [456, 233] on label "Drag and drop your files here, or click in the blue square to upload your docum…" at bounding box center [427, 218] width 337 height 91
click at [0, 0] on input "Drag and drop your files here, or click in the blue square to upload your docum…" at bounding box center [0, 0] width 0 height 0
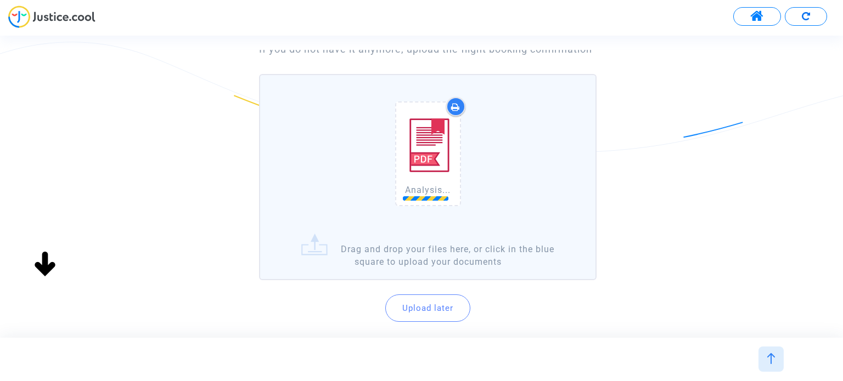
scroll to position [186, 0]
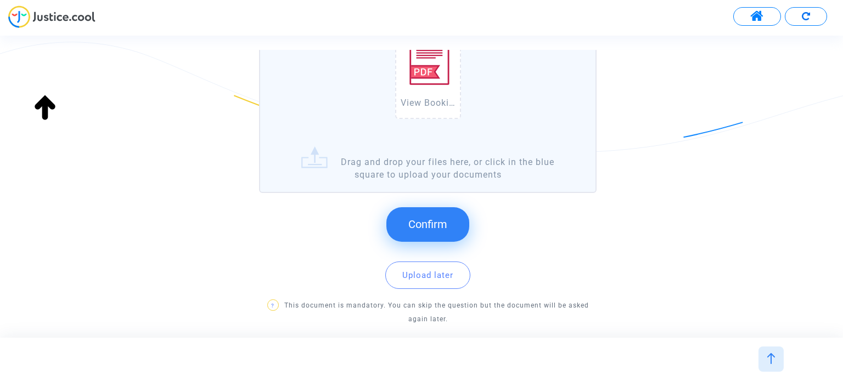
click at [447, 228] on button "Confirm" at bounding box center [427, 224] width 83 height 34
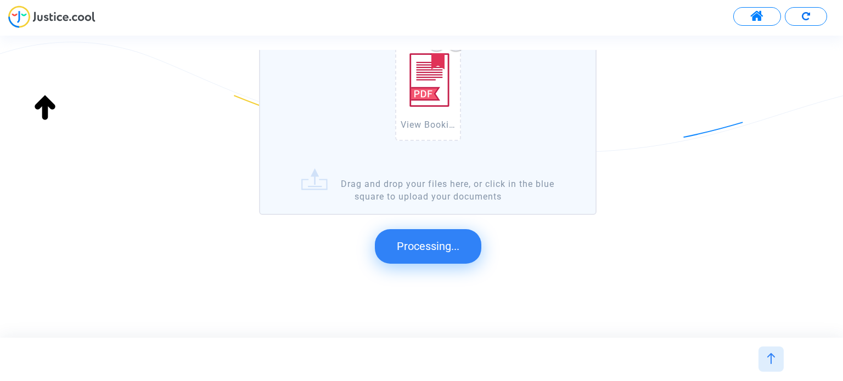
scroll to position [0, 0]
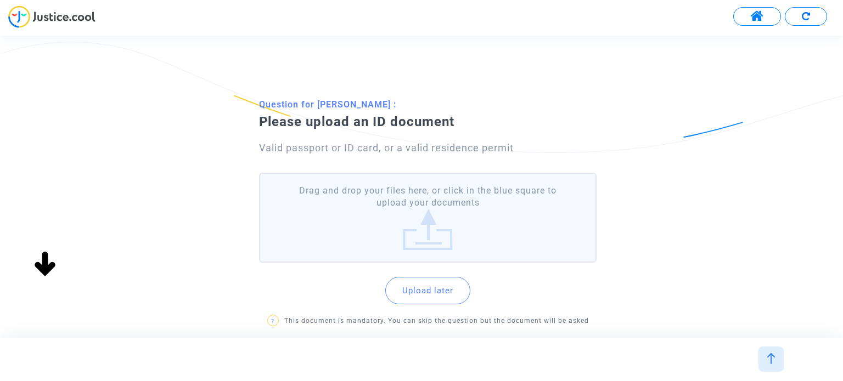
click at [434, 190] on label "Drag and drop your files here, or click in the blue square to upload your docum…" at bounding box center [427, 218] width 337 height 91
click at [0, 0] on input "Drag and drop your files here, or click in the blue square to upload your docum…" at bounding box center [0, 0] width 0 height 0
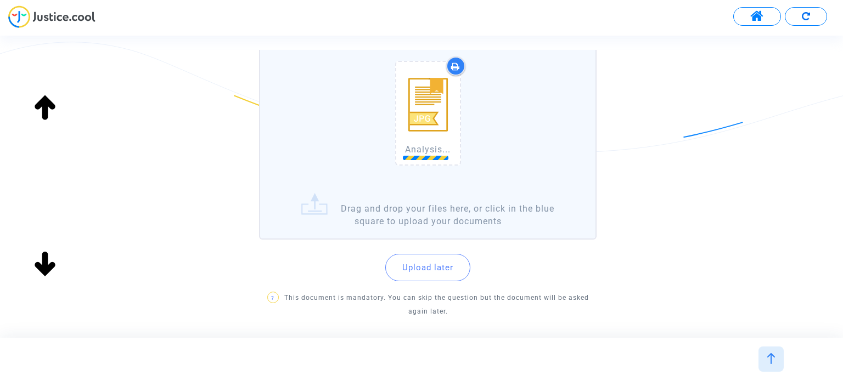
scroll to position [186, 0]
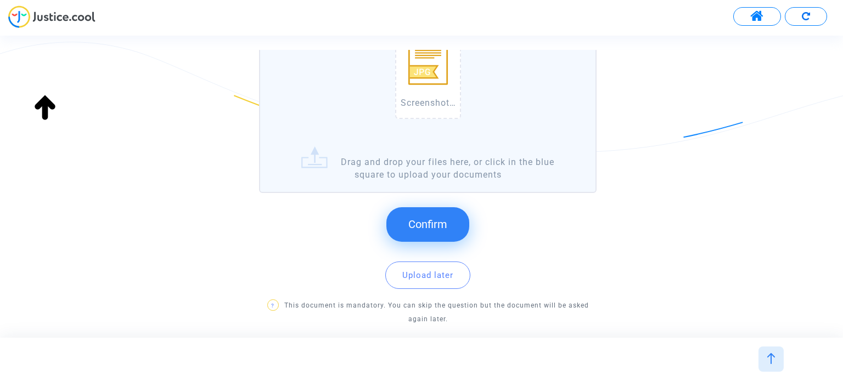
click at [443, 224] on span "Confirm" at bounding box center [427, 224] width 39 height 13
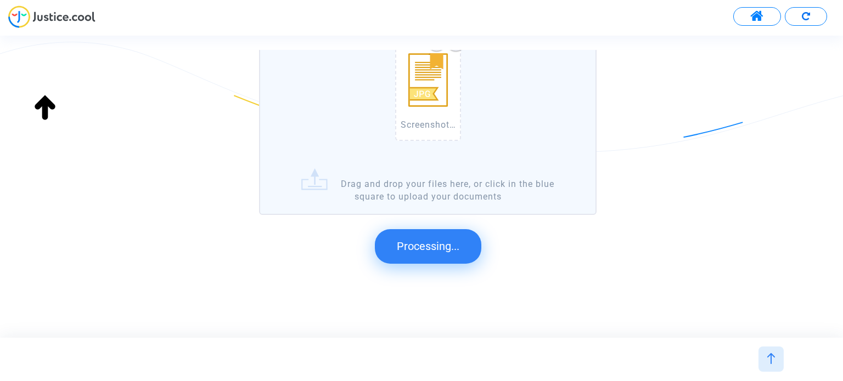
scroll to position [0, 0]
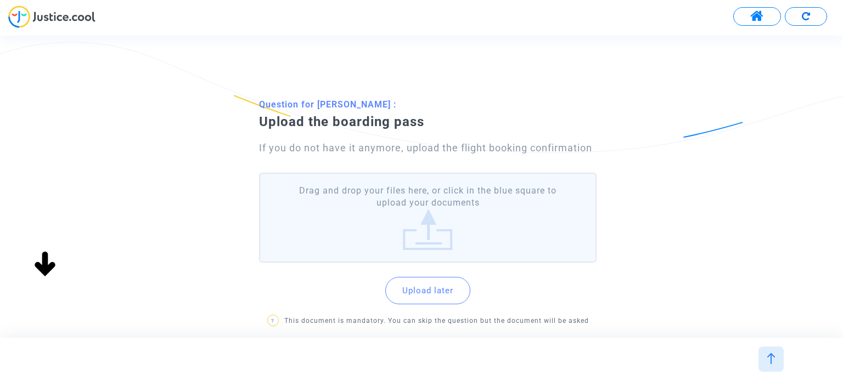
click at [463, 212] on label "Drag and drop your files here, or click in the blue square to upload your docum…" at bounding box center [427, 218] width 337 height 91
click at [0, 0] on input "Drag and drop your files here, or click in the blue square to upload your docum…" at bounding box center [0, 0] width 0 height 0
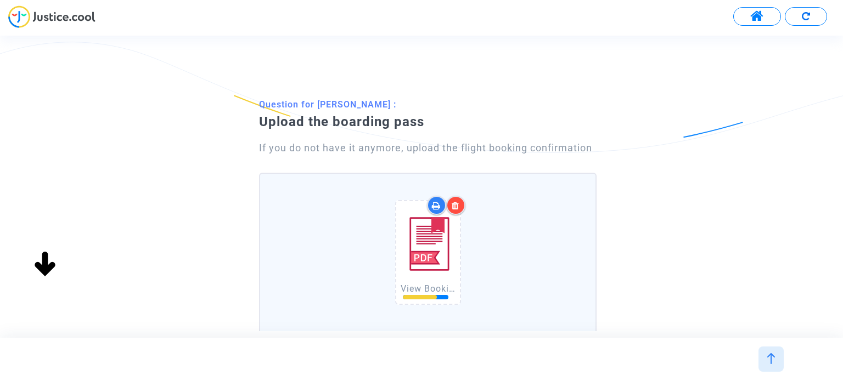
scroll to position [186, 0]
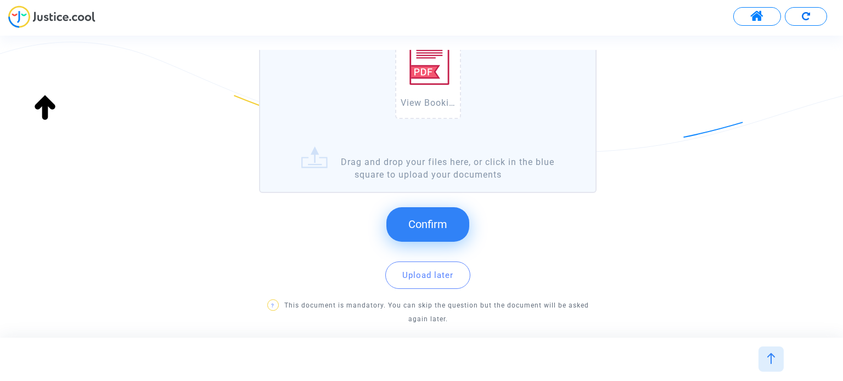
click at [424, 224] on span "Confirm" at bounding box center [427, 224] width 39 height 13
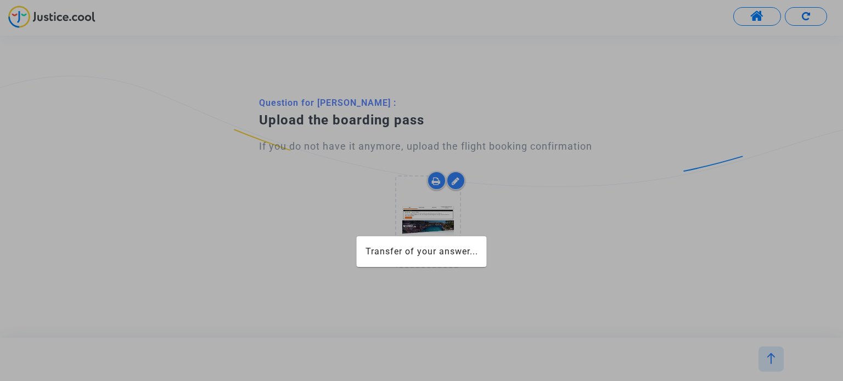
scroll to position [0, 0]
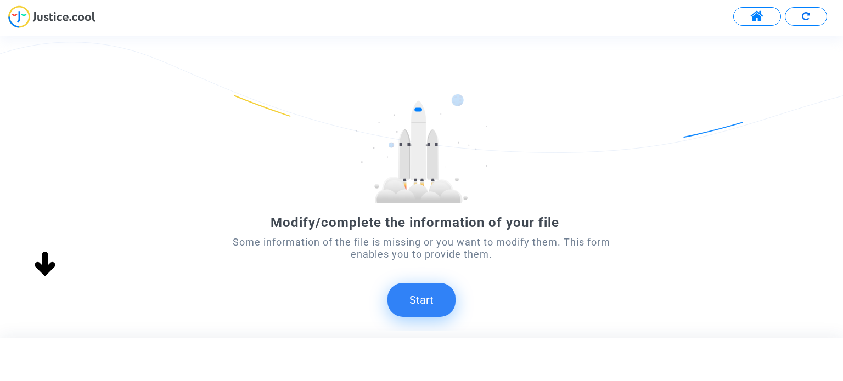
click at [419, 296] on button "Start" at bounding box center [421, 300] width 68 height 34
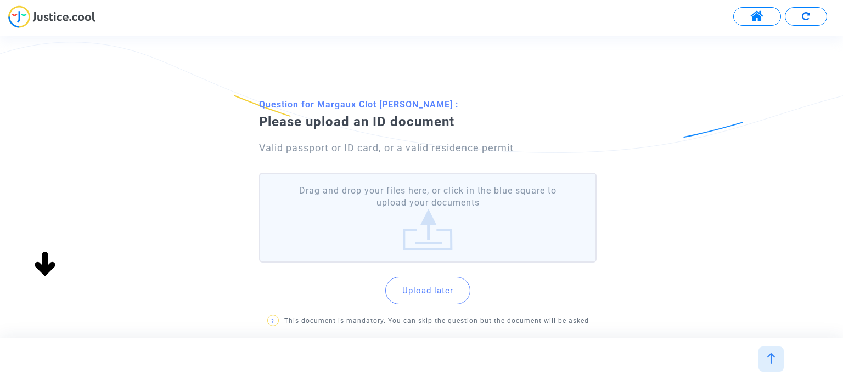
click at [453, 214] on label "Drag and drop your files here, or click in the blue square to upload your docum…" at bounding box center [427, 218] width 337 height 91
click at [0, 0] on input "Drag and drop your files here, or click in the blue square to upload your docum…" at bounding box center [0, 0] width 0 height 0
click at [347, 206] on label "Drag and drop your files here, or click in the blue square to upload your docum…" at bounding box center [427, 218] width 337 height 91
click at [0, 0] on input "Drag and drop your files here, or click in the blue square to upload your docum…" at bounding box center [0, 0] width 0 height 0
click at [432, 233] on label "Drag and drop your files here, or click in the blue square to upload your docum…" at bounding box center [427, 218] width 337 height 91
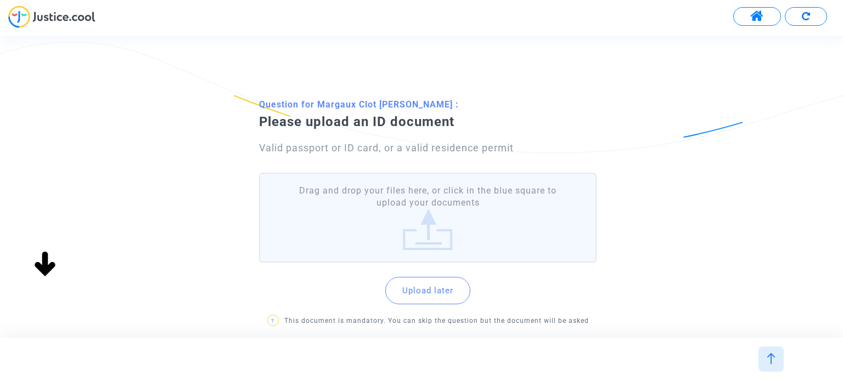
click at [0, 0] on input "Drag and drop your files here, or click in the blue square to upload your docum…" at bounding box center [0, 0] width 0 height 0
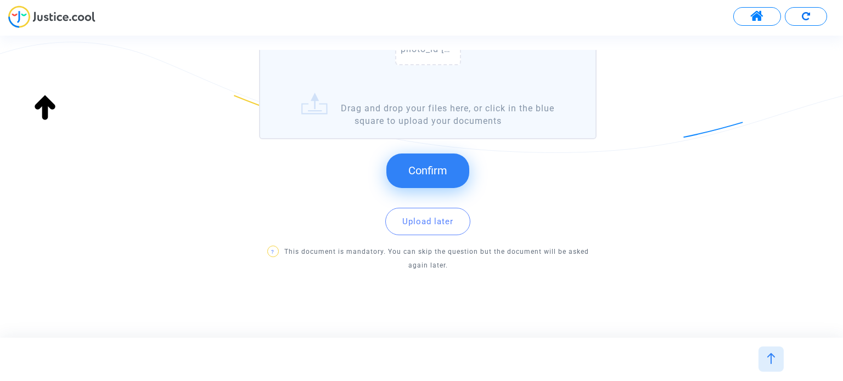
click at [436, 172] on span "Confirm" at bounding box center [427, 170] width 39 height 13
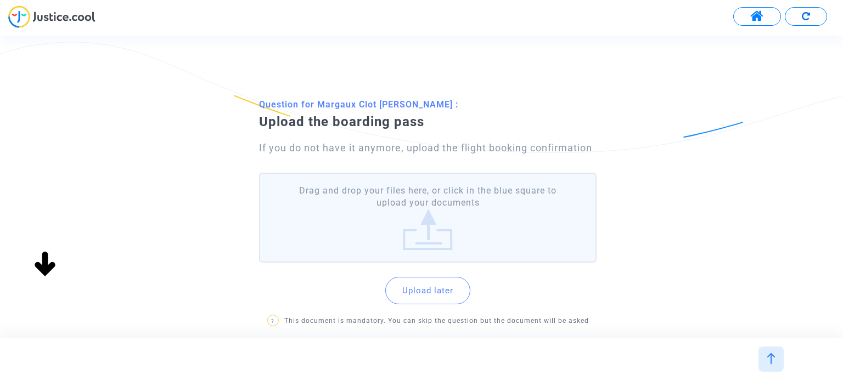
click at [444, 204] on label "Drag and drop your files here, or click in the blue square to upload your docum…" at bounding box center [427, 218] width 337 height 91
click at [0, 0] on input "Drag and drop your files here, or click in the blue square to upload your docum…" at bounding box center [0, 0] width 0 height 0
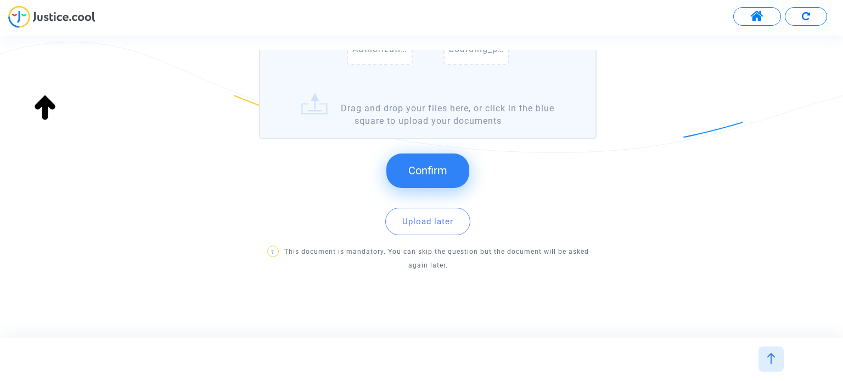
click at [420, 171] on span "Confirm" at bounding box center [427, 170] width 39 height 13
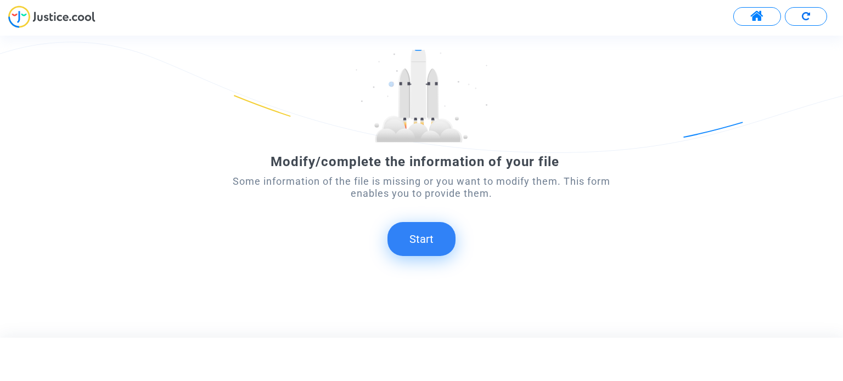
scroll to position [61, 0]
click at [416, 239] on button "Start" at bounding box center [421, 239] width 68 height 34
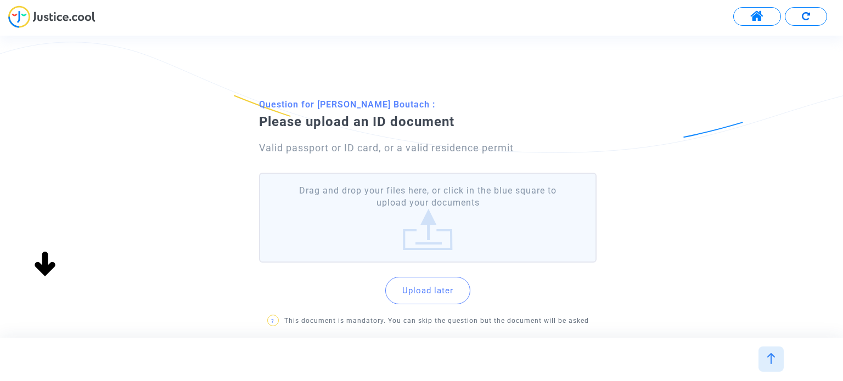
click at [428, 199] on label "Drag and drop your files here, or click in the blue square to upload your docum…" at bounding box center [427, 218] width 337 height 91
click at [0, 0] on input "Drag and drop your files here, or click in the blue square to upload your docum…" at bounding box center [0, 0] width 0 height 0
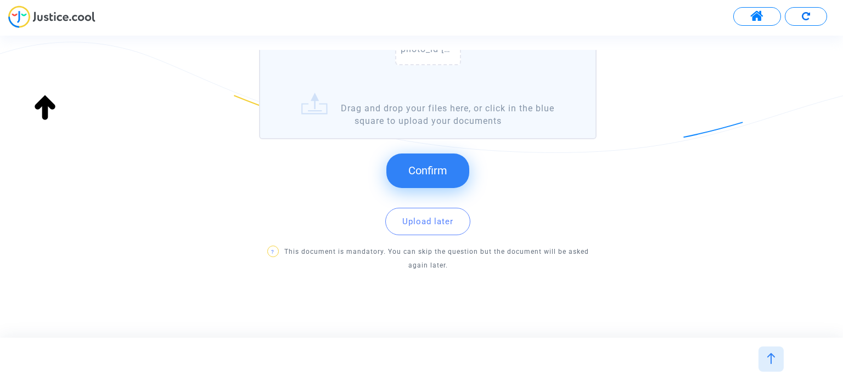
click at [457, 166] on button "Confirm" at bounding box center [427, 171] width 83 height 34
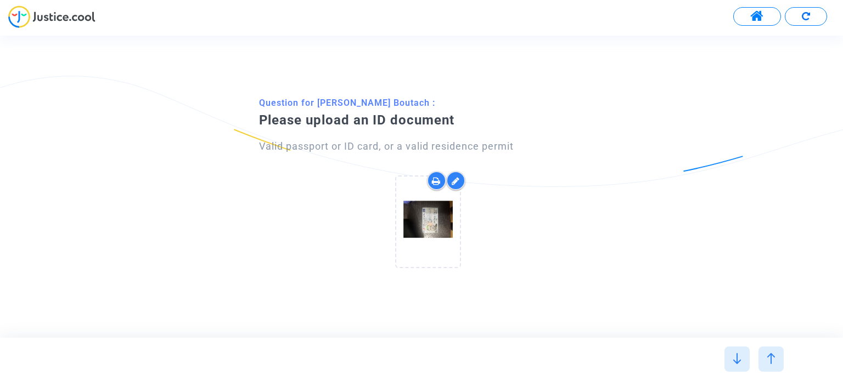
scroll to position [0, 0]
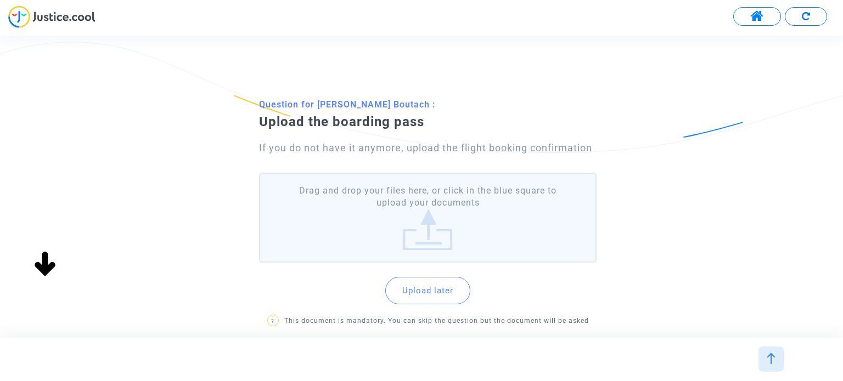
click at [449, 221] on label "Drag and drop your files here, or click in the blue square to upload your docum…" at bounding box center [427, 218] width 337 height 91
click at [0, 0] on input "Drag and drop your files here, or click in the blue square to upload your docum…" at bounding box center [0, 0] width 0 height 0
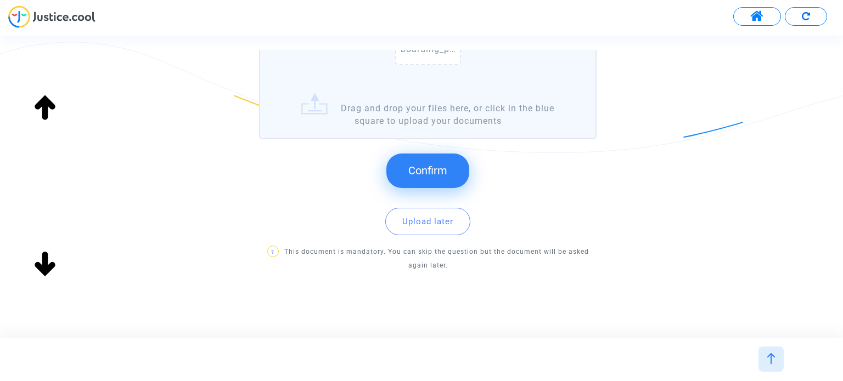
click at [439, 164] on span "Confirm" at bounding box center [427, 170] width 39 height 13
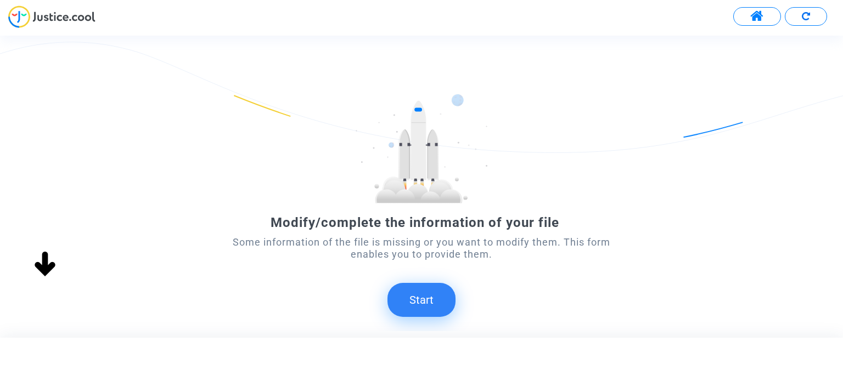
click at [437, 302] on button "Start" at bounding box center [421, 300] width 68 height 34
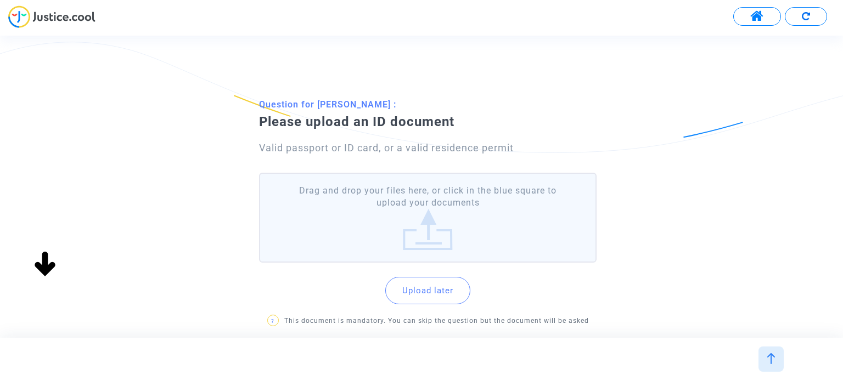
click at [437, 302] on div "Question for Christophe Raffin : Please upload an ID document Valid passport or…" at bounding box center [421, 187] width 843 height 302
click at [423, 246] on label "Drag and drop your files here, or click in the blue square to upload your docum…" at bounding box center [427, 218] width 337 height 91
click at [0, 0] on input "Drag and drop your files here, or click in the blue square to upload your docum…" at bounding box center [0, 0] width 0 height 0
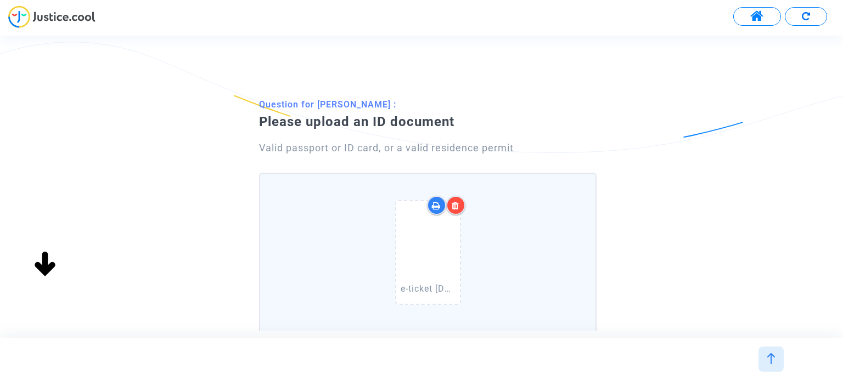
click at [507, 266] on div "e-ticket 2024-12-28 Screenshot_2024-12-28-08-59-12-63_c508be5c9eb156d86d006742d…" at bounding box center [428, 255] width 324 height 140
click at [0, 0] on input "e-ticket 2024-12-28 Screenshot_2024-12-28-08-59-12-63_c508be5c9eb156d86d006742d…" at bounding box center [0, 0] width 0 height 0
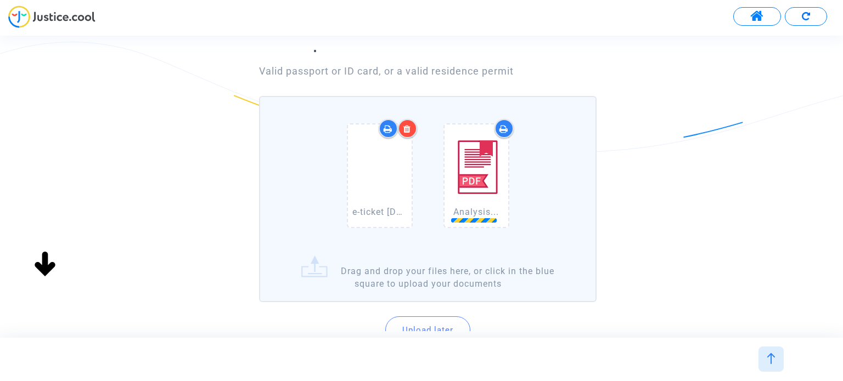
scroll to position [165, 0]
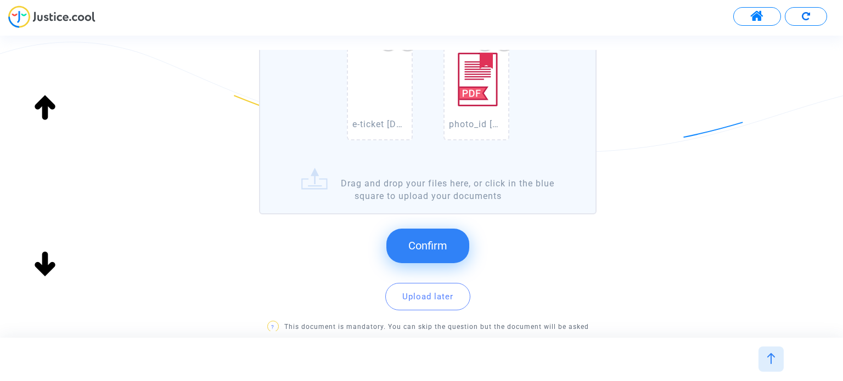
click at [449, 245] on button "Confirm" at bounding box center [427, 246] width 83 height 34
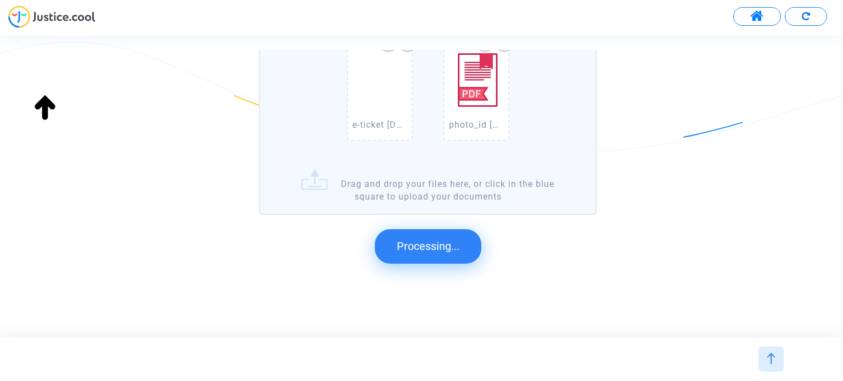
scroll to position [0, 0]
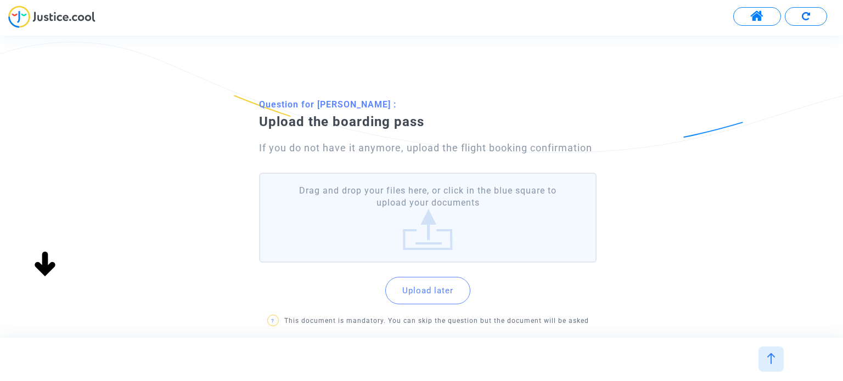
click at [454, 212] on label "Drag and drop your files here, or click in the blue square to upload your docum…" at bounding box center [427, 218] width 337 height 91
click at [0, 0] on input "Drag and drop your files here, or click in the blue square to upload your docum…" at bounding box center [0, 0] width 0 height 0
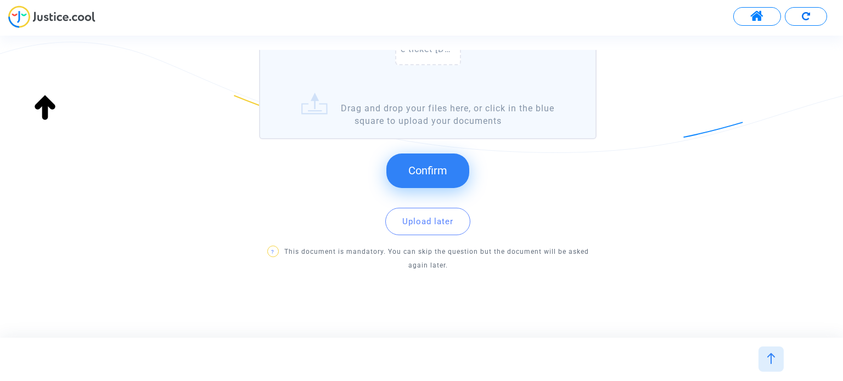
click at [422, 170] on span "Confirm" at bounding box center [427, 170] width 39 height 13
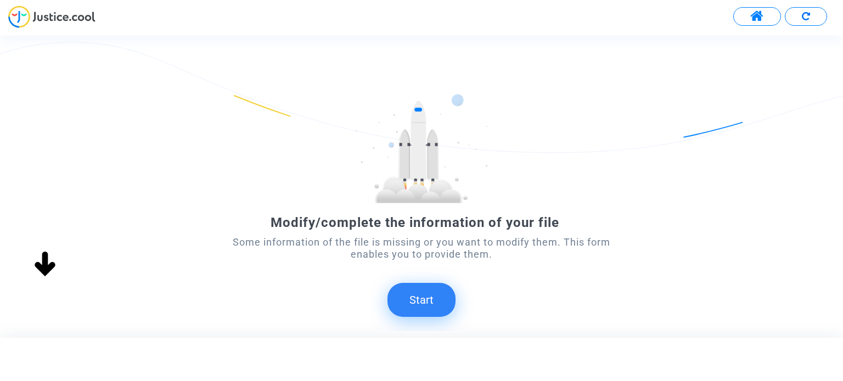
click at [428, 295] on button "Start" at bounding box center [421, 300] width 68 height 34
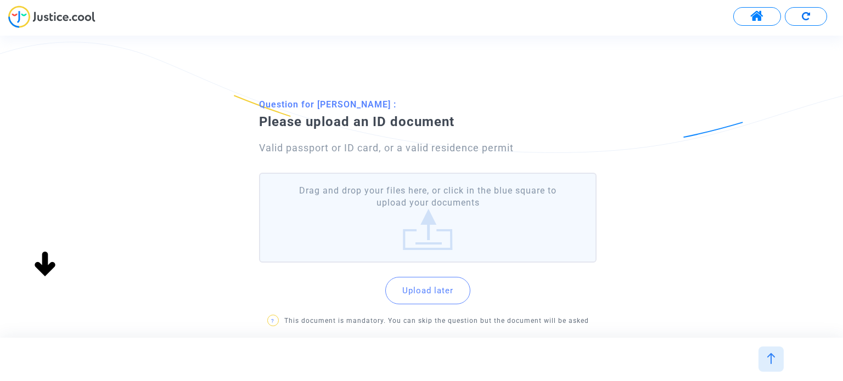
click at [373, 231] on label "Drag and drop your files here, or click in the blue square to upload your docum…" at bounding box center [427, 218] width 337 height 91
click at [0, 0] on input "Drag and drop your files here, or click in the blue square to upload your docum…" at bounding box center [0, 0] width 0 height 0
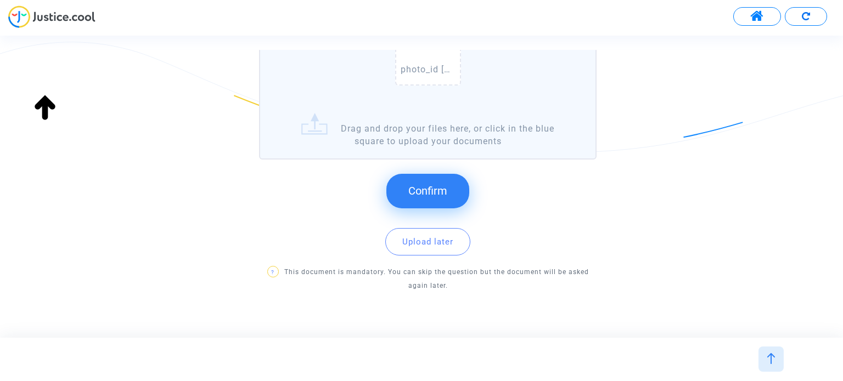
click at [442, 187] on span "Confirm" at bounding box center [427, 190] width 39 height 13
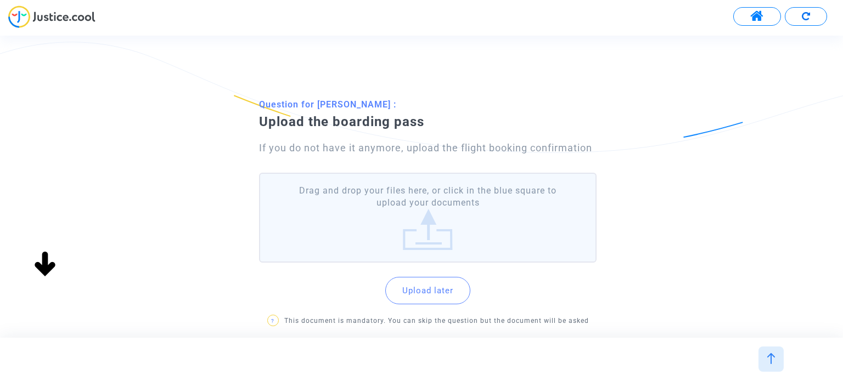
click at [431, 202] on label "Drag and drop your files here, or click in the blue square to upload your docum…" at bounding box center [427, 218] width 337 height 91
click at [0, 0] on input "Drag and drop your files here, or click in the blue square to upload your docum…" at bounding box center [0, 0] width 0 height 0
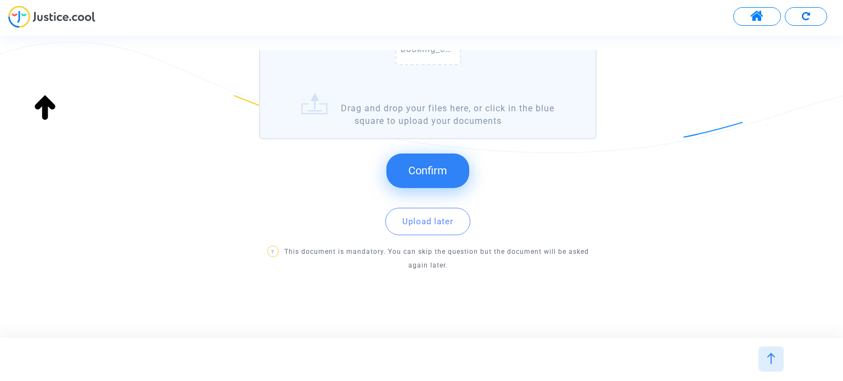
click at [410, 172] on span "Confirm" at bounding box center [427, 170] width 39 height 13
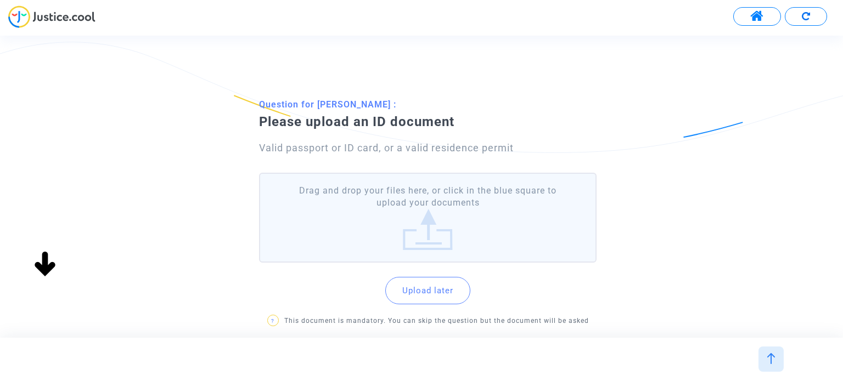
click at [402, 196] on label "Drag and drop your files here, or click in the blue square to upload your docum…" at bounding box center [427, 218] width 337 height 91
click at [0, 0] on input "Drag and drop your files here, or click in the blue square to upload your docum…" at bounding box center [0, 0] width 0 height 0
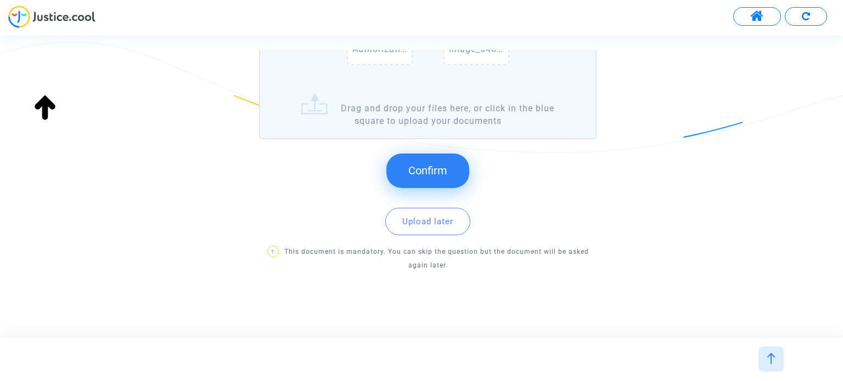
click at [412, 177] on button "Confirm" at bounding box center [427, 171] width 83 height 34
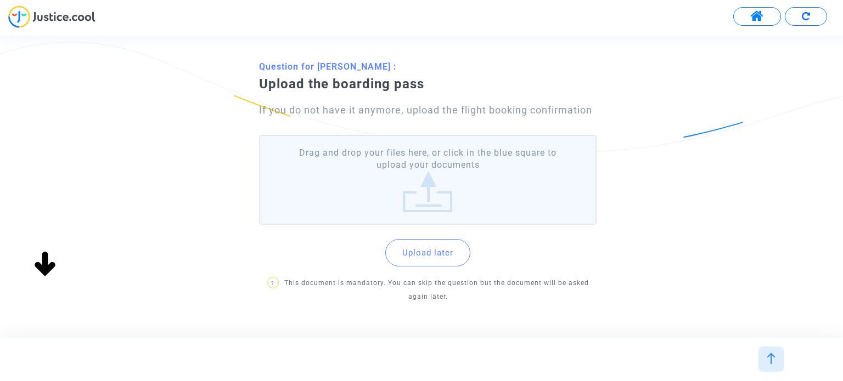
scroll to position [55, 0]
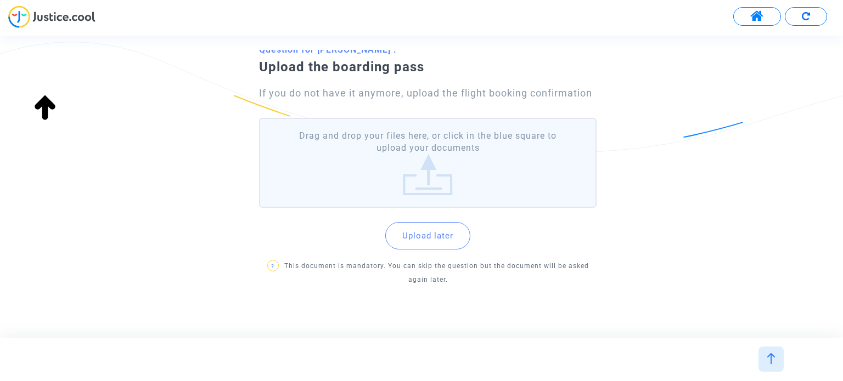
click at [391, 171] on label "Drag and drop your files here, or click in the blue square to upload your docum…" at bounding box center [427, 163] width 337 height 91
click at [0, 0] on input "Drag and drop your files here, or click in the blue square to upload your docum…" at bounding box center [0, 0] width 0 height 0
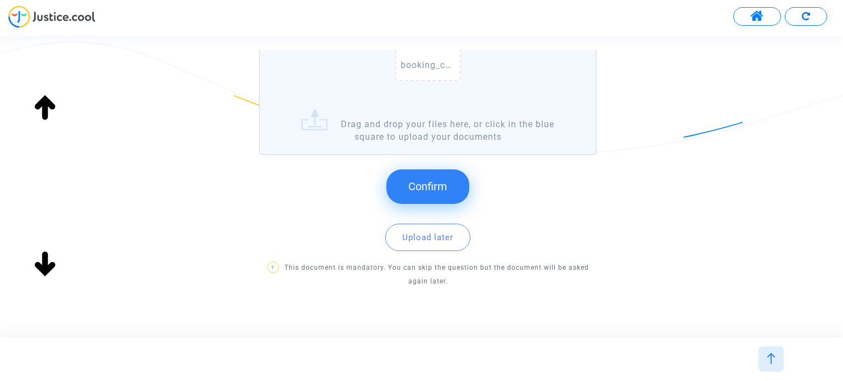
scroll to position [240, 0]
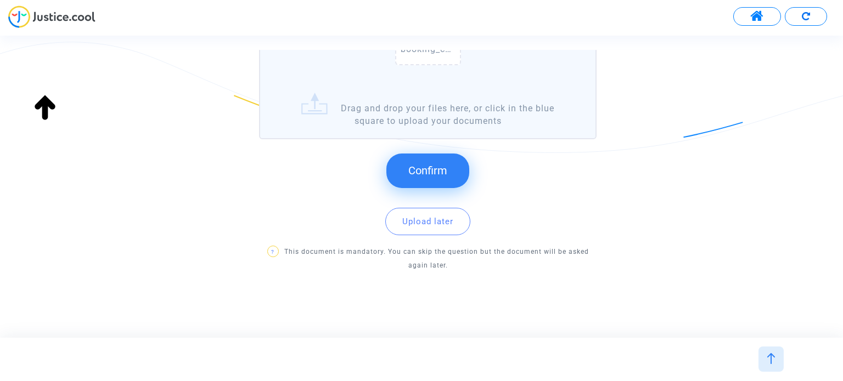
click at [411, 175] on span "Confirm" at bounding box center [427, 170] width 39 height 13
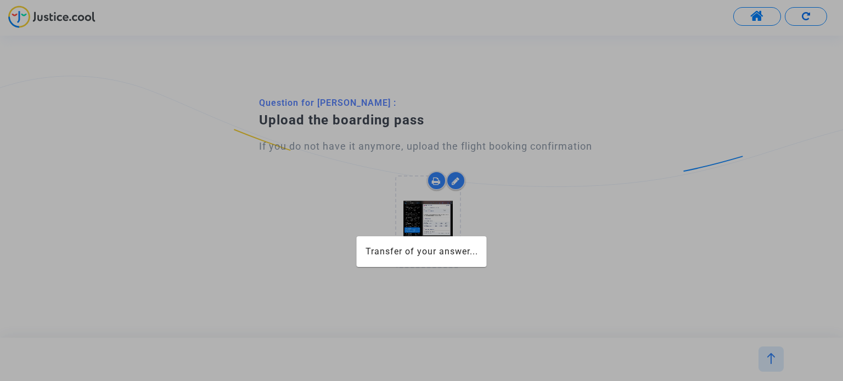
scroll to position [0, 0]
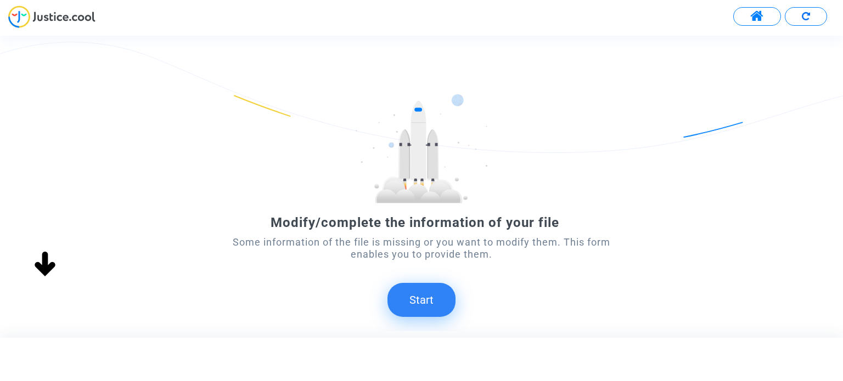
click at [419, 293] on button "Start" at bounding box center [421, 300] width 68 height 34
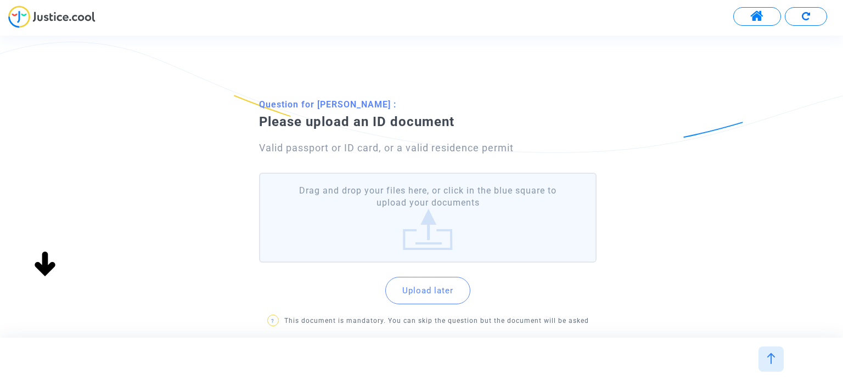
click at [404, 215] on label "Drag and drop your files here, or click in the blue square to upload your docum…" at bounding box center [427, 218] width 337 height 91
click at [0, 0] on input "Drag and drop your files here, or click in the blue square to upload your docum…" at bounding box center [0, 0] width 0 height 0
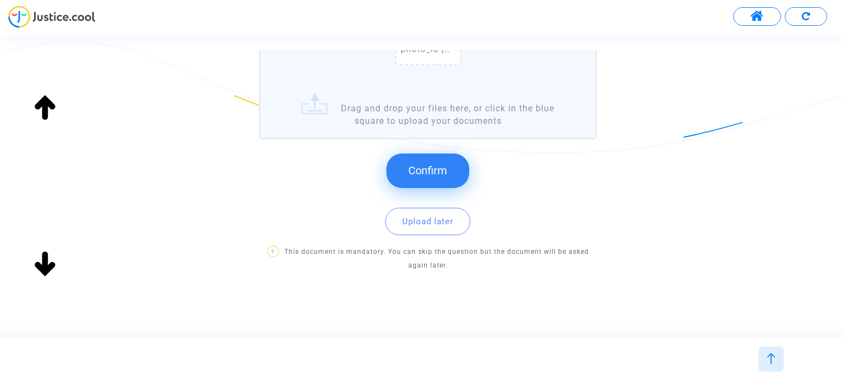
click at [442, 173] on span "Confirm" at bounding box center [427, 170] width 39 height 13
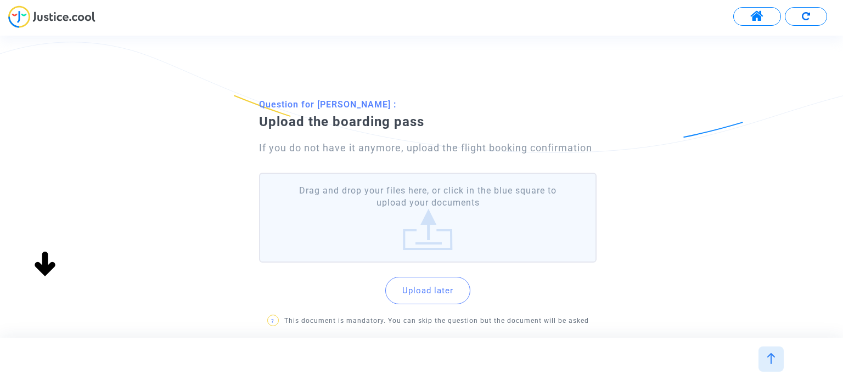
click at [467, 204] on label "Drag and drop your files here, or click in the blue square to upload your docum…" at bounding box center [427, 218] width 337 height 91
click at [0, 0] on input "Drag and drop your files here, or click in the blue square to upload your docum…" at bounding box center [0, 0] width 0 height 0
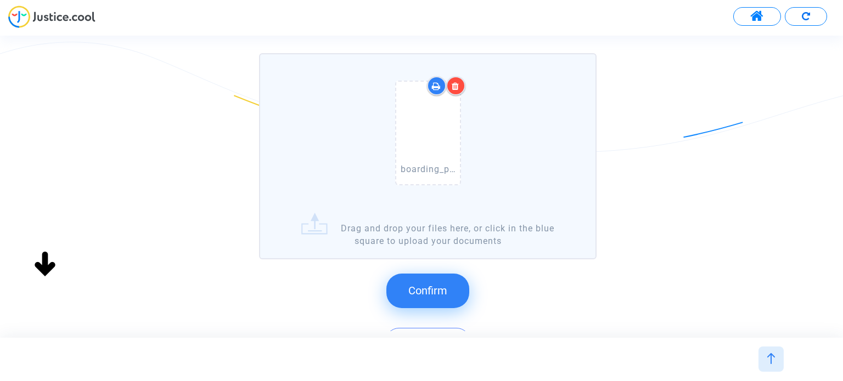
scroll to position [240, 0]
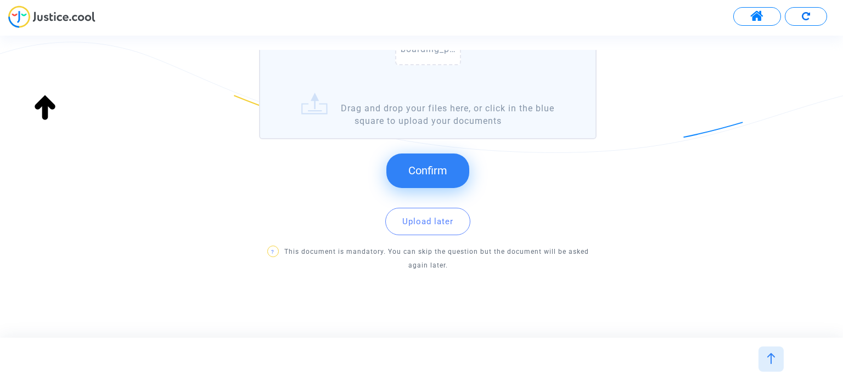
click at [431, 174] on span "Confirm" at bounding box center [427, 170] width 39 height 13
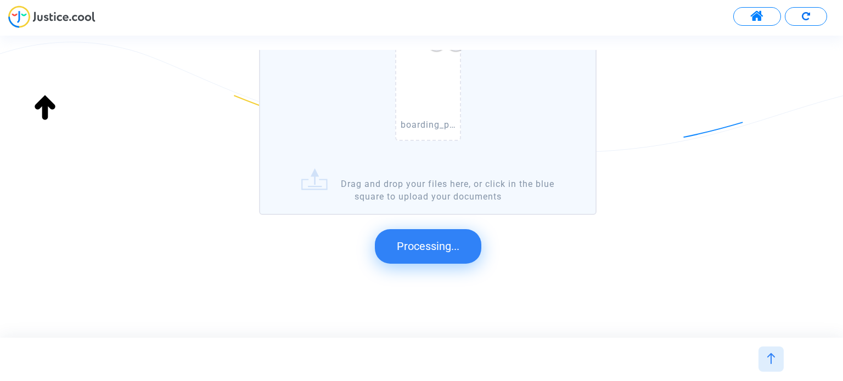
scroll to position [0, 0]
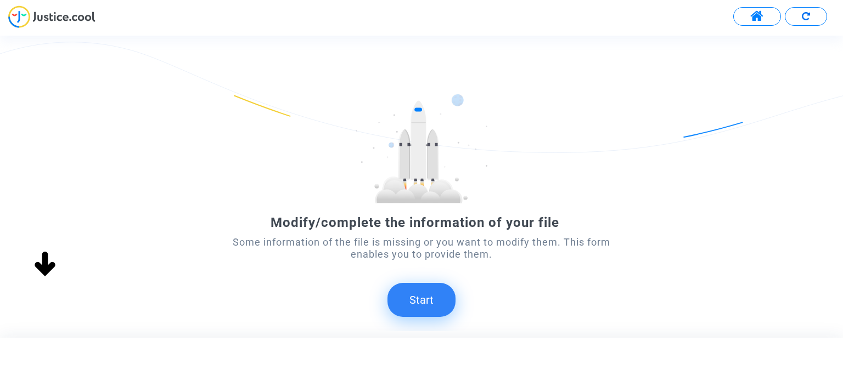
click at [426, 303] on button "Start" at bounding box center [421, 300] width 68 height 34
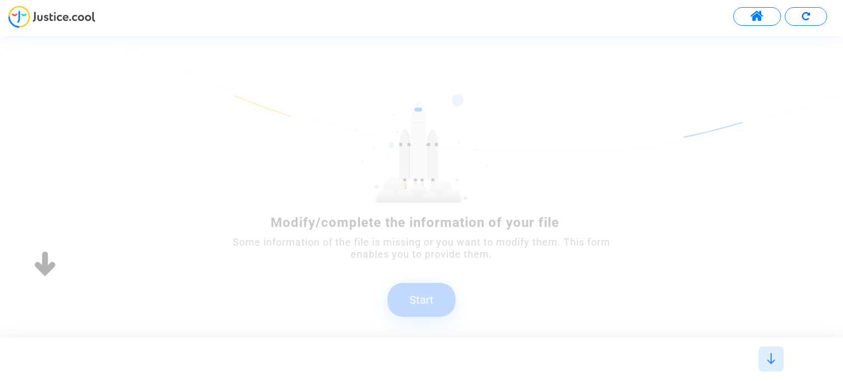
click at [426, 303] on button "Start" at bounding box center [421, 300] width 68 height 34
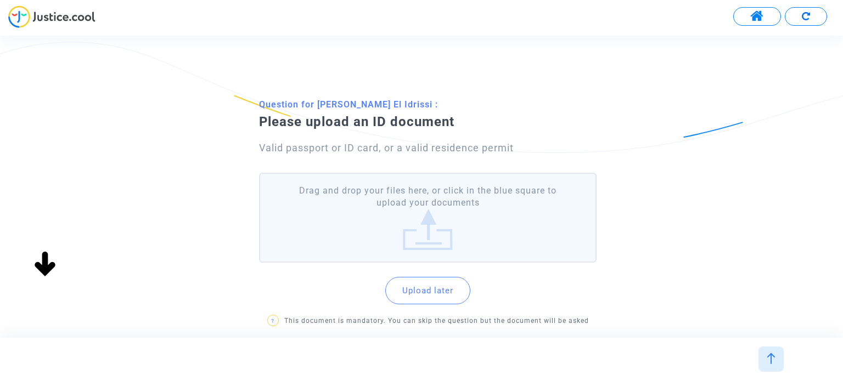
click at [413, 226] on label "Drag and drop your files here, or click in the blue square to upload your docum…" at bounding box center [427, 218] width 337 height 91
click at [0, 0] on input "Drag and drop your files here, or click in the blue square to upload your docum…" at bounding box center [0, 0] width 0 height 0
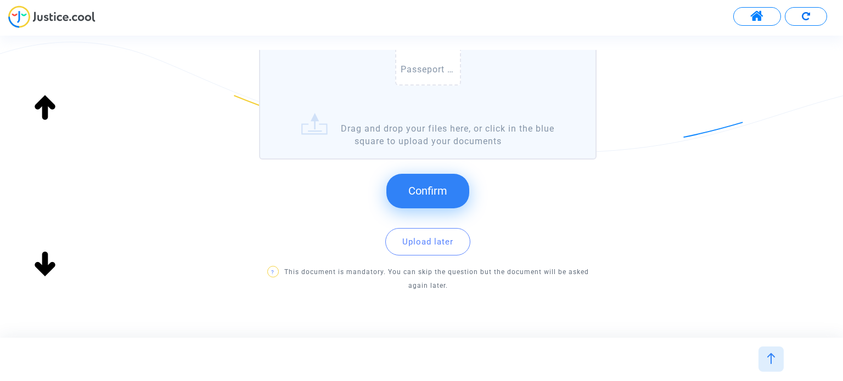
click at [436, 195] on span "Confirm" at bounding box center [427, 190] width 39 height 13
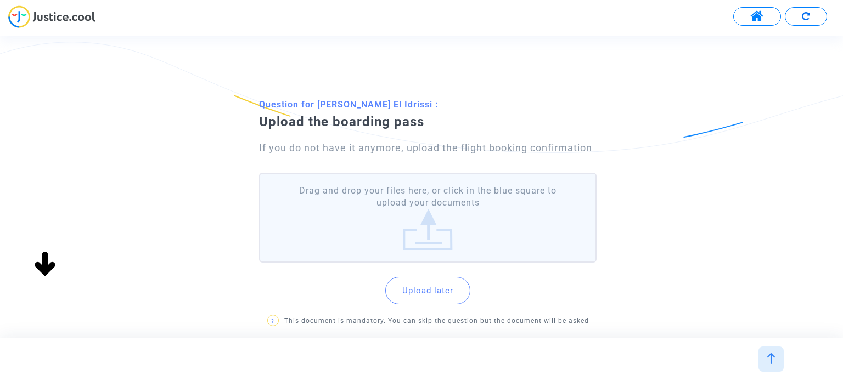
click at [459, 209] on label "Drag and drop your files here, or click in the blue square to upload your docum…" at bounding box center [427, 218] width 337 height 91
click at [0, 0] on input "Drag and drop your files here, or click in the blue square to upload your docum…" at bounding box center [0, 0] width 0 height 0
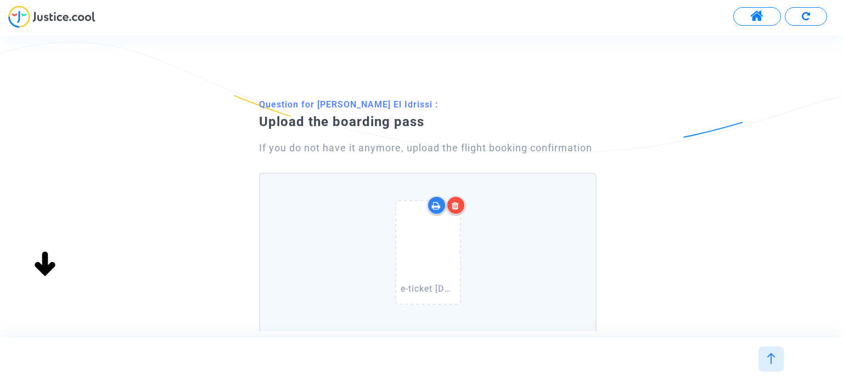
scroll to position [240, 0]
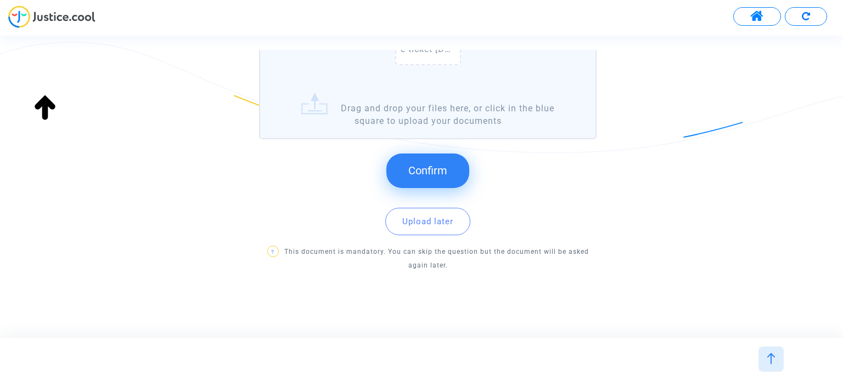
click at [443, 172] on span "Confirm" at bounding box center [427, 170] width 39 height 13
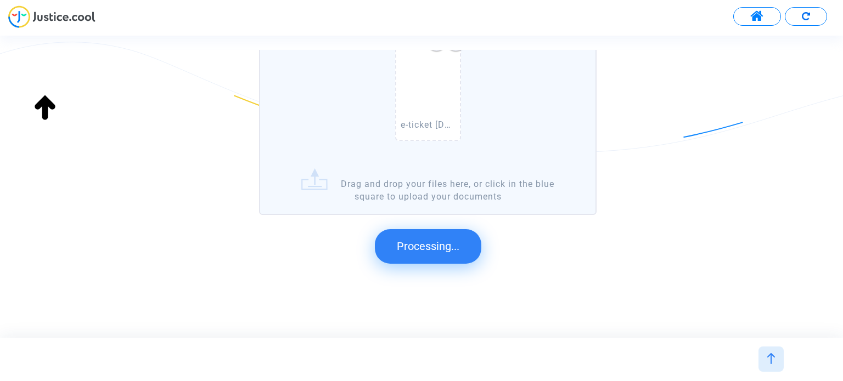
scroll to position [0, 0]
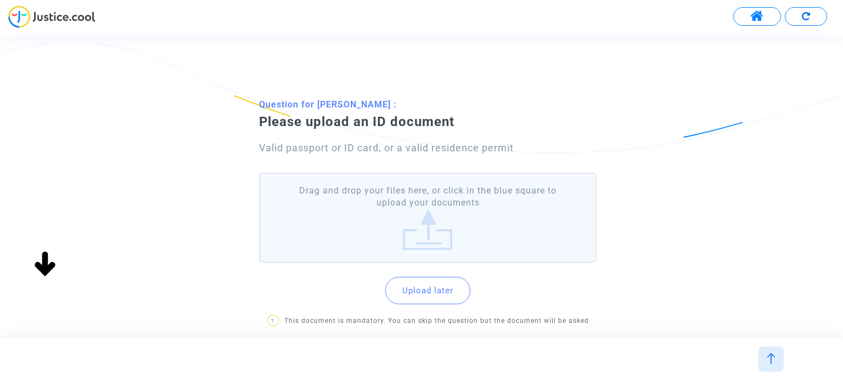
click at [428, 216] on label "Drag and drop your files here, or click in the blue square to upload your docum…" at bounding box center [427, 218] width 337 height 91
click at [0, 0] on input "Drag and drop your files here, or click in the blue square to upload your docum…" at bounding box center [0, 0] width 0 height 0
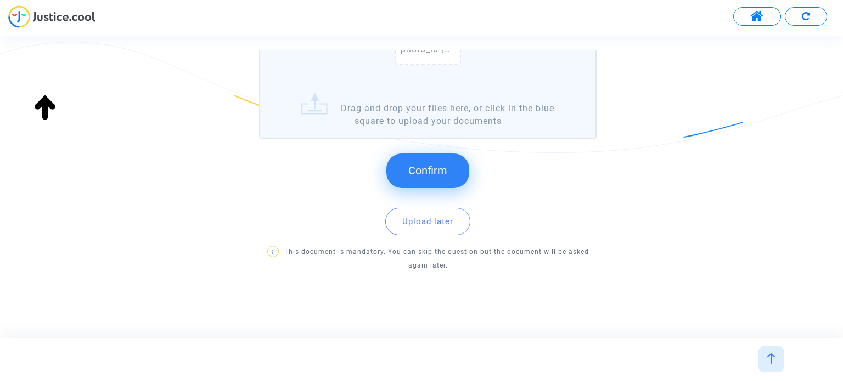
click at [433, 173] on span "Confirm" at bounding box center [427, 170] width 39 height 13
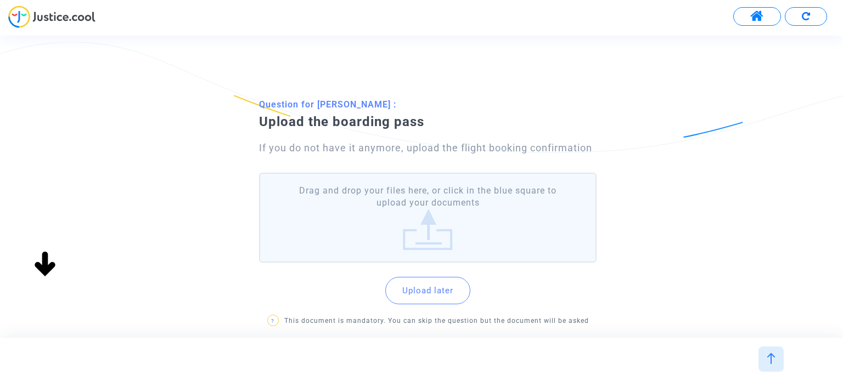
click at [499, 193] on label "Drag and drop your files here, or click in the blue square to upload your docum…" at bounding box center [427, 218] width 337 height 91
click at [0, 0] on input "Drag and drop your files here, or click in the blue square to upload your docum…" at bounding box center [0, 0] width 0 height 0
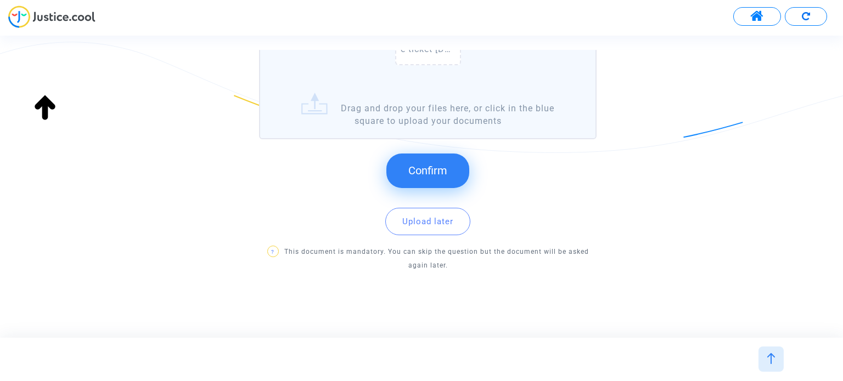
click at [425, 168] on span "Confirm" at bounding box center [427, 170] width 39 height 13
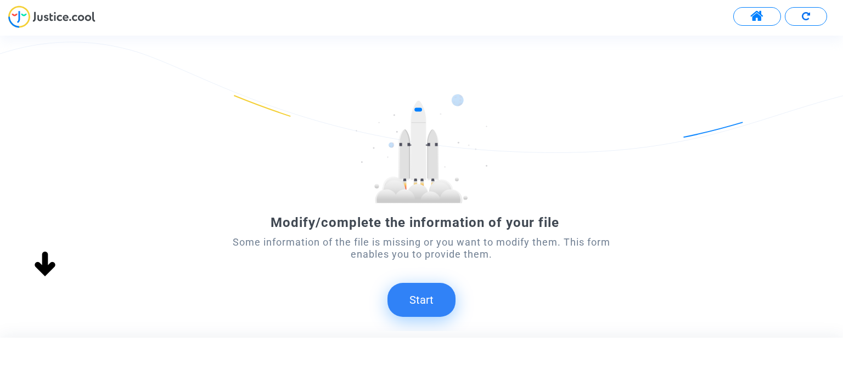
click at [432, 296] on button "Start" at bounding box center [421, 300] width 68 height 34
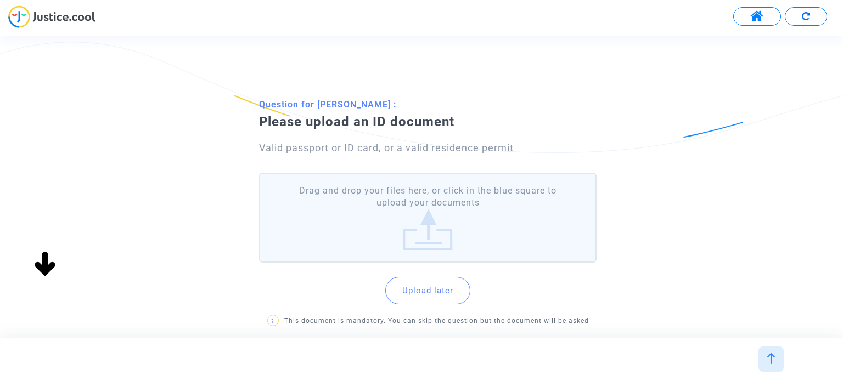
click at [396, 193] on label "Drag and drop your files here, or click in the blue square to upload your docum…" at bounding box center [427, 218] width 337 height 91
click at [0, 0] on input "Drag and drop your files here, or click in the blue square to upload your docum…" at bounding box center [0, 0] width 0 height 0
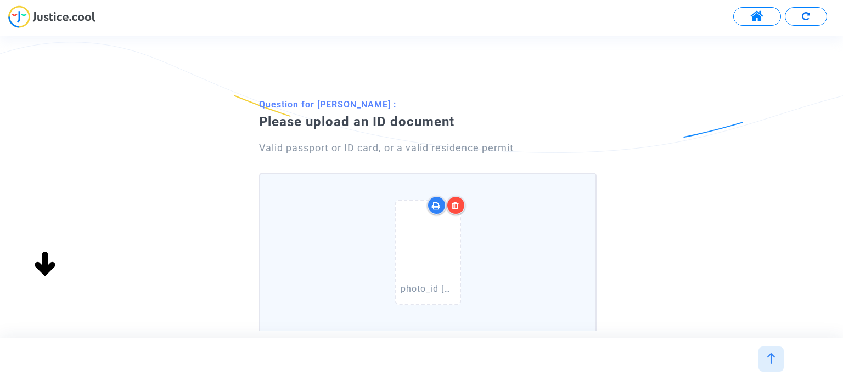
scroll to position [240, 0]
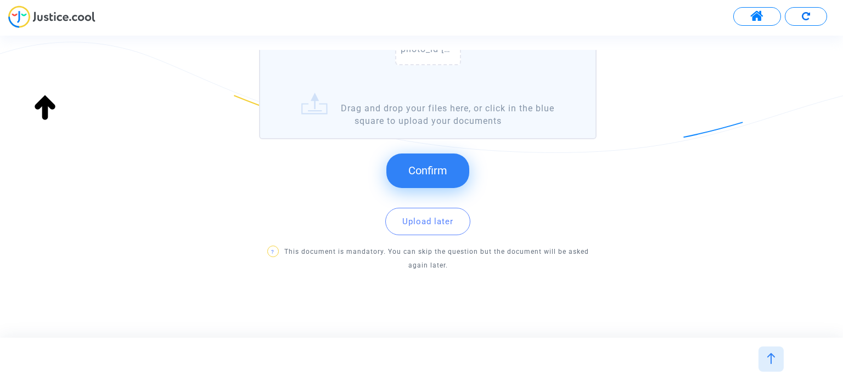
click at [448, 164] on button "Confirm" at bounding box center [427, 171] width 83 height 34
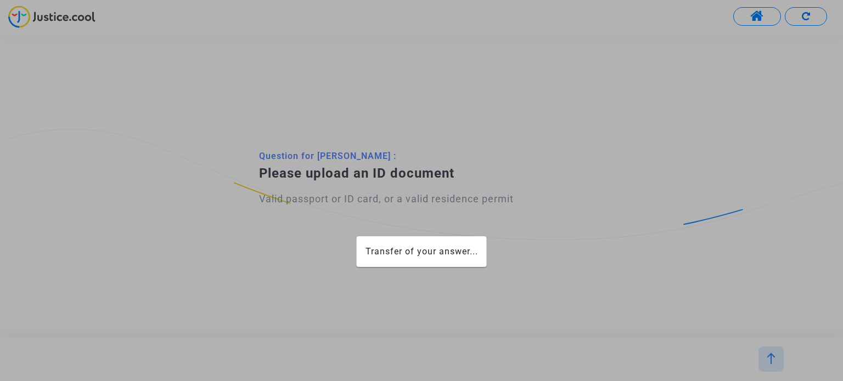
scroll to position [0, 0]
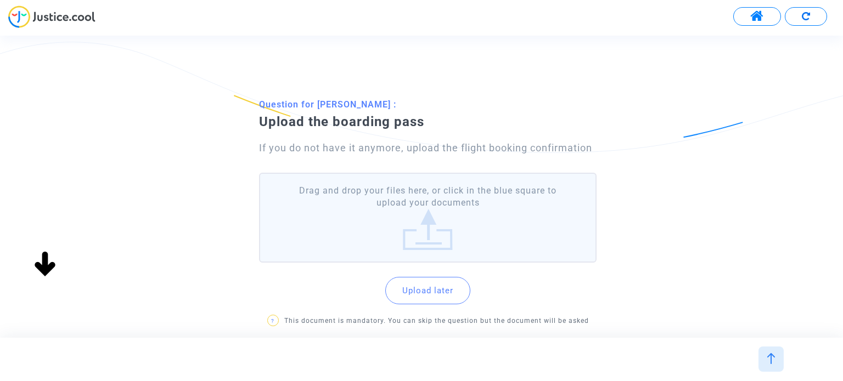
click at [456, 212] on label "Drag and drop your files here, or click in the blue square to upload your docum…" at bounding box center [427, 218] width 337 height 91
click at [0, 0] on input "Drag and drop your files here, or click in the blue square to upload your docum…" at bounding box center [0, 0] width 0 height 0
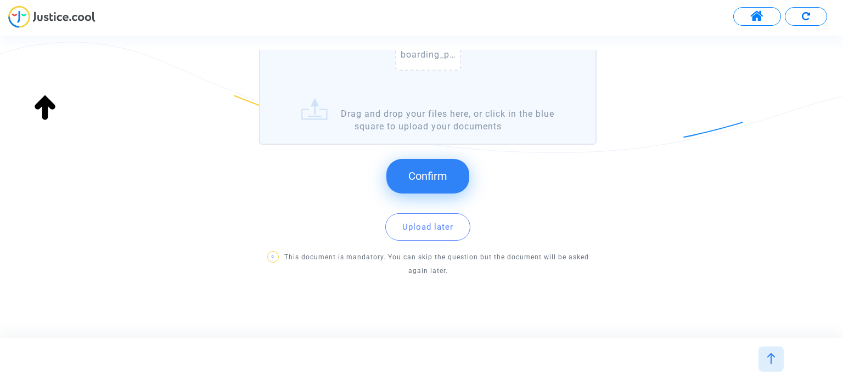
scroll to position [240, 0]
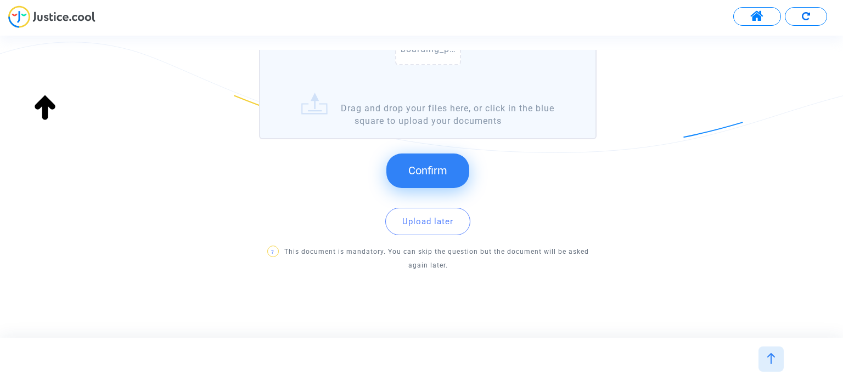
click at [440, 168] on span "Confirm" at bounding box center [427, 170] width 39 height 13
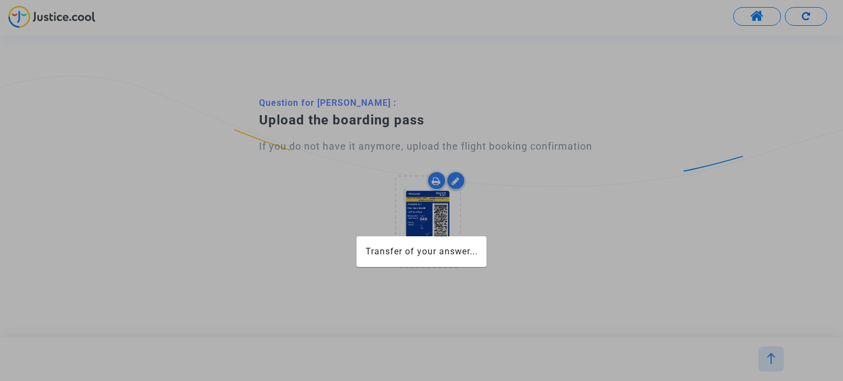
scroll to position [0, 0]
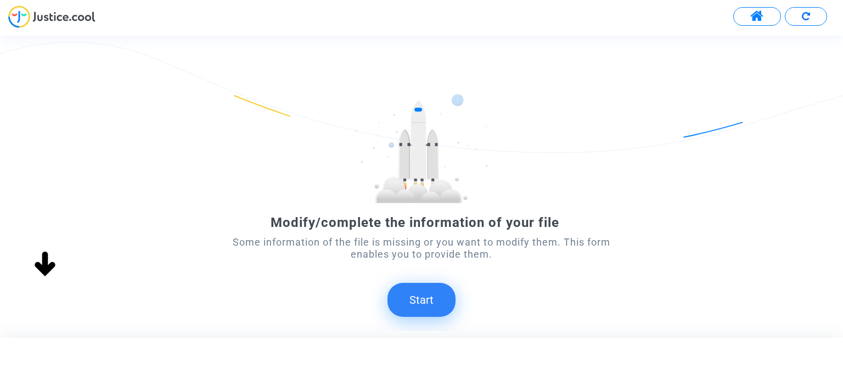
click at [423, 305] on button "Start" at bounding box center [421, 300] width 68 height 34
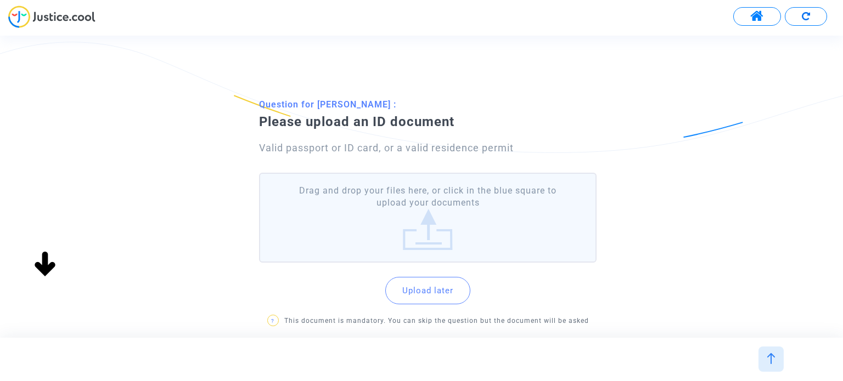
click at [475, 205] on label "Drag and drop your files here, or click in the blue square to upload your docum…" at bounding box center [427, 218] width 337 height 91
click at [0, 0] on input "Drag and drop your files here, or click in the blue square to upload your docum…" at bounding box center [0, 0] width 0 height 0
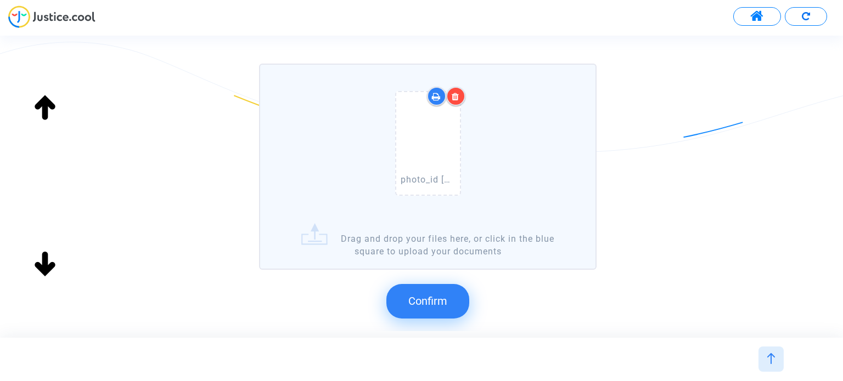
scroll to position [240, 0]
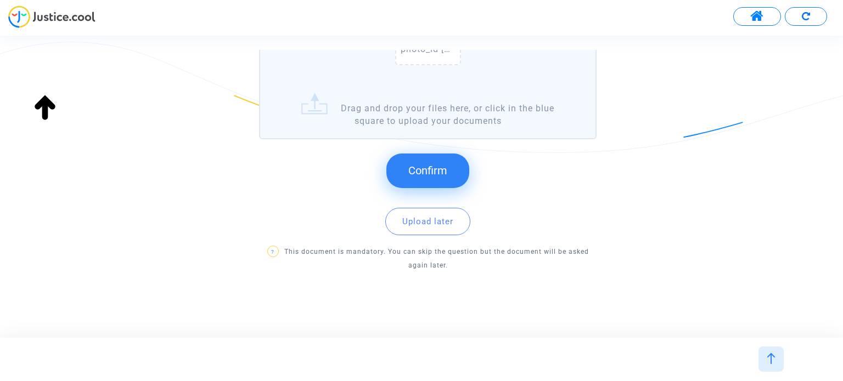
click at [437, 164] on span "Confirm" at bounding box center [427, 170] width 39 height 13
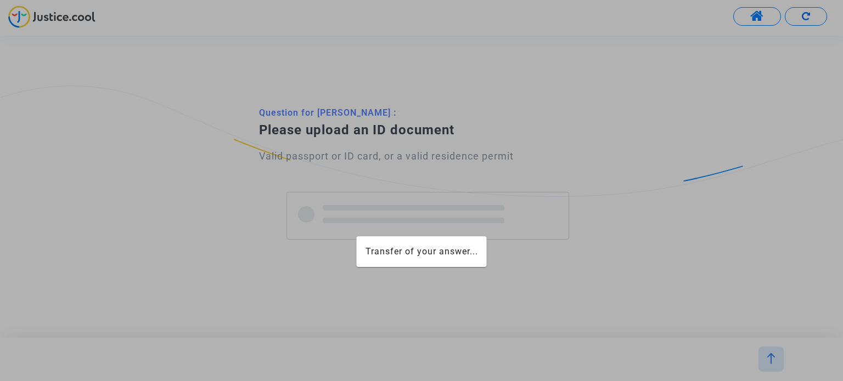
scroll to position [0, 0]
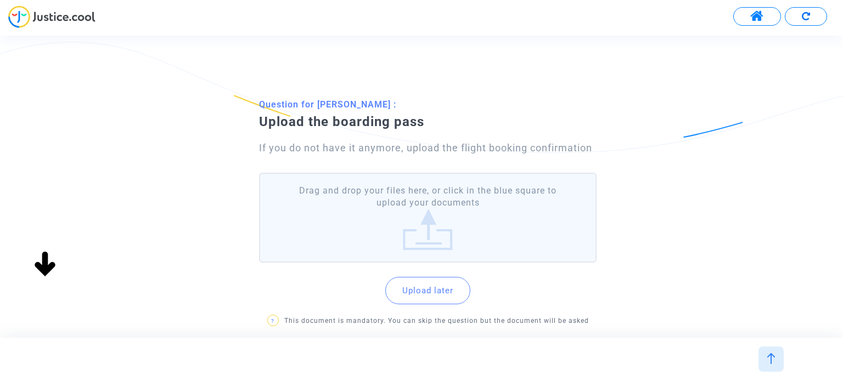
click at [459, 210] on label "Drag and drop your files here, or click in the blue square to upload your docum…" at bounding box center [427, 218] width 337 height 91
click at [0, 0] on input "Drag and drop your files here, or click in the blue square to upload your docum…" at bounding box center [0, 0] width 0 height 0
click at [453, 222] on label "Drag and drop your files here, or click in the blue square to upload your docum…" at bounding box center [427, 218] width 337 height 91
click at [0, 0] on input "Drag and drop your files here, or click in the blue square to upload your docum…" at bounding box center [0, 0] width 0 height 0
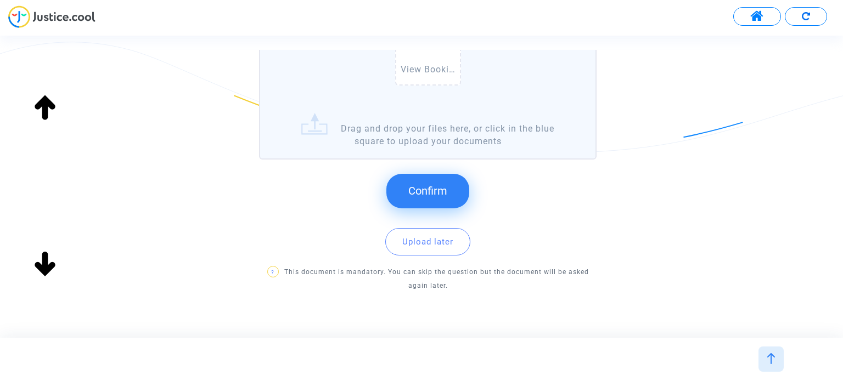
click at [441, 193] on span "Confirm" at bounding box center [427, 190] width 39 height 13
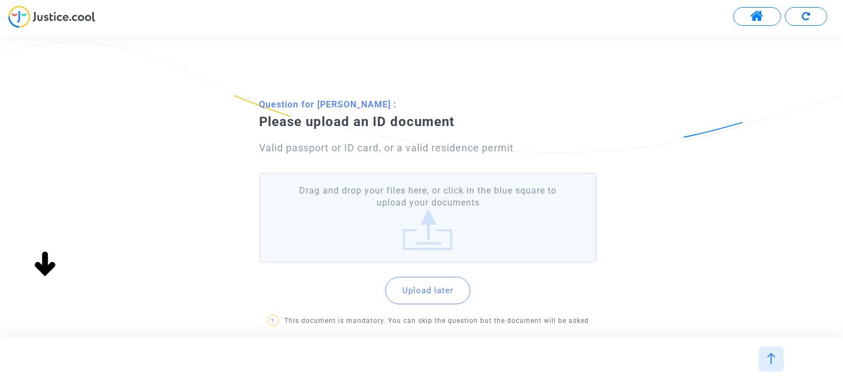
click at [432, 216] on label "Drag and drop your files here, or click in the blue square to upload your docum…" at bounding box center [427, 218] width 337 height 91
click at [0, 0] on input "Drag and drop your files here, or click in the blue square to upload your docum…" at bounding box center [0, 0] width 0 height 0
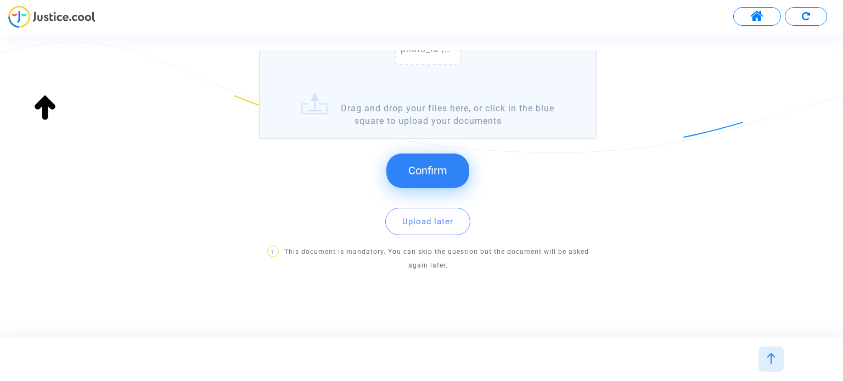
click at [411, 164] on span "Confirm" at bounding box center [427, 170] width 39 height 13
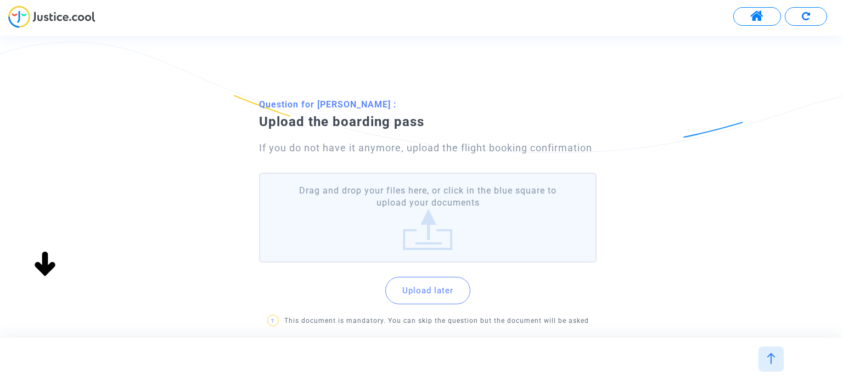
click at [490, 195] on label "Drag and drop your files here, or click in the blue square to upload your docum…" at bounding box center [427, 218] width 337 height 91
click at [0, 0] on input "Drag and drop your files here, or click in the blue square to upload your docum…" at bounding box center [0, 0] width 0 height 0
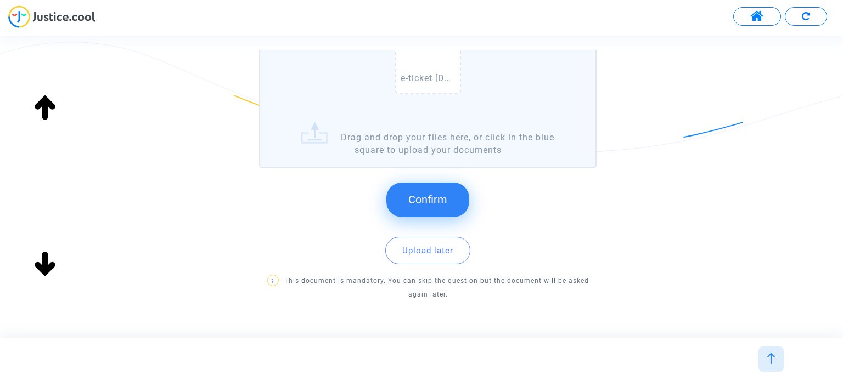
scroll to position [220, 0]
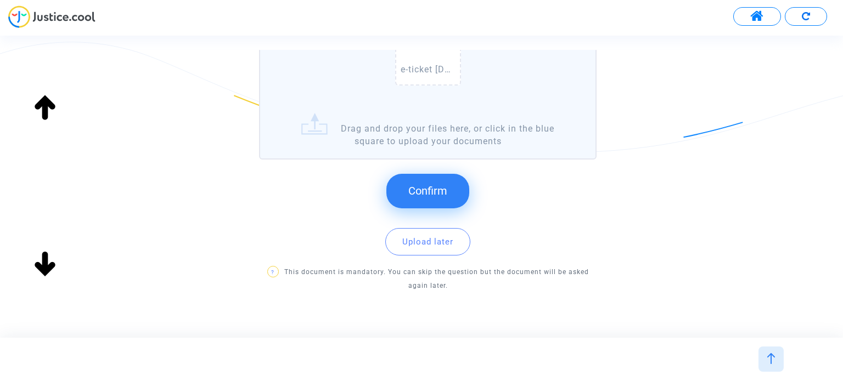
click at [425, 186] on span "Confirm" at bounding box center [427, 190] width 39 height 13
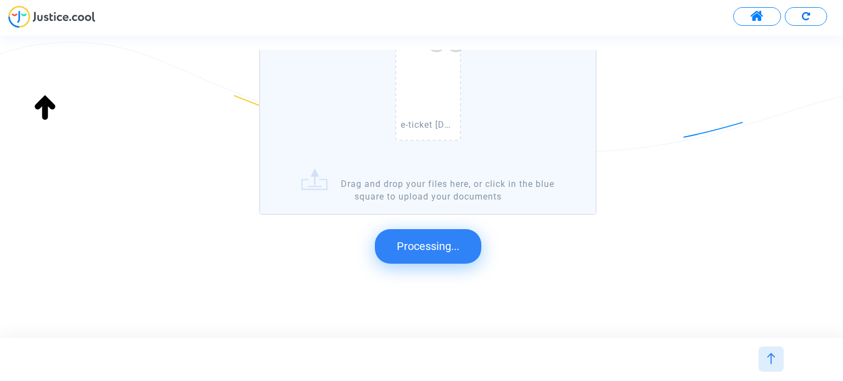
scroll to position [0, 0]
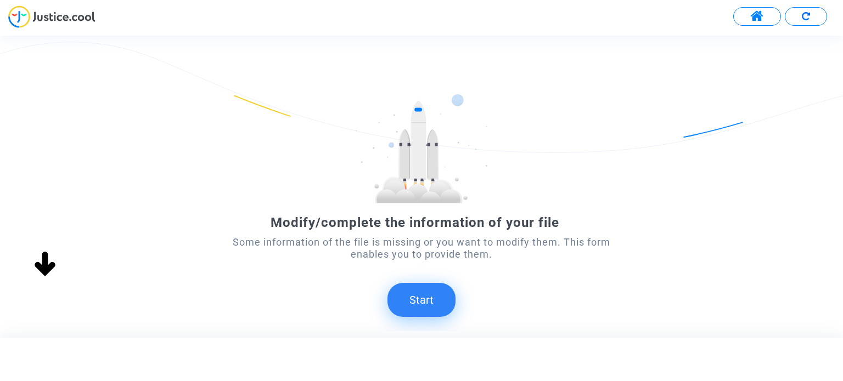
click at [426, 295] on button "Start" at bounding box center [421, 300] width 68 height 34
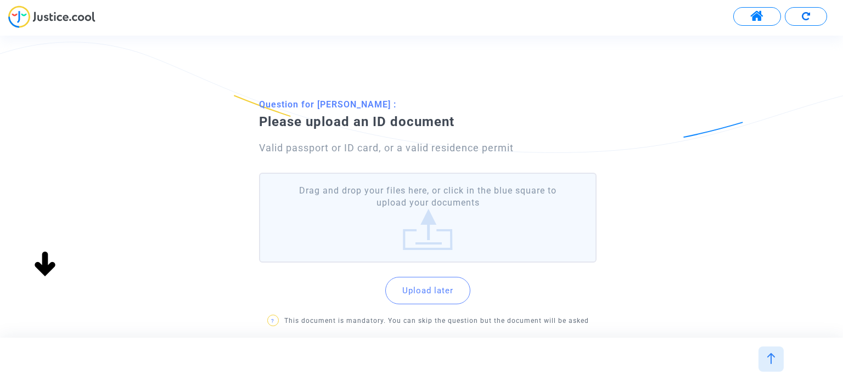
click at [397, 236] on label "Drag and drop your files here, or click in the blue square to upload your docum…" at bounding box center [427, 218] width 337 height 91
click at [0, 0] on input "Drag and drop your files here, or click in the blue square to upload your docum…" at bounding box center [0, 0] width 0 height 0
drag, startPoint x: 348, startPoint y: 104, endPoint x: 377, endPoint y: 105, distance: 28.5
click at [378, 106] on p "Question for Noelle Lauron :" at bounding box center [435, 105] width 352 height 14
click at [387, 234] on label "Drag and drop your files here, or click in the blue square to upload your docum…" at bounding box center [427, 218] width 337 height 91
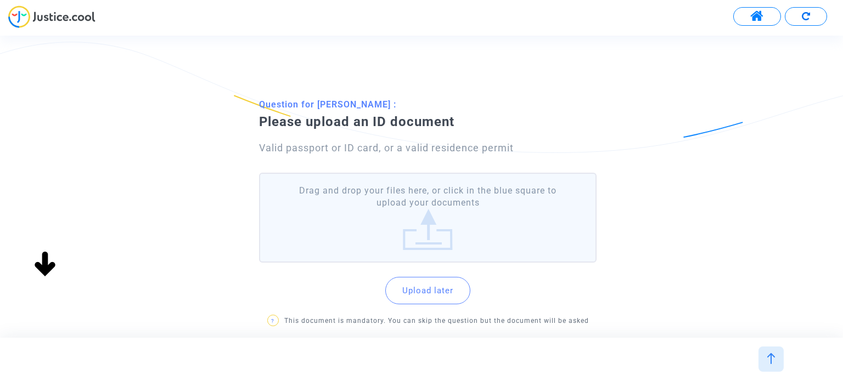
click at [0, 0] on input "Drag and drop your files here, or click in the blue square to upload your docum…" at bounding box center [0, 0] width 0 height 0
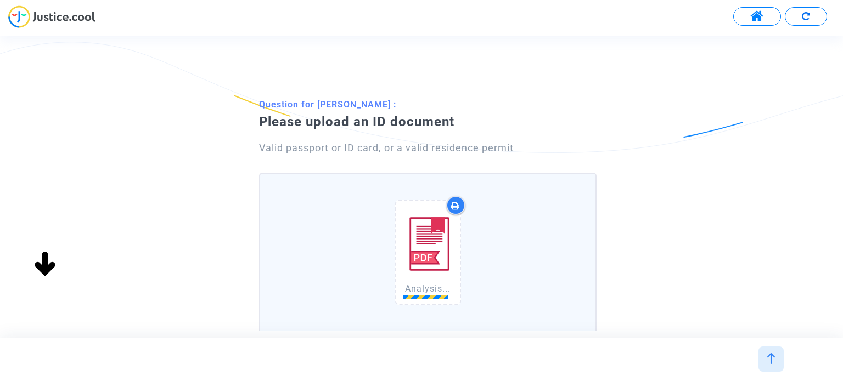
scroll to position [186, 0]
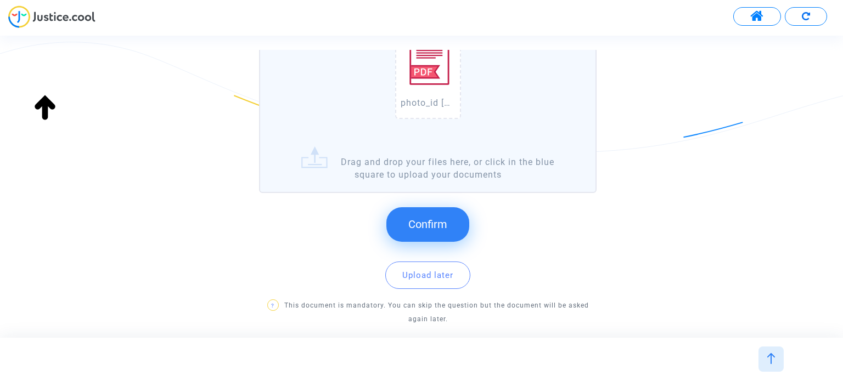
click at [410, 219] on span "Confirm" at bounding box center [427, 224] width 39 height 13
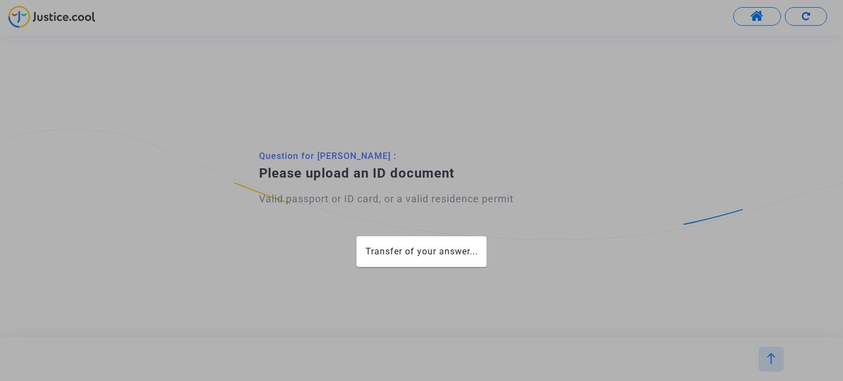
scroll to position [0, 0]
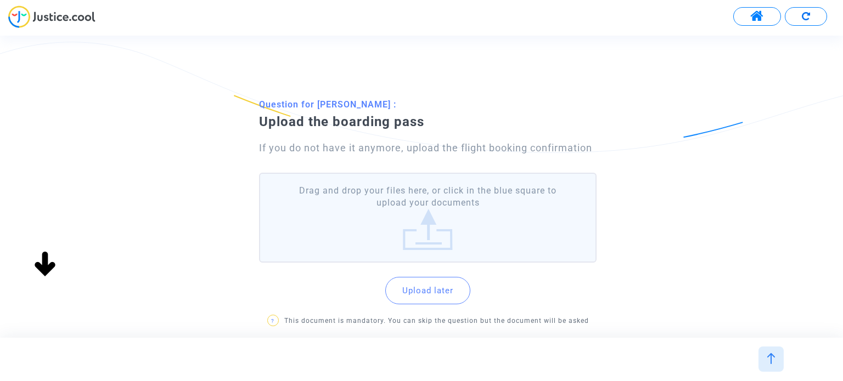
click at [444, 216] on label "Drag and drop your files here, or click in the blue square to upload your docum…" at bounding box center [427, 218] width 337 height 91
click at [0, 0] on input "Drag and drop your files here, or click in the blue square to upload your docum…" at bounding box center [0, 0] width 0 height 0
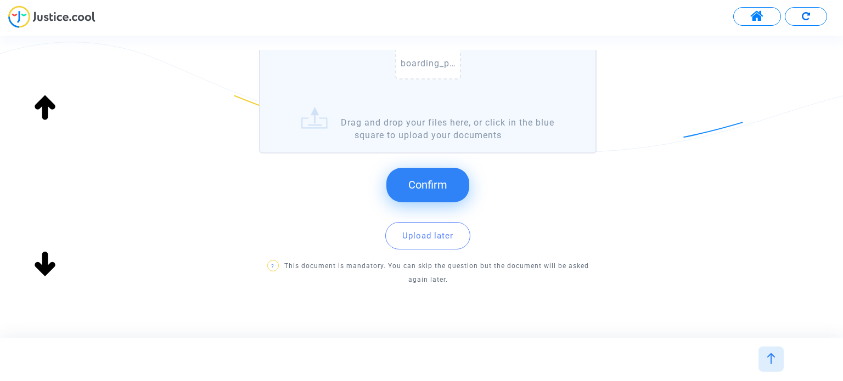
scroll to position [240, 0]
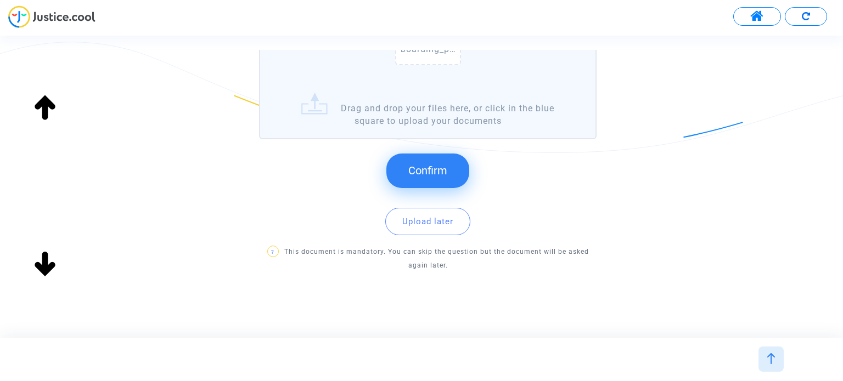
click at [416, 108] on label "boarding_pass 2024-08-01 Screenshot_2024-08-01-20-52-37-116_com.ryanair.cheapfl…" at bounding box center [427, 36] width 337 height 207
click at [0, 0] on input "boarding_pass 2024-08-01 Screenshot_2024-08-01-20-52-37-116_com.ryanair.cheapfl…" at bounding box center [0, 0] width 0 height 0
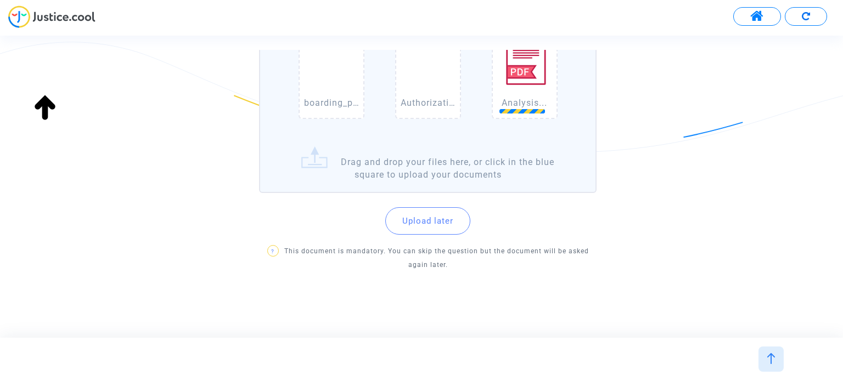
scroll to position [76, 0]
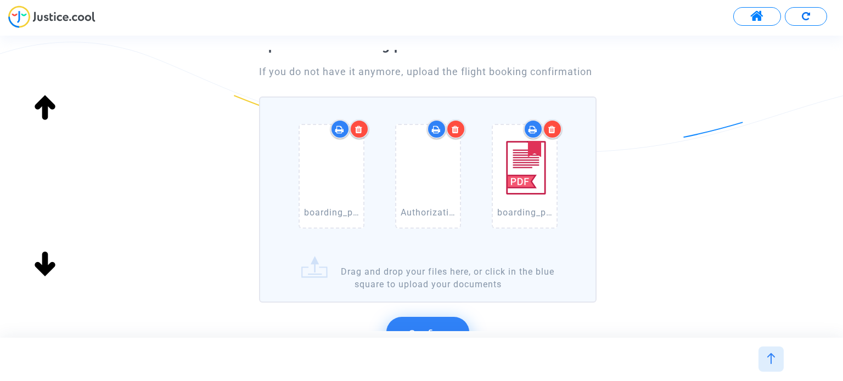
click at [549, 130] on icon at bounding box center [552, 129] width 8 height 9
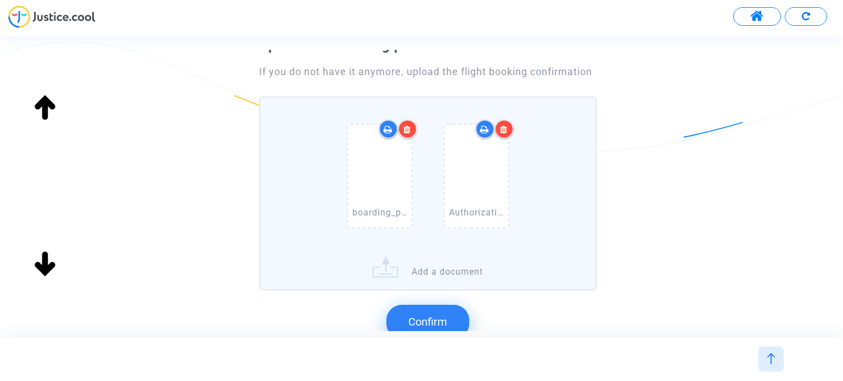
click at [446, 307] on button "Confirm" at bounding box center [427, 322] width 83 height 34
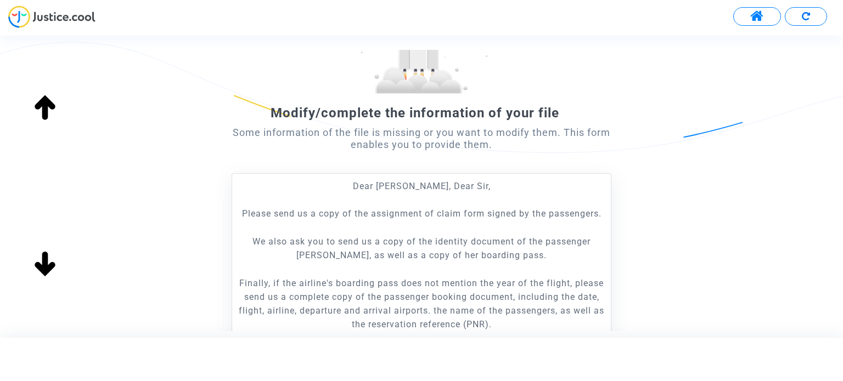
scroll to position [315, 0]
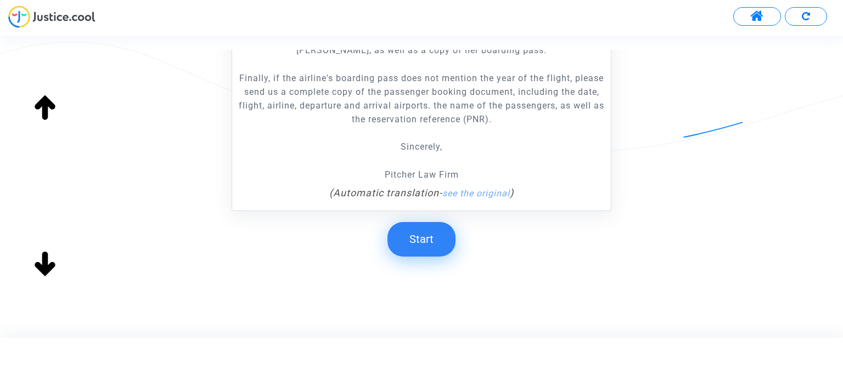
click at [413, 237] on button "Start" at bounding box center [421, 239] width 68 height 34
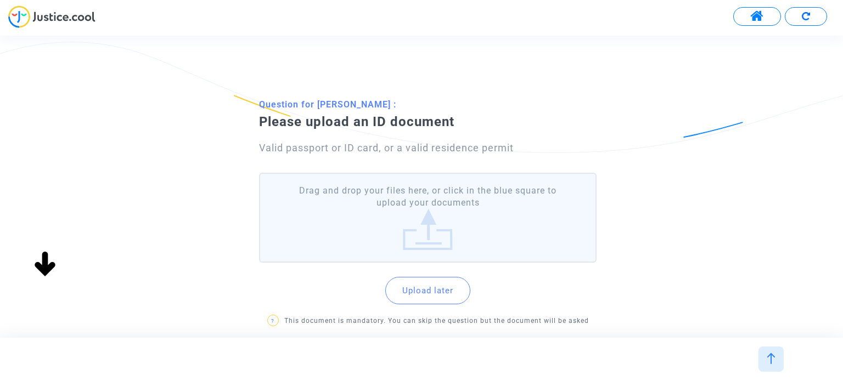
click at [421, 237] on label "Drag and drop your files here, or click in the blue square to upload your docum…" at bounding box center [427, 218] width 337 height 91
click at [0, 0] on input "Drag and drop your files here, or click in the blue square to upload your docum…" at bounding box center [0, 0] width 0 height 0
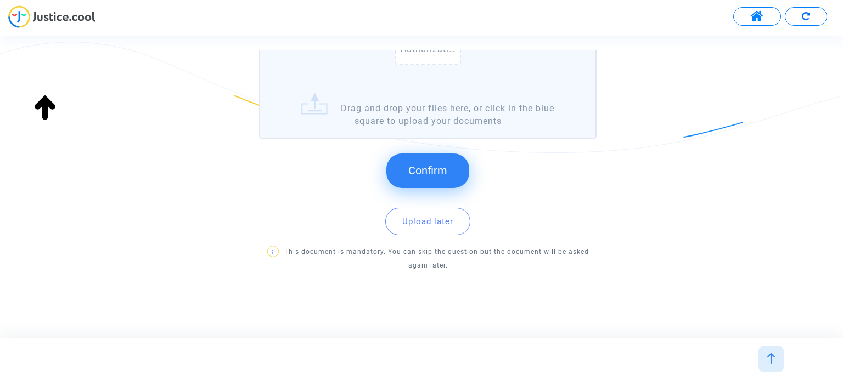
click at [421, 175] on span "Confirm" at bounding box center [427, 170] width 39 height 13
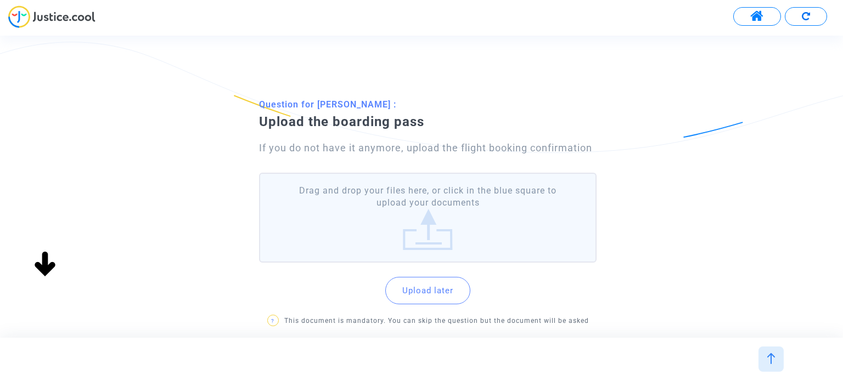
scroll to position [0, 0]
click at [424, 212] on label "Drag and drop your files here, or click in the blue square to upload your docum…" at bounding box center [427, 218] width 337 height 91
click at [0, 0] on input "Drag and drop your files here, or click in the blue square to upload your docum…" at bounding box center [0, 0] width 0 height 0
drag, startPoint x: 319, startPoint y: 104, endPoint x: 406, endPoint y: 93, distance: 87.9
click at [406, 93] on div "Question for Alexandra Chauveau : Upload the boarding pass If you do not have i…" at bounding box center [421, 195] width 843 height 290
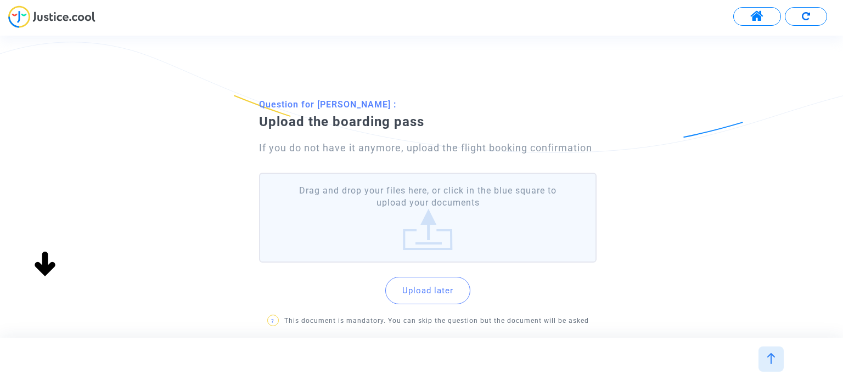
copy p "Alexandra Chauveau"
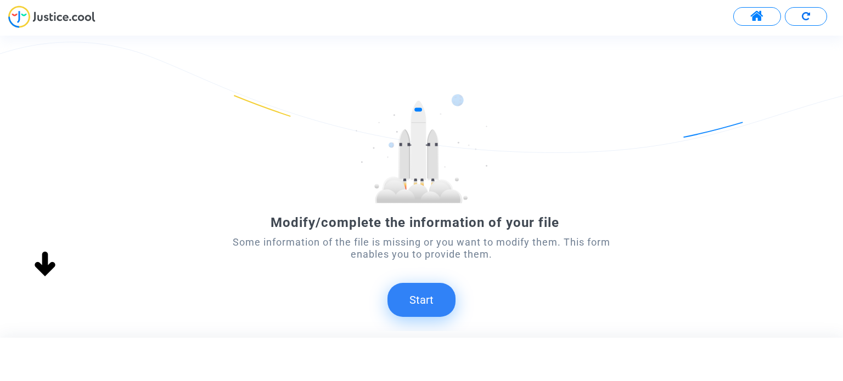
click at [412, 302] on button "Start" at bounding box center [421, 300] width 68 height 34
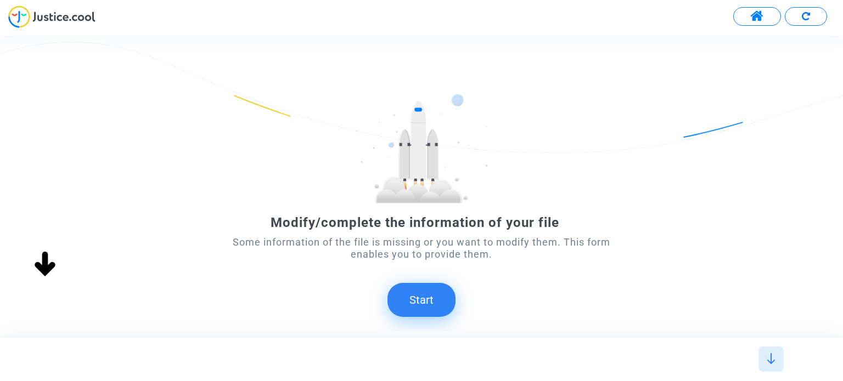
click at [430, 301] on button "Start" at bounding box center [421, 300] width 68 height 34
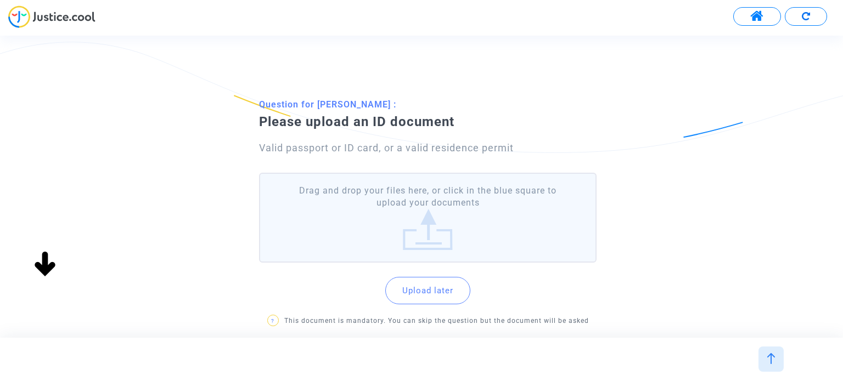
click at [443, 232] on label "Drag and drop your files here, or click in the blue square to upload your docum…" at bounding box center [427, 218] width 337 height 91
click at [0, 0] on input "Drag and drop your files here, or click in the blue square to upload your docum…" at bounding box center [0, 0] width 0 height 0
